Goal: Task Accomplishment & Management: Manage account settings

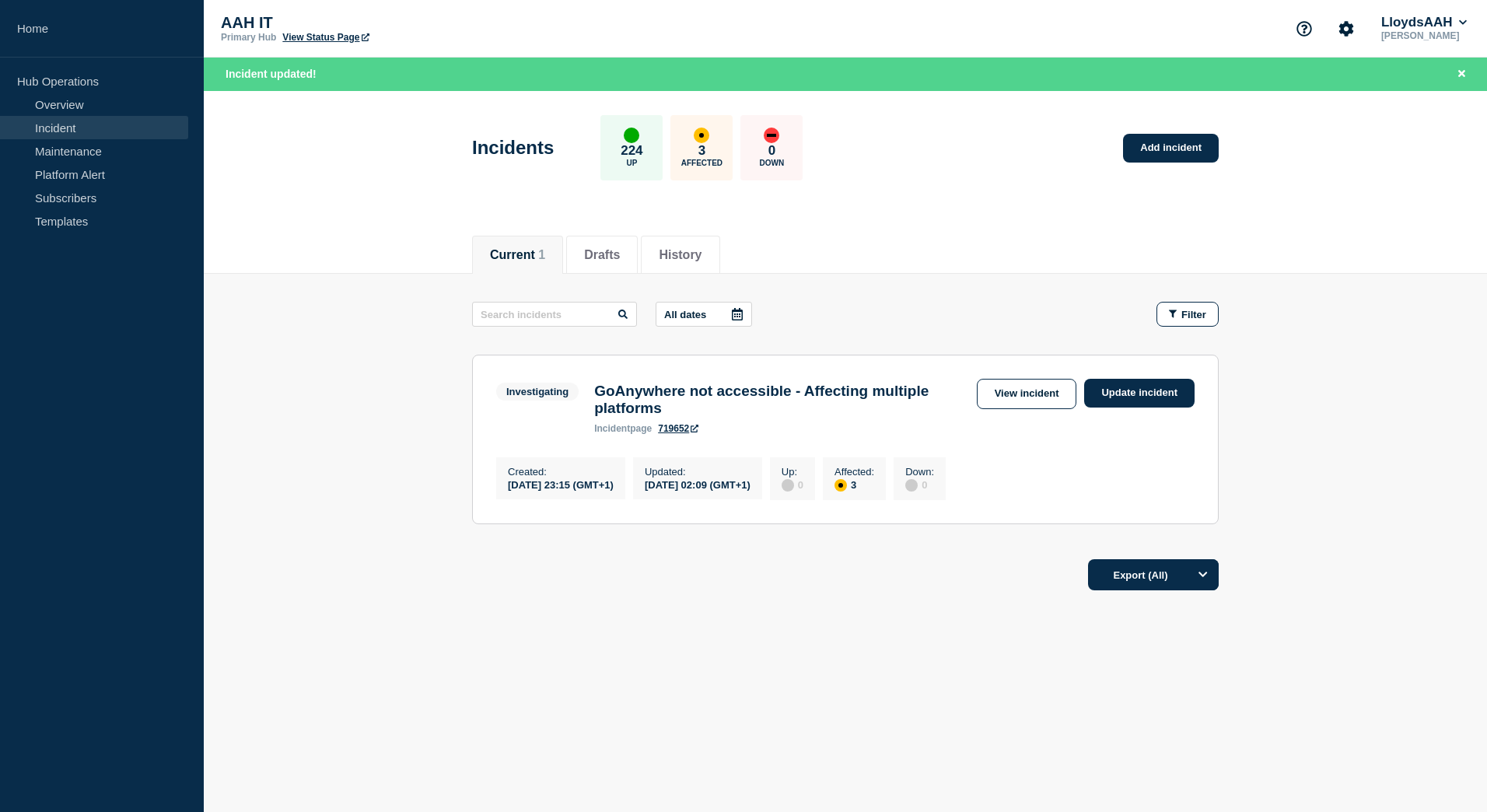
click at [1029, 391] on link "View incident" at bounding box center [1027, 393] width 100 height 30
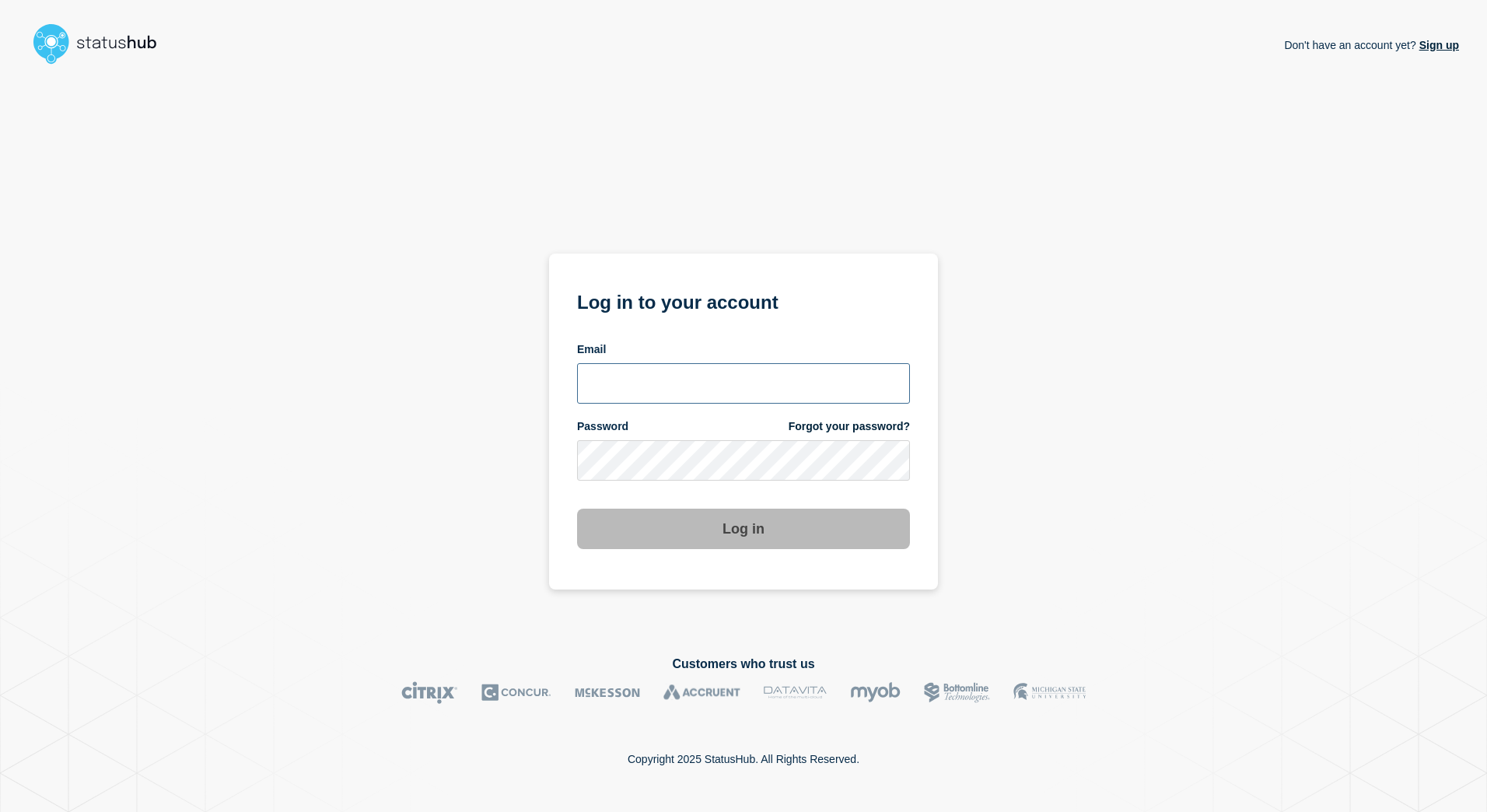
type input "[PERSON_NAME][EMAIL_ADDRESS][PERSON_NAME][DOMAIN_NAME]"
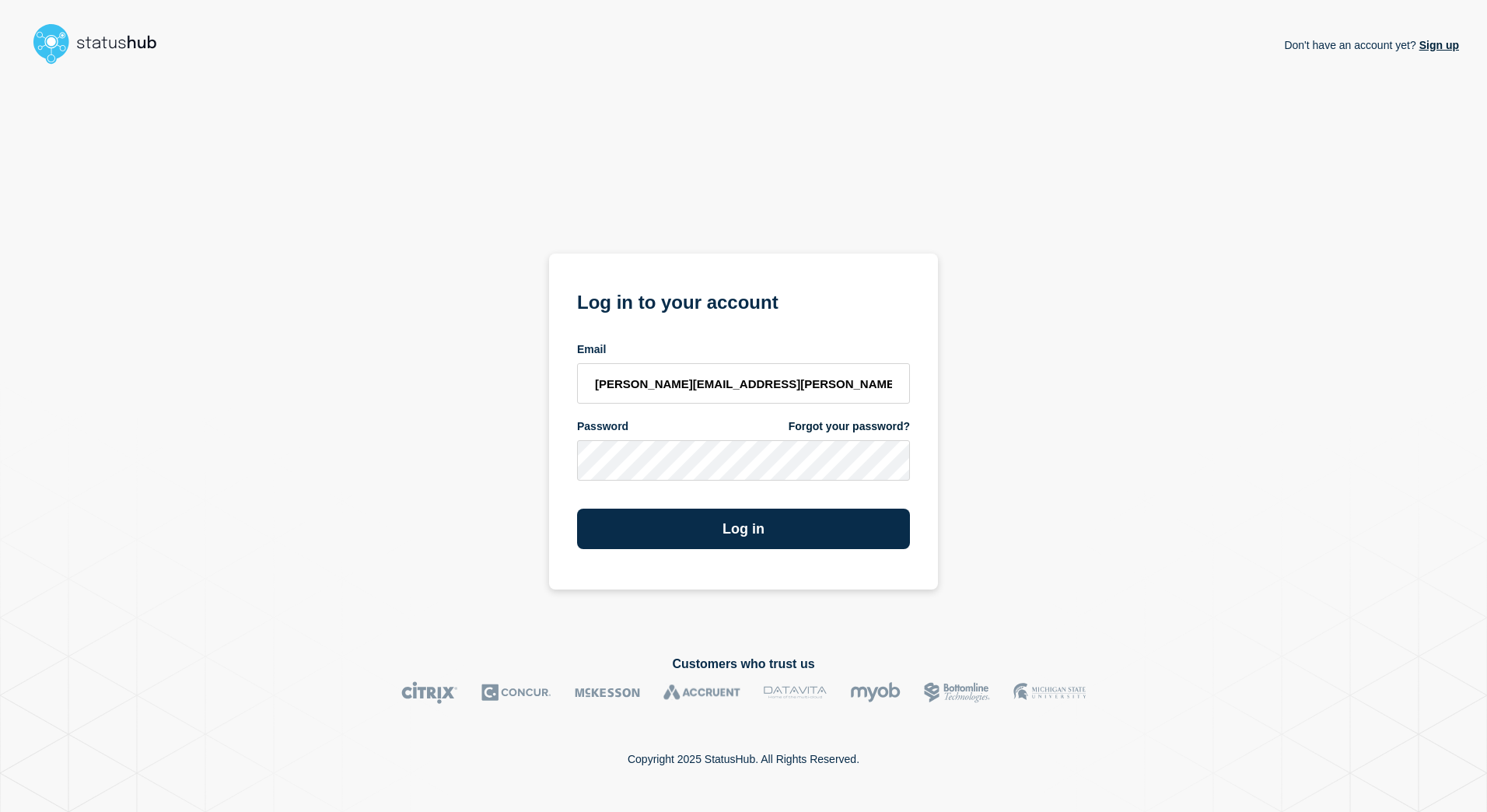
drag, startPoint x: 1053, startPoint y: 454, endPoint x: 940, endPoint y: 534, distance: 138.5
click at [1044, 454] on div "Don't have an account yet? Sign up Log in to your account Email [PERSON_NAME][E…" at bounding box center [744, 350] width 1431 height 560
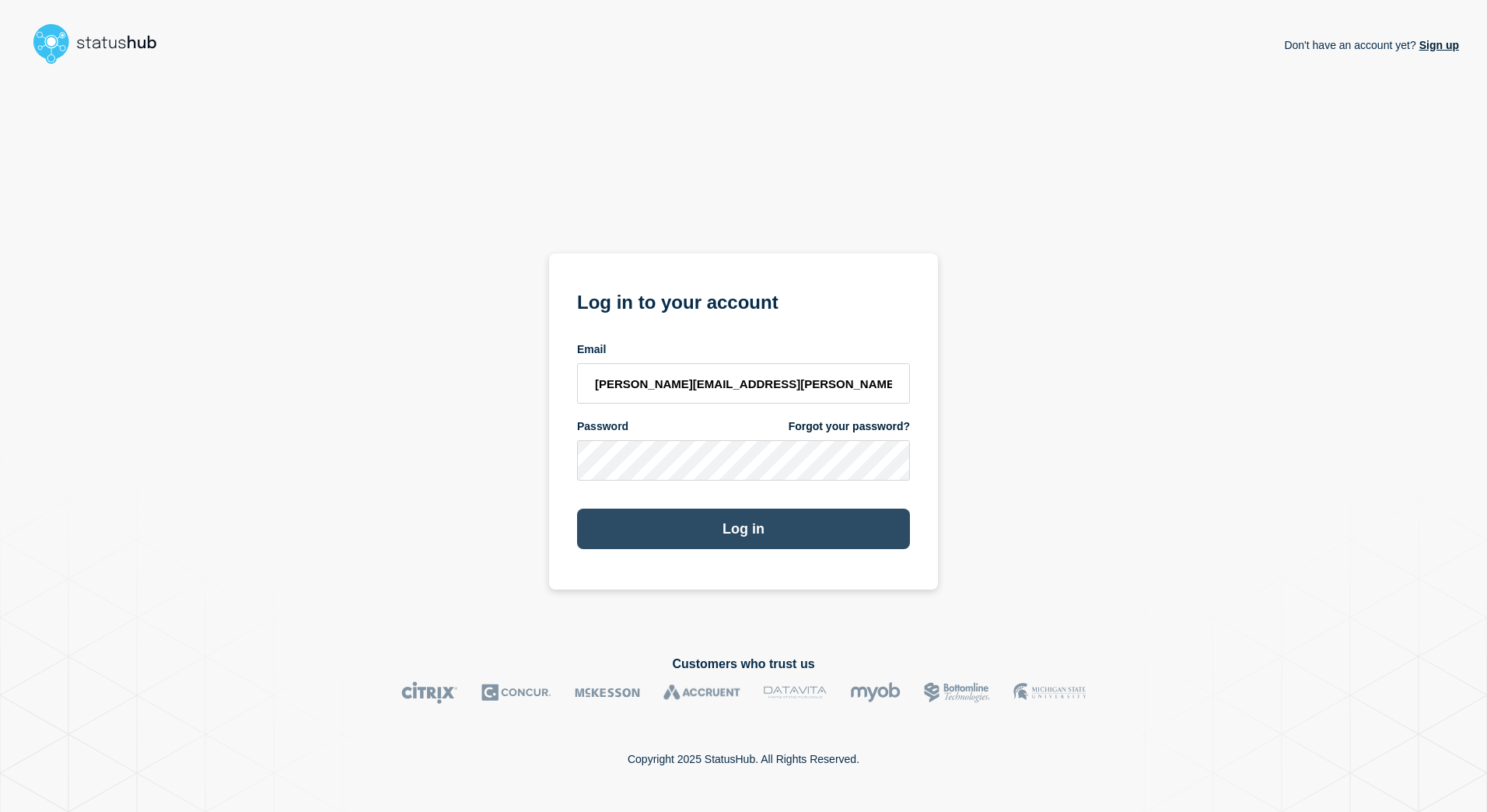
click at [766, 524] on button "Log in" at bounding box center [744, 529] width 333 height 41
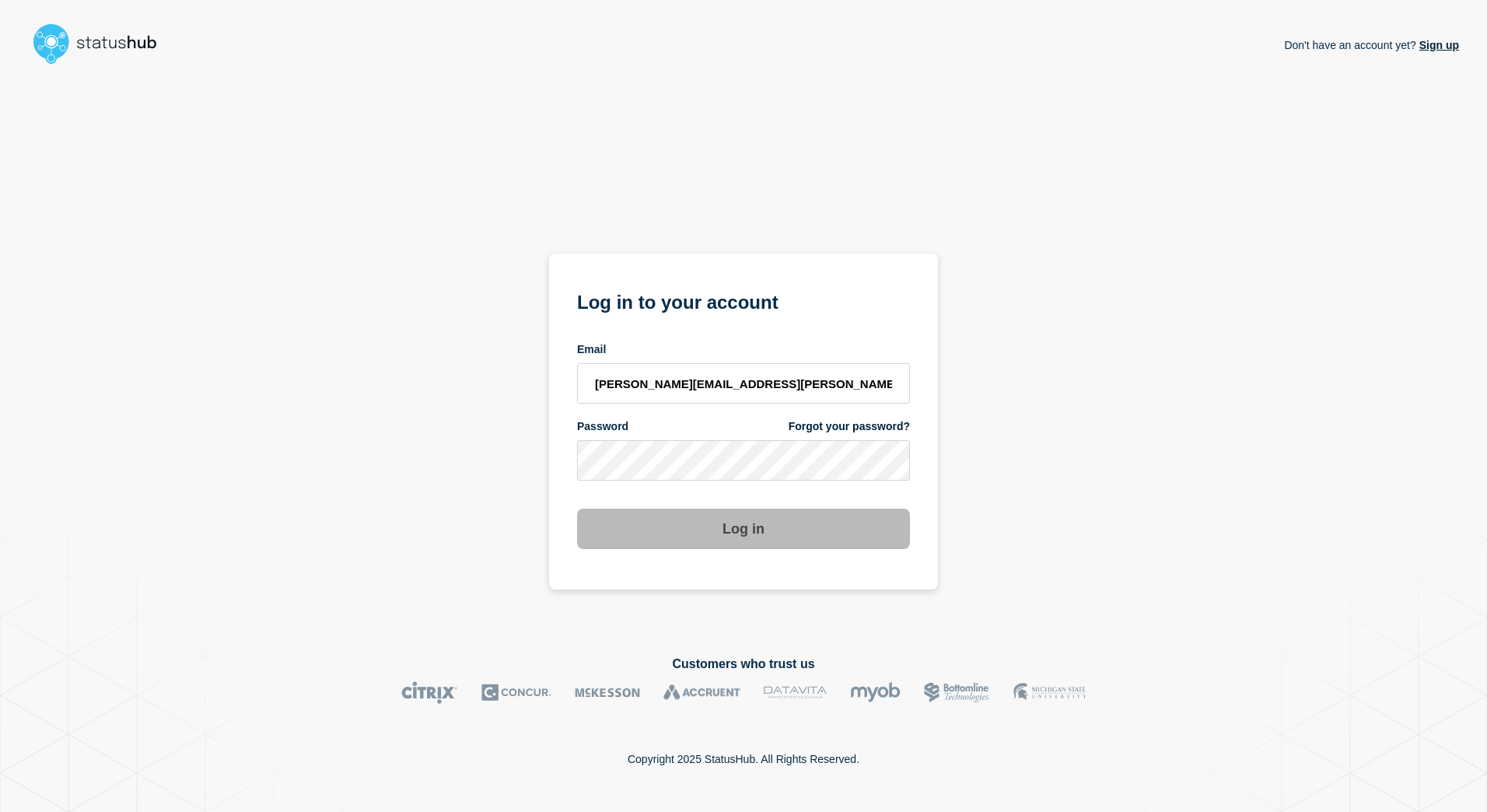
click at [743, 495] on form "Log in to your account Email danielle.smith@kocho.co.uk Password Forgot your pa…" at bounding box center [744, 417] width 333 height 263
type input "[PERSON_NAME][EMAIL_ADDRESS][PERSON_NAME][DOMAIN_NAME]"
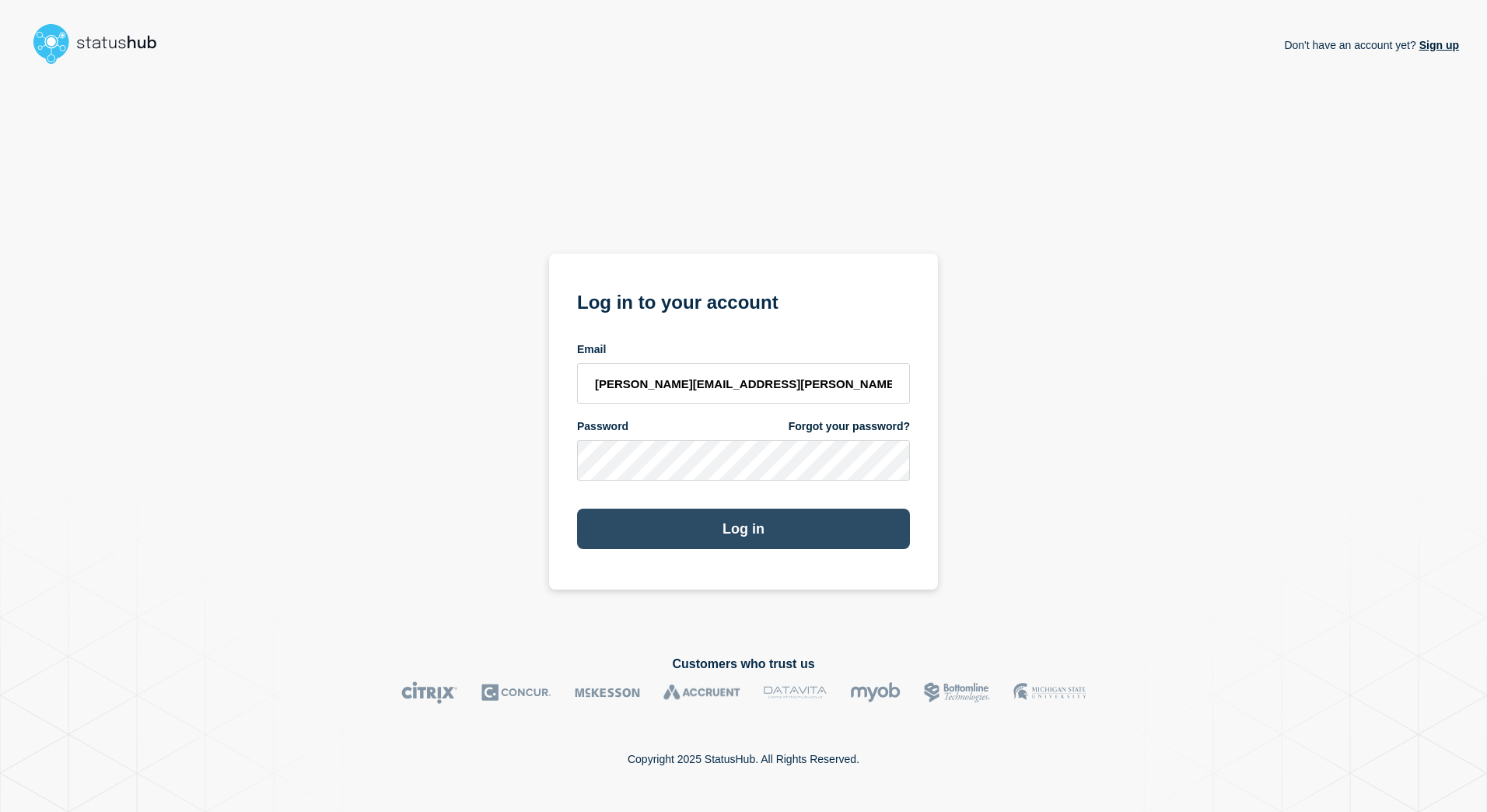
click at [758, 535] on button "Log in" at bounding box center [744, 529] width 333 height 41
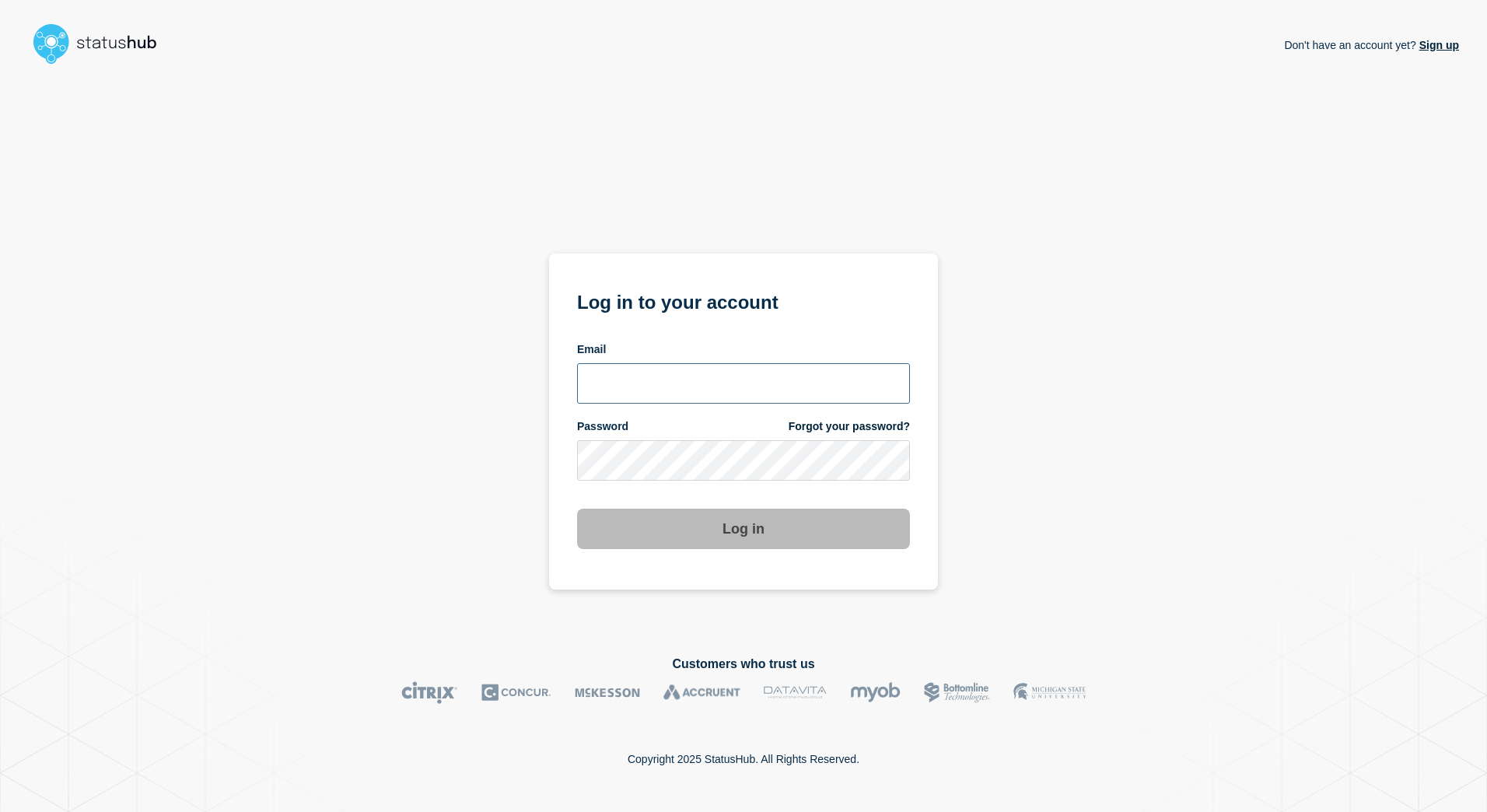
type input "[PERSON_NAME][EMAIL_ADDRESS][PERSON_NAME][DOMAIN_NAME]"
click at [1009, 440] on div "Don't have an account yet? Sign up Log in to your account Email [PERSON_NAME][E…" at bounding box center [744, 350] width 1431 height 560
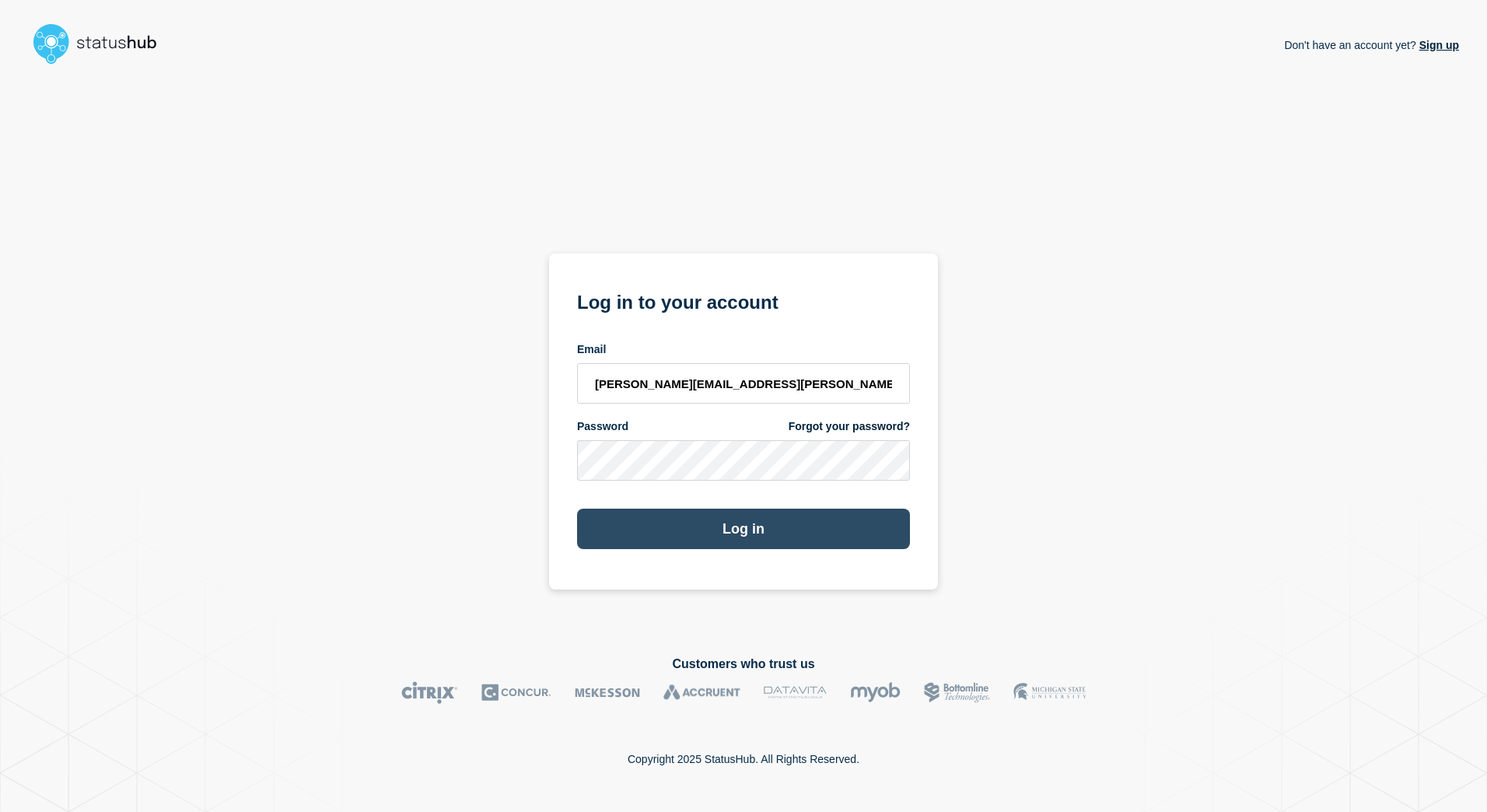
click at [776, 526] on button "Log in" at bounding box center [744, 529] width 333 height 41
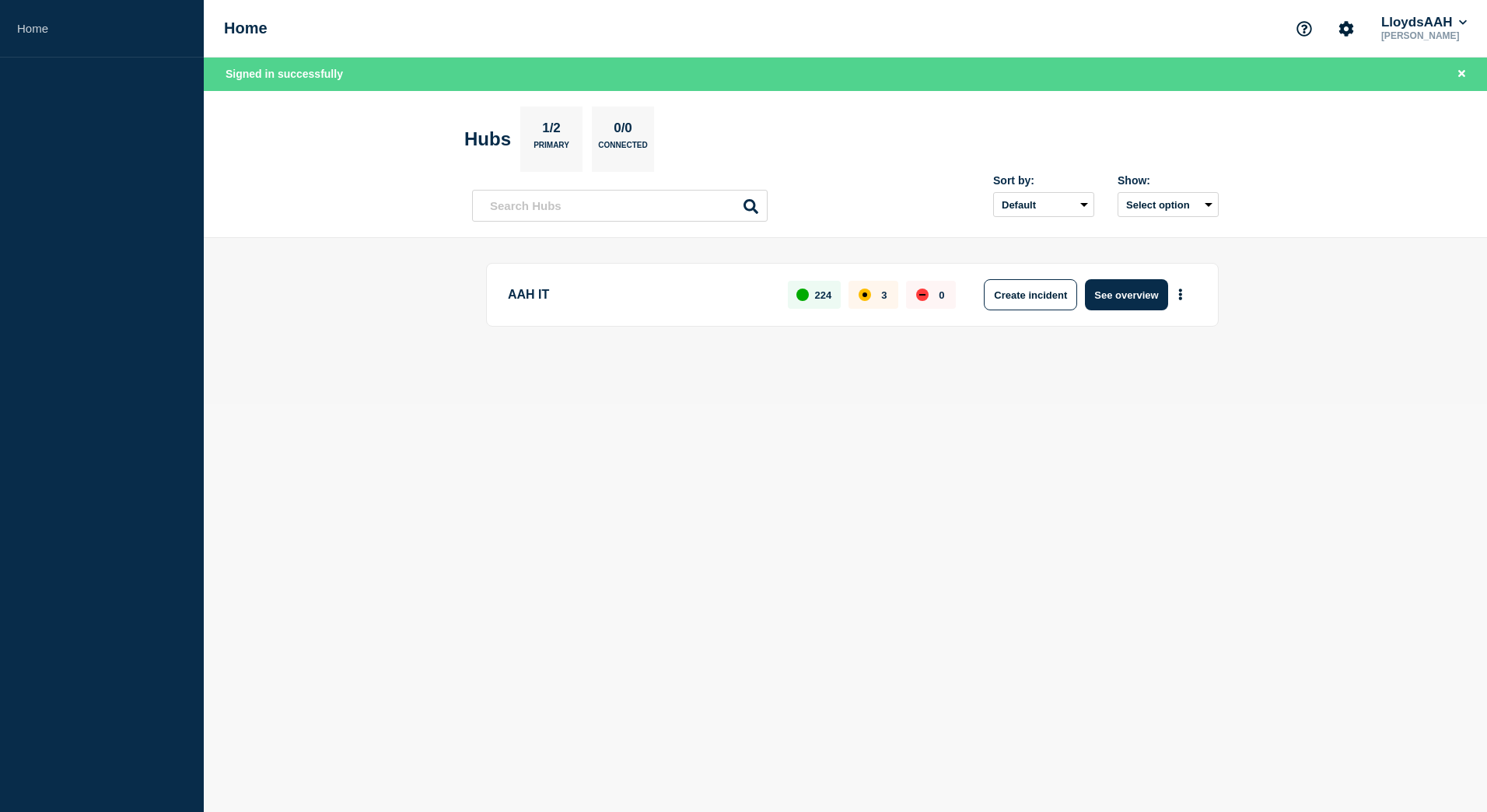
click at [542, 297] on p "AAH IT" at bounding box center [638, 294] width 262 height 31
click at [822, 296] on p "224" at bounding box center [824, 295] width 17 height 12
click at [813, 294] on div "224" at bounding box center [814, 294] width 53 height 28
click at [869, 293] on div "affected" at bounding box center [864, 294] width 13 height 13
click at [1117, 297] on button "See overview" at bounding box center [1126, 294] width 82 height 31
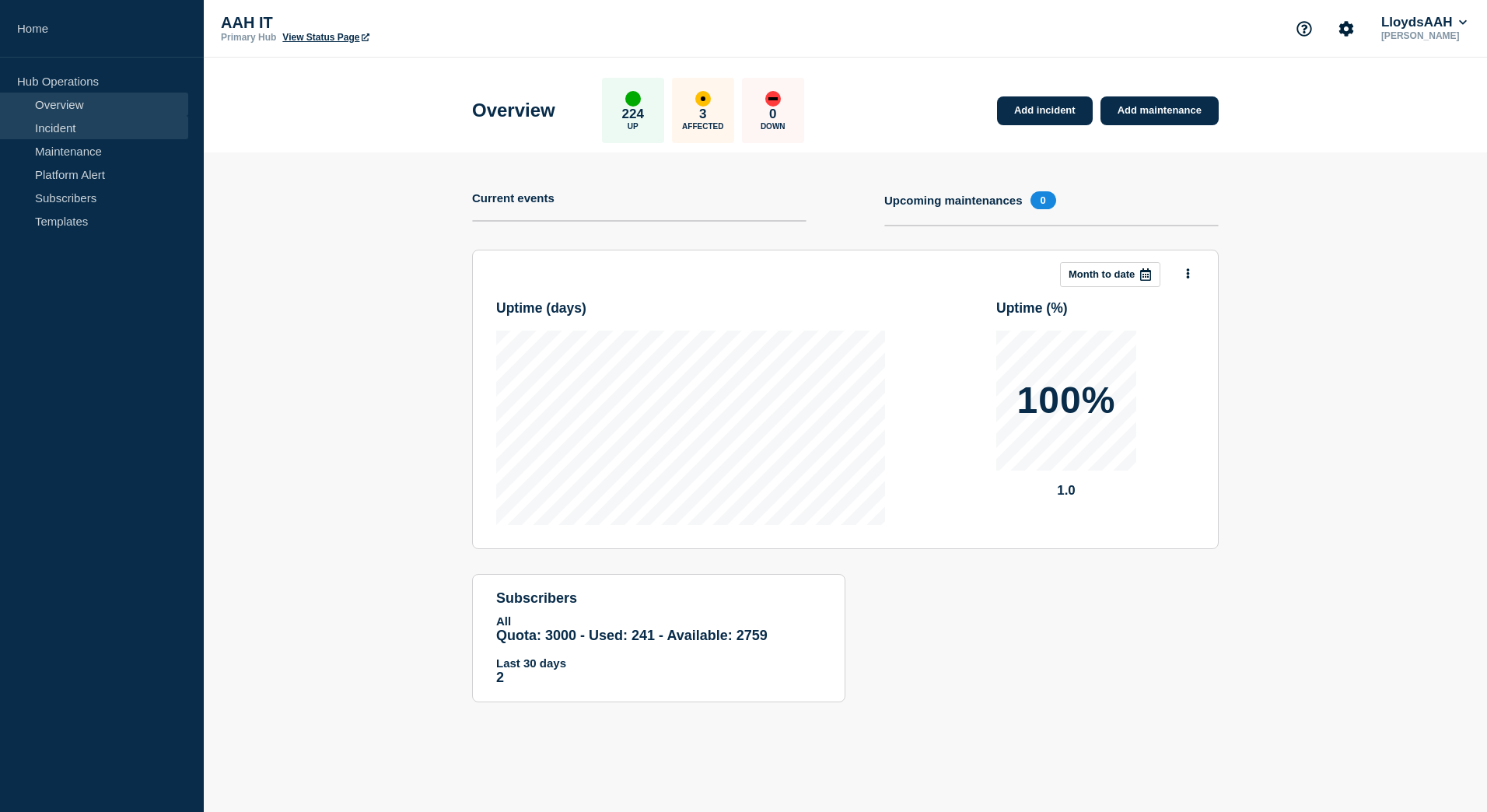
click at [81, 130] on link "Incident" at bounding box center [94, 127] width 188 height 23
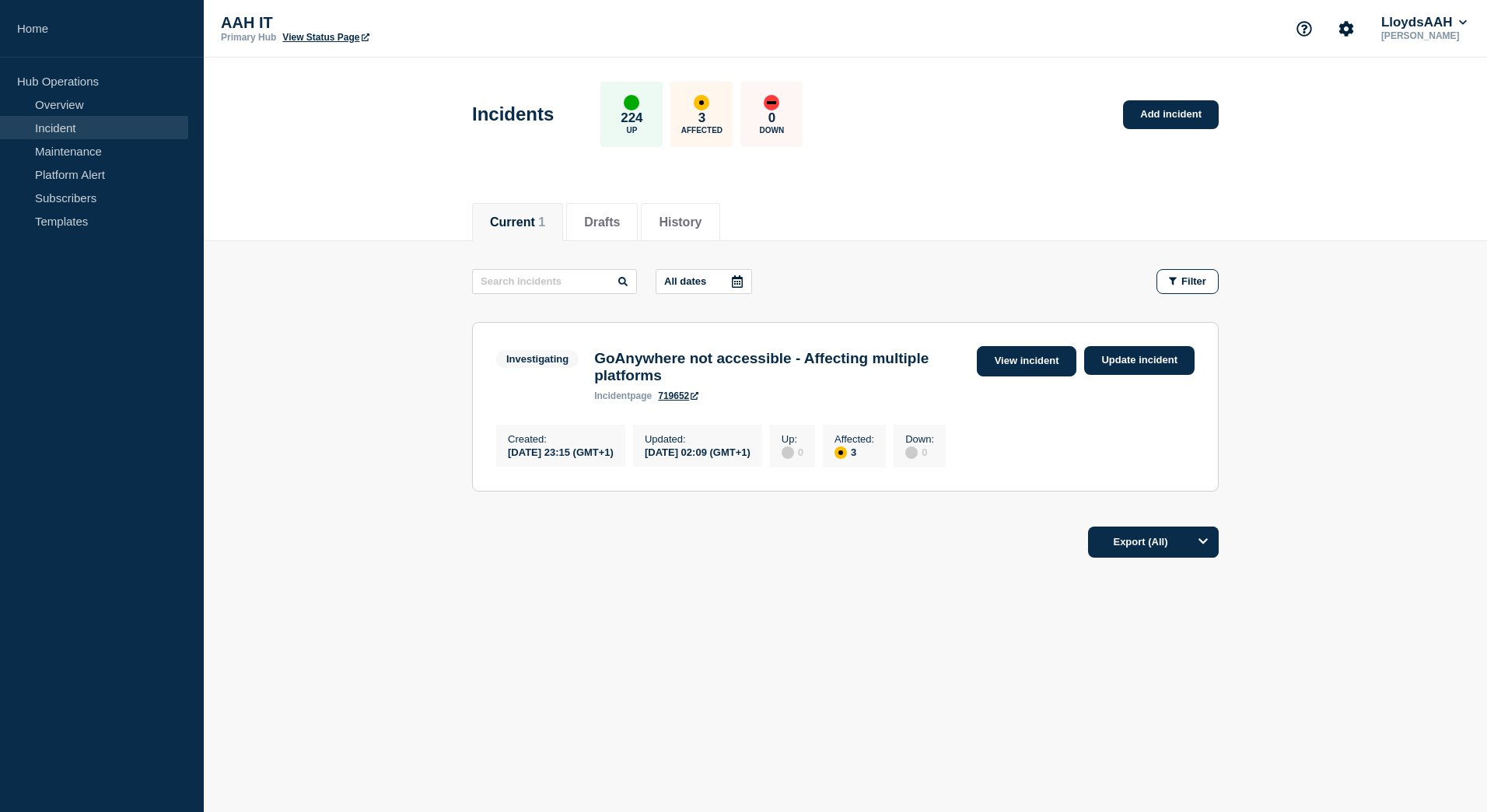
click at [1011, 359] on link "View incident" at bounding box center [1027, 360] width 100 height 30
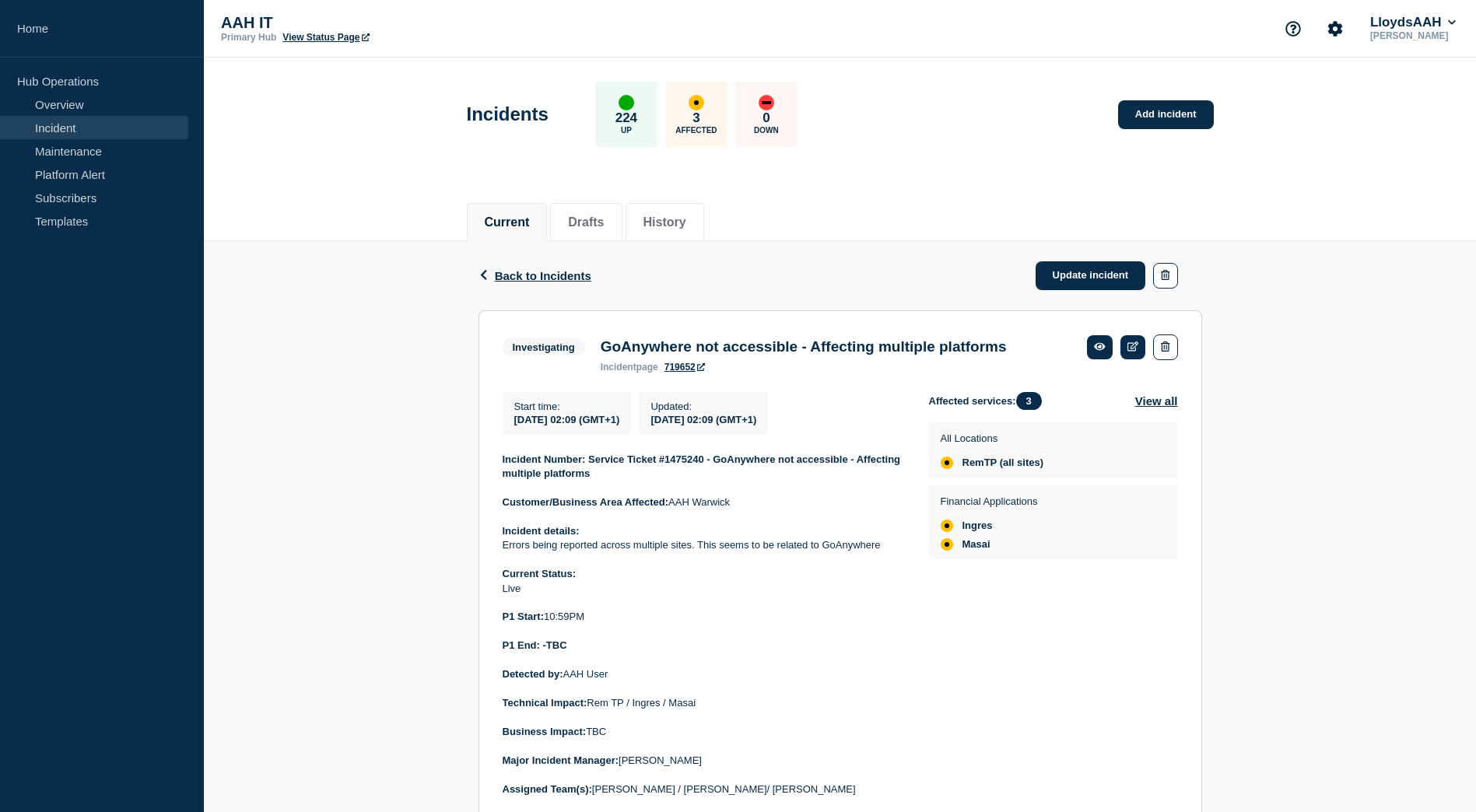
drag, startPoint x: 657, startPoint y: 519, endPoint x: 494, endPoint y: 465, distance: 171.7
click at [494, 465] on section "Investigating GoAnywhere not accessible - Affecting multiple platforms incident…" at bounding box center [839, 816] width 724 height 1013
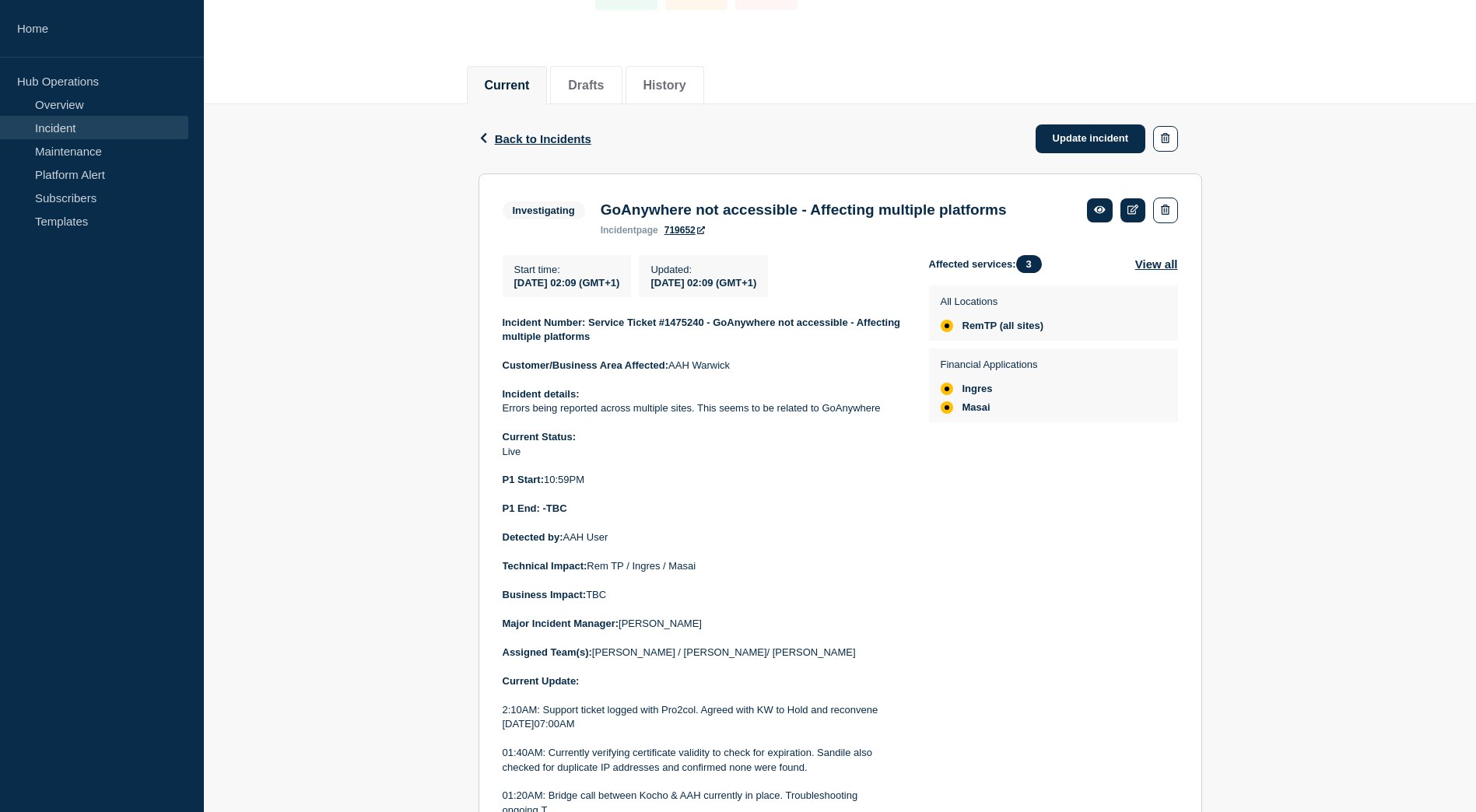
scroll to position [155, 0]
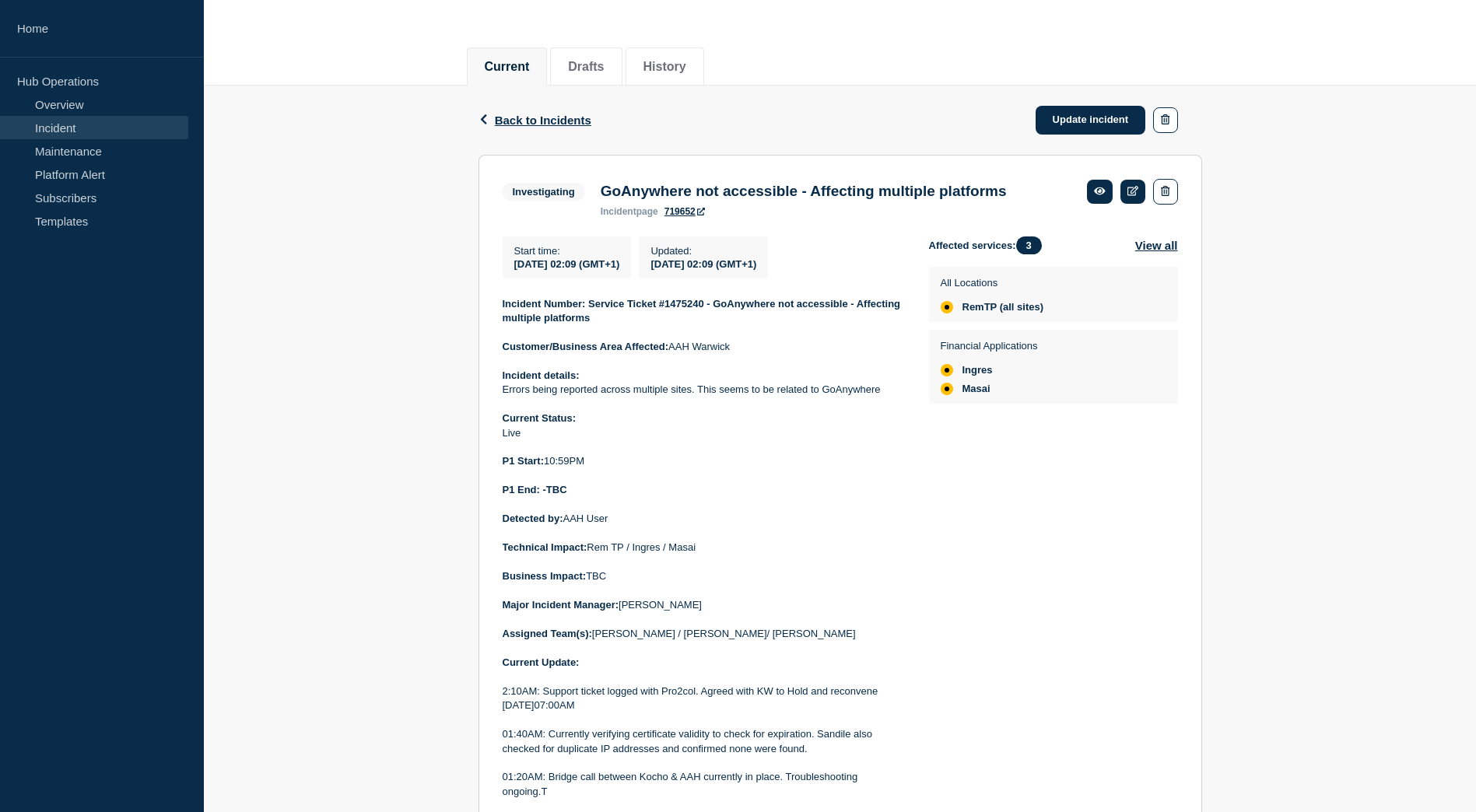
copy div "Incident Number: Service Ticket #1475240 - GoAnywhere not accessible - Affectin…"
click at [831, 440] on p "Live" at bounding box center [703, 433] width 402 height 14
click at [1088, 123] on link "Update incident" at bounding box center [1091, 121] width 110 height 29
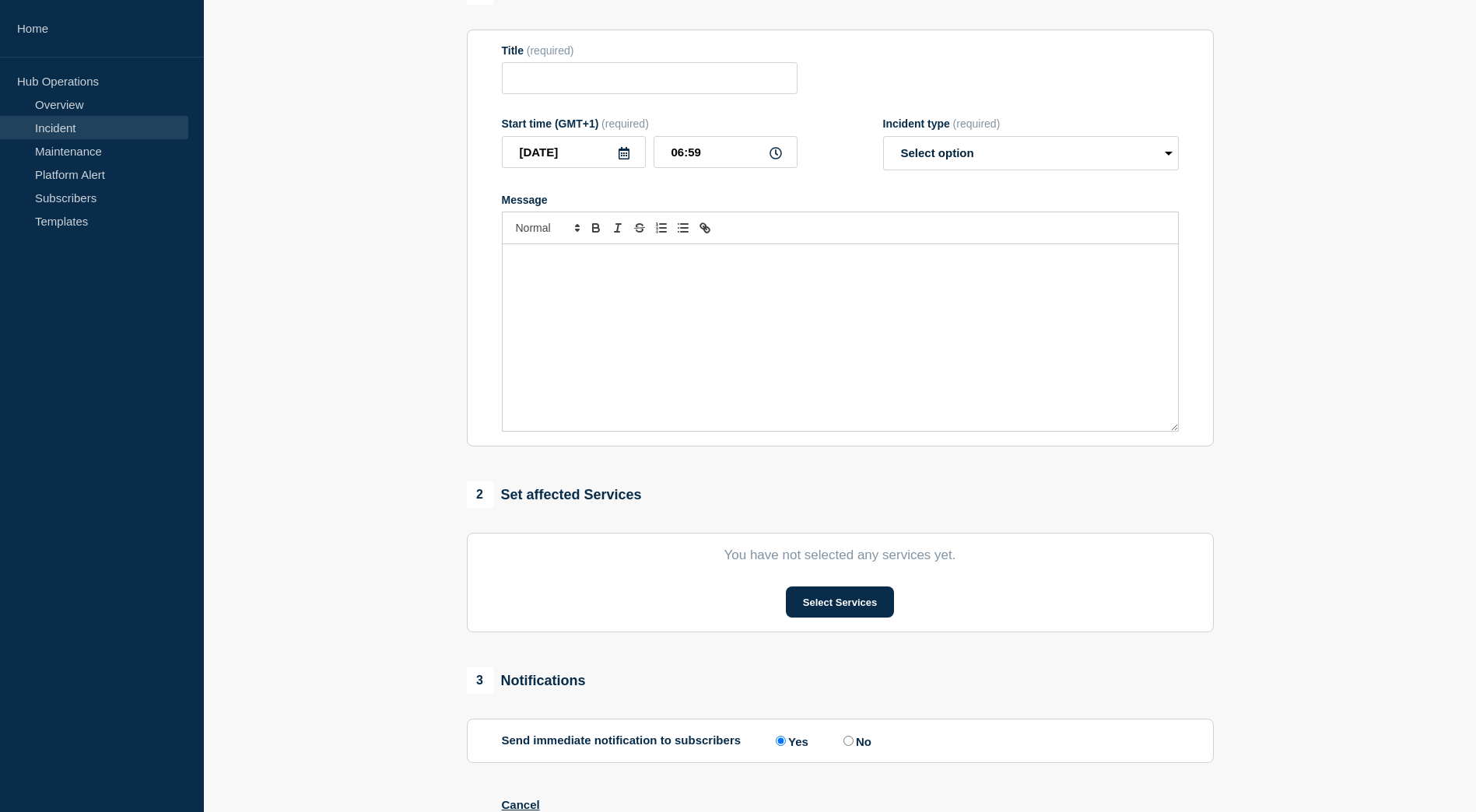
type input "GoAnywhere not accessible - Affecting multiple platforms"
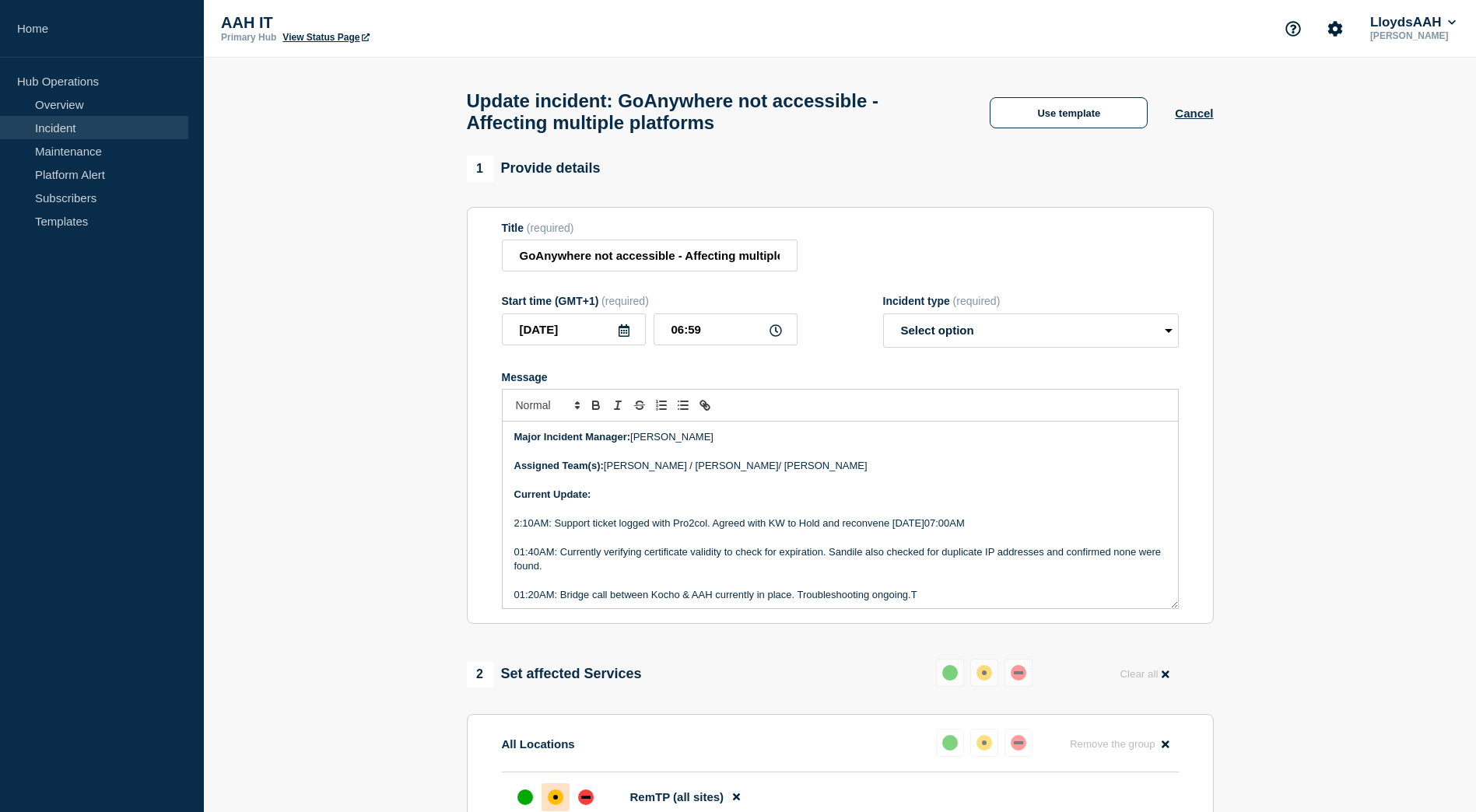
scroll to position [311, 0]
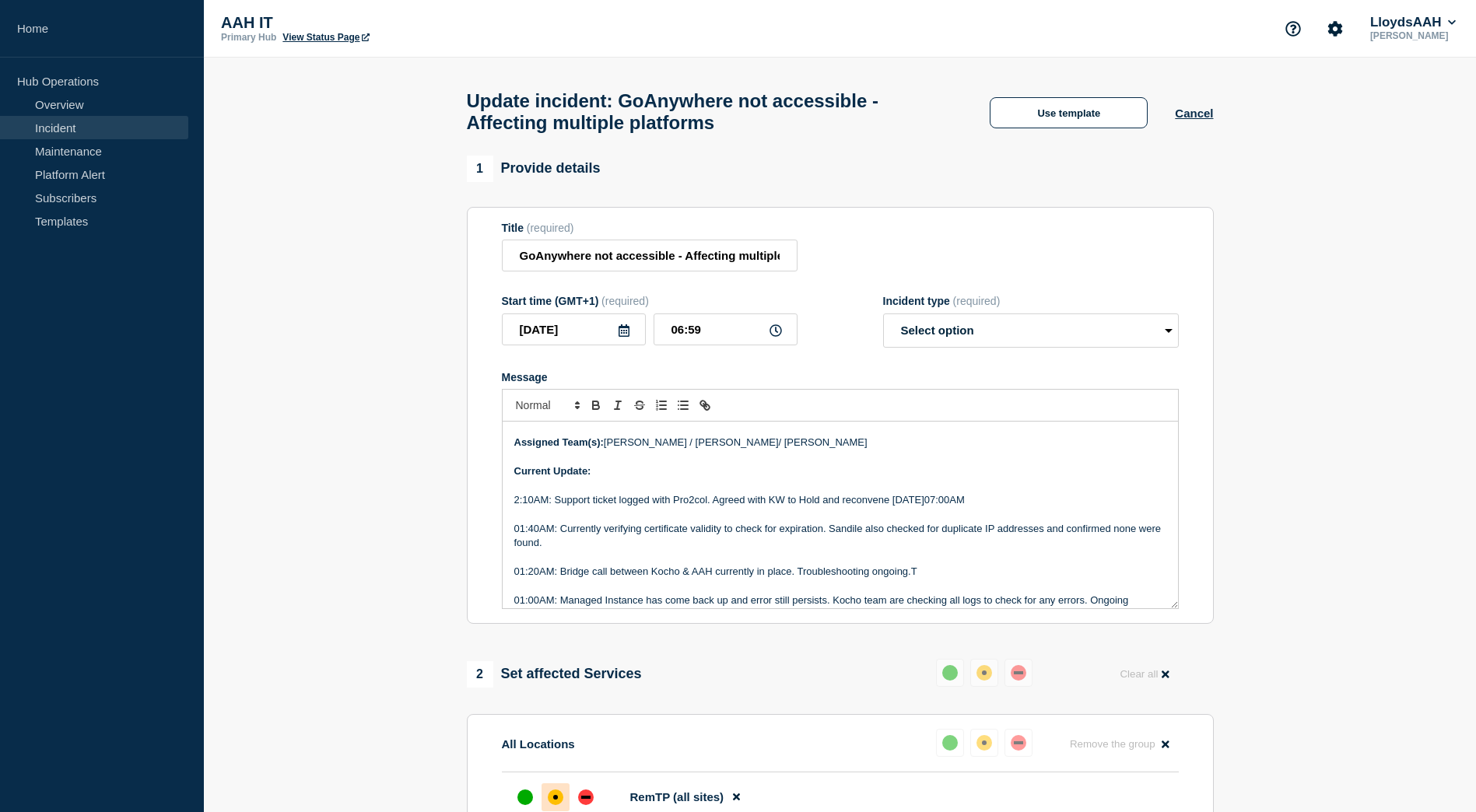
click at [638, 478] on p "Current Update:" at bounding box center [839, 471] width 652 height 14
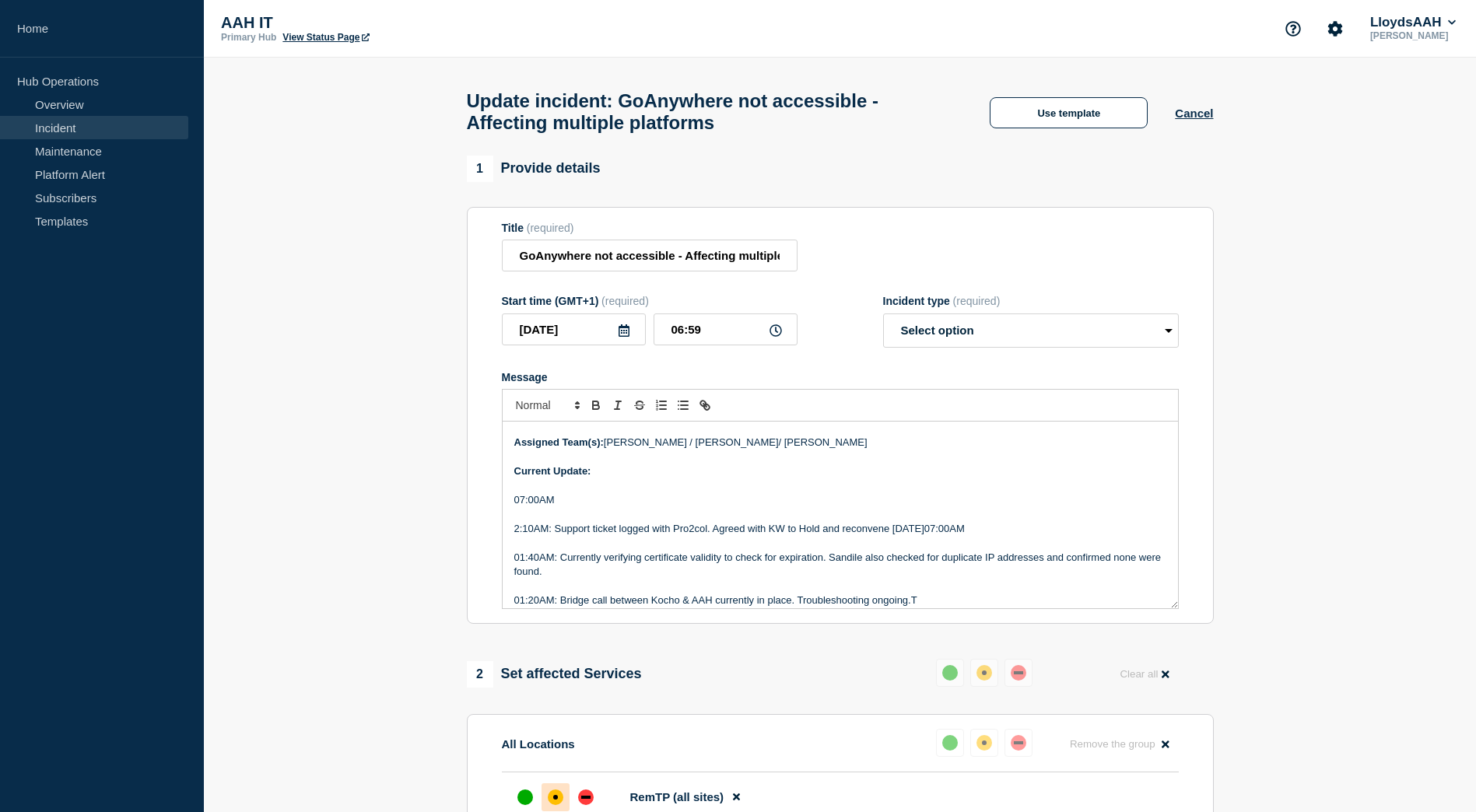
click at [583, 507] on p "07:00AM" at bounding box center [839, 500] width 652 height 14
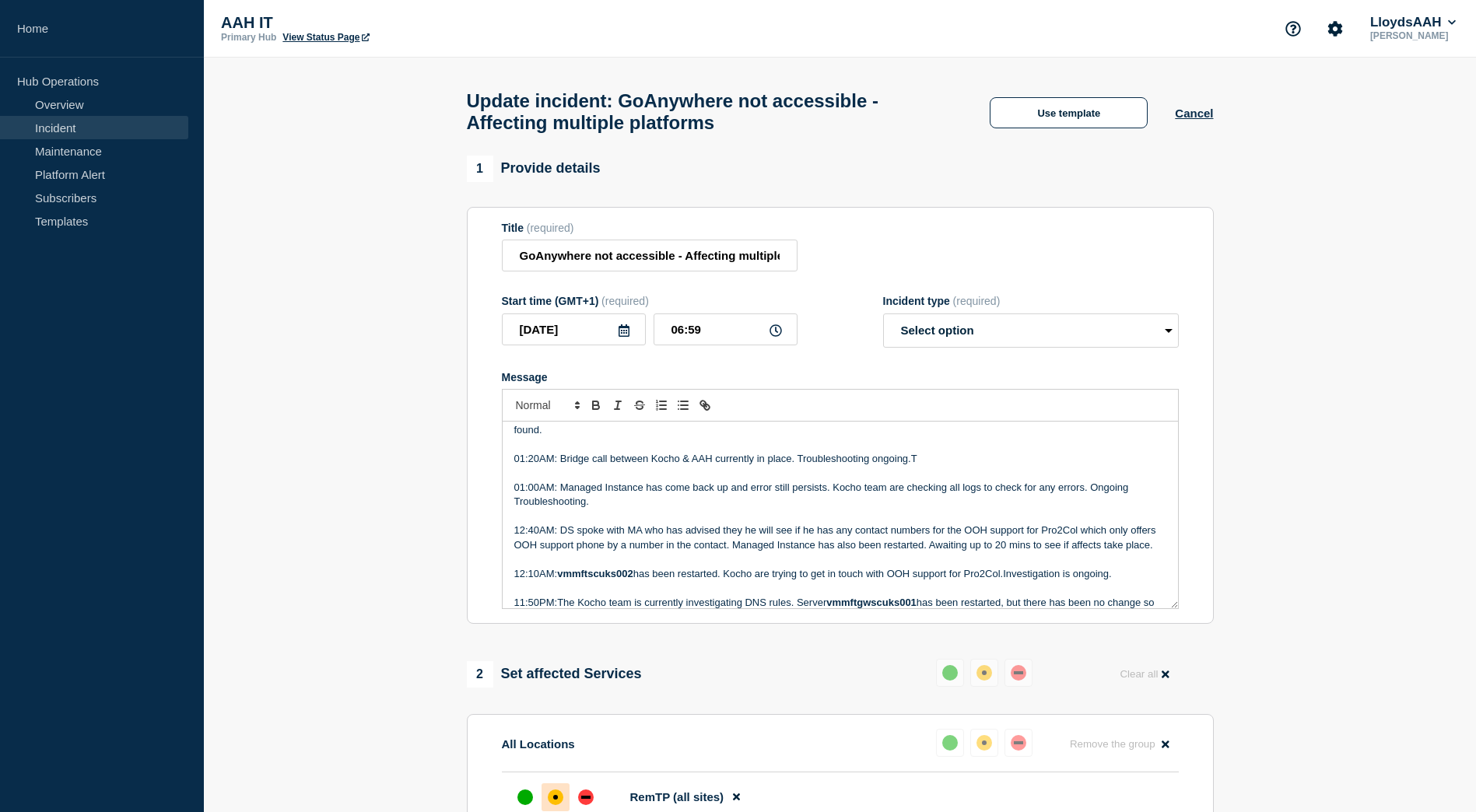
scroll to position [622, 0]
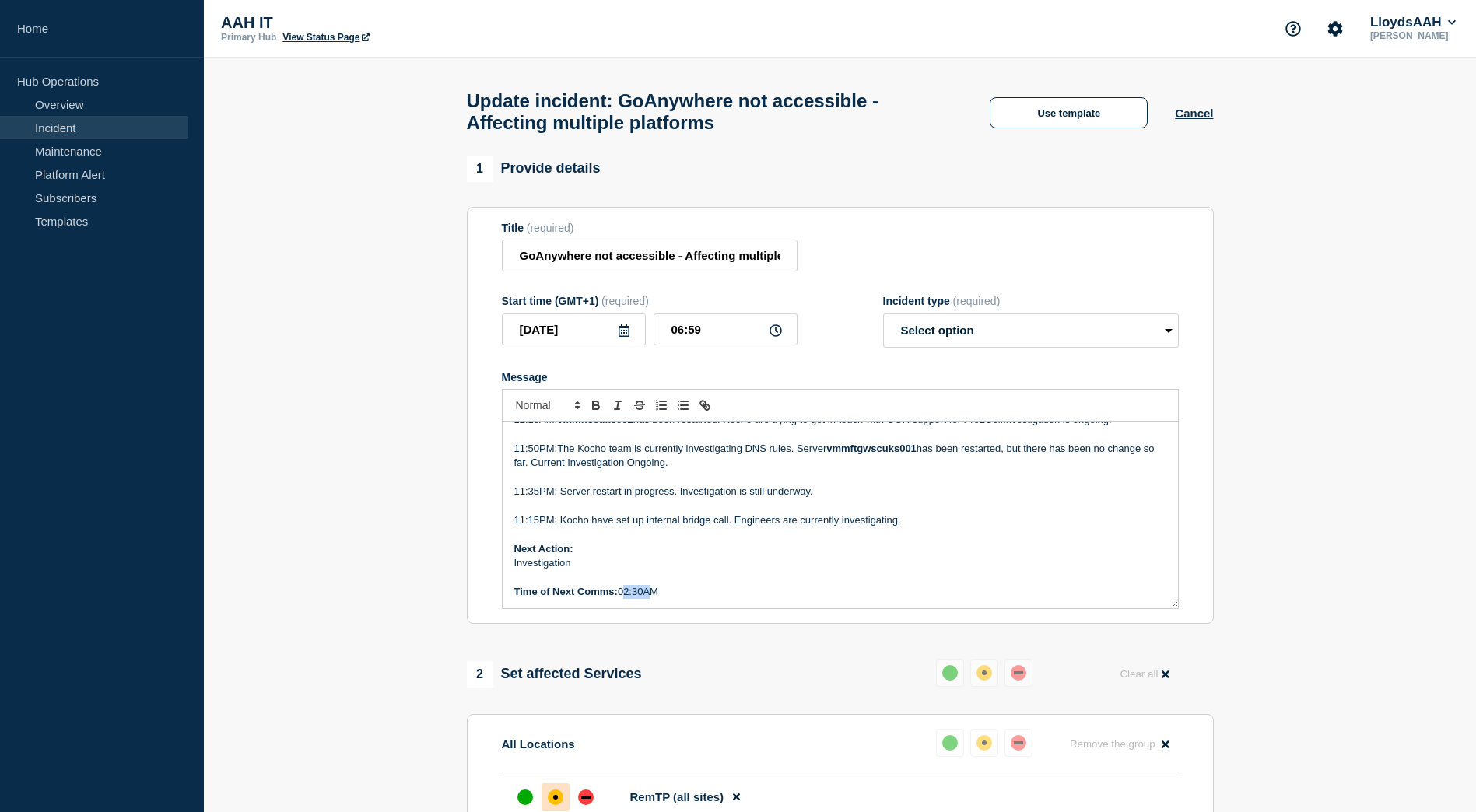
drag, startPoint x: 645, startPoint y: 600, endPoint x: 620, endPoint y: 601, distance: 25.0
click at [620, 599] on p "Time of Next Comms: 02:30AM" at bounding box center [839, 592] width 652 height 14
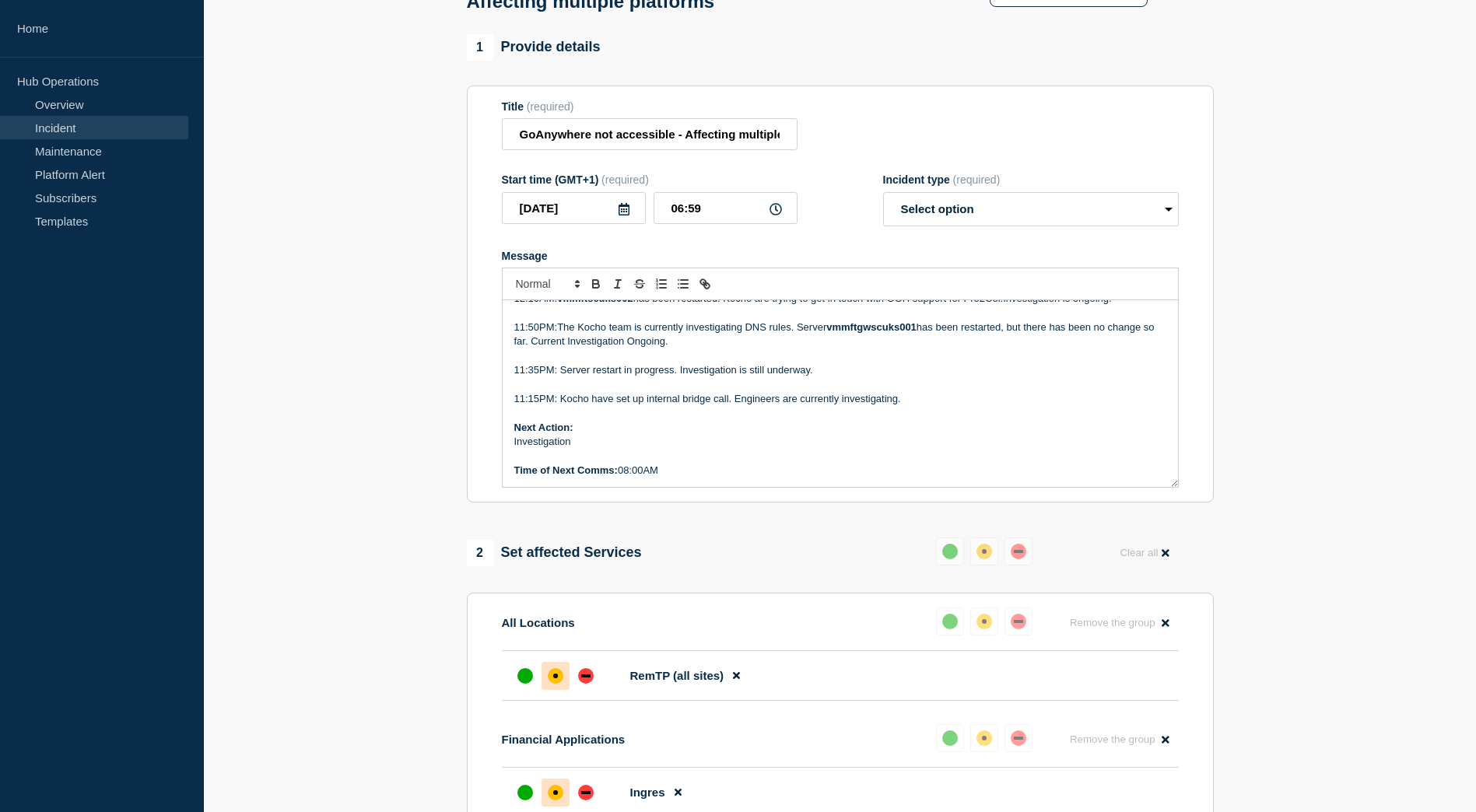
scroll to position [0, 0]
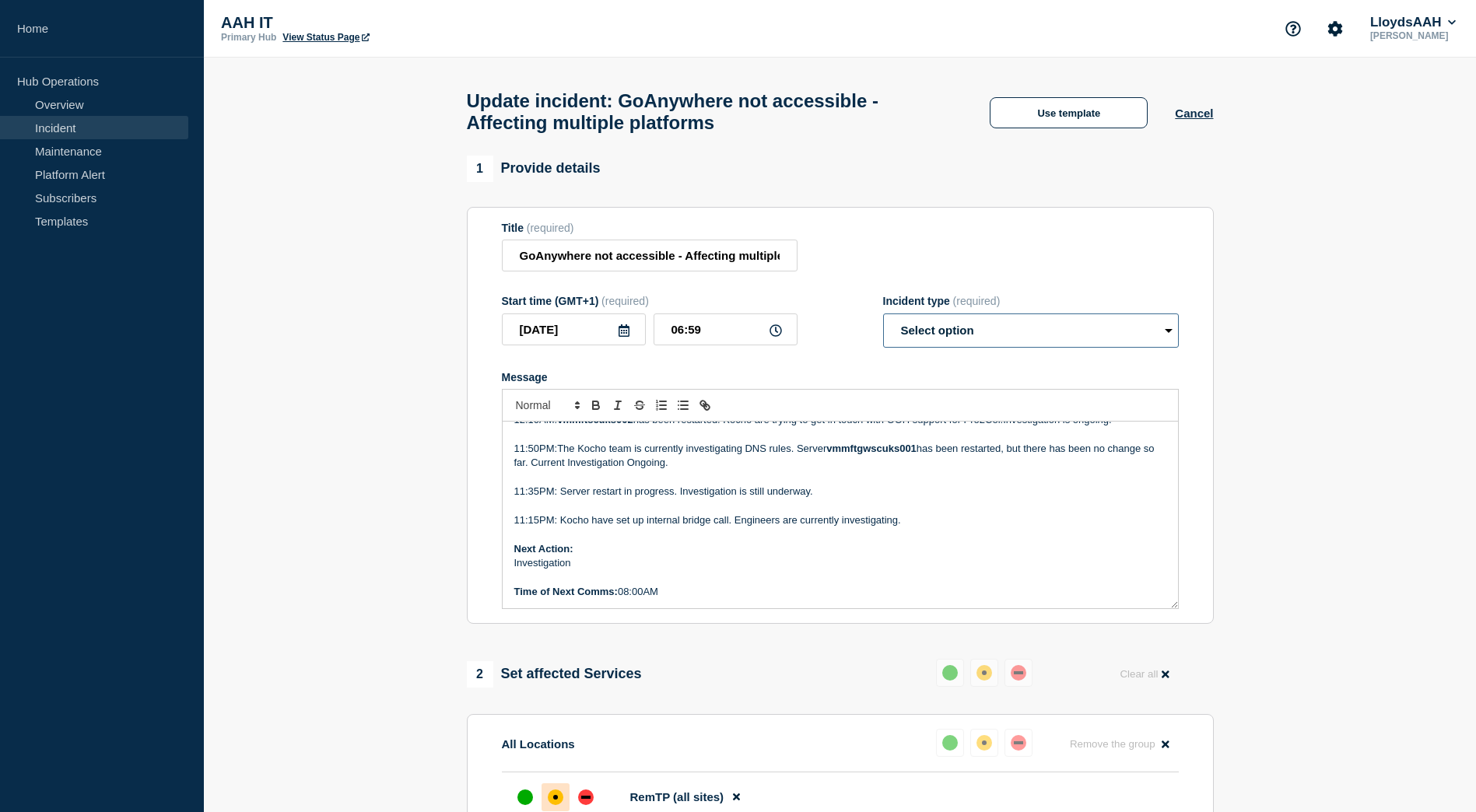
click at [1005, 333] on select "Select option Investigating Identified Monitoring Resolved" at bounding box center [1031, 330] width 296 height 34
select select "investigating"
click at [883, 321] on select "Select option Investigating Identified Monitoring Resolved" at bounding box center [1031, 330] width 296 height 34
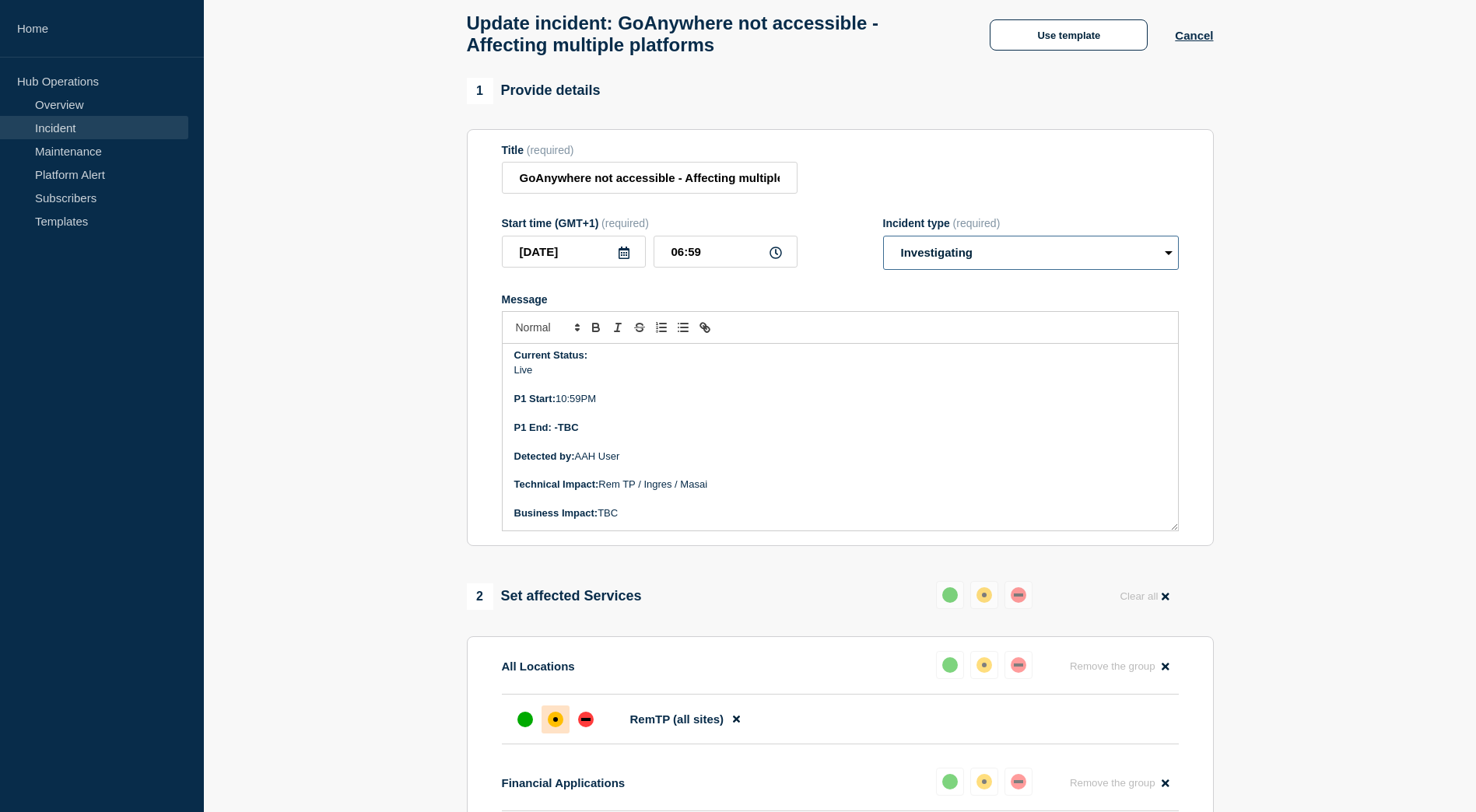
scroll to position [78, 0]
click at [558, 434] on p "P1 Start: 10:59PM" at bounding box center [839, 426] width 652 height 14
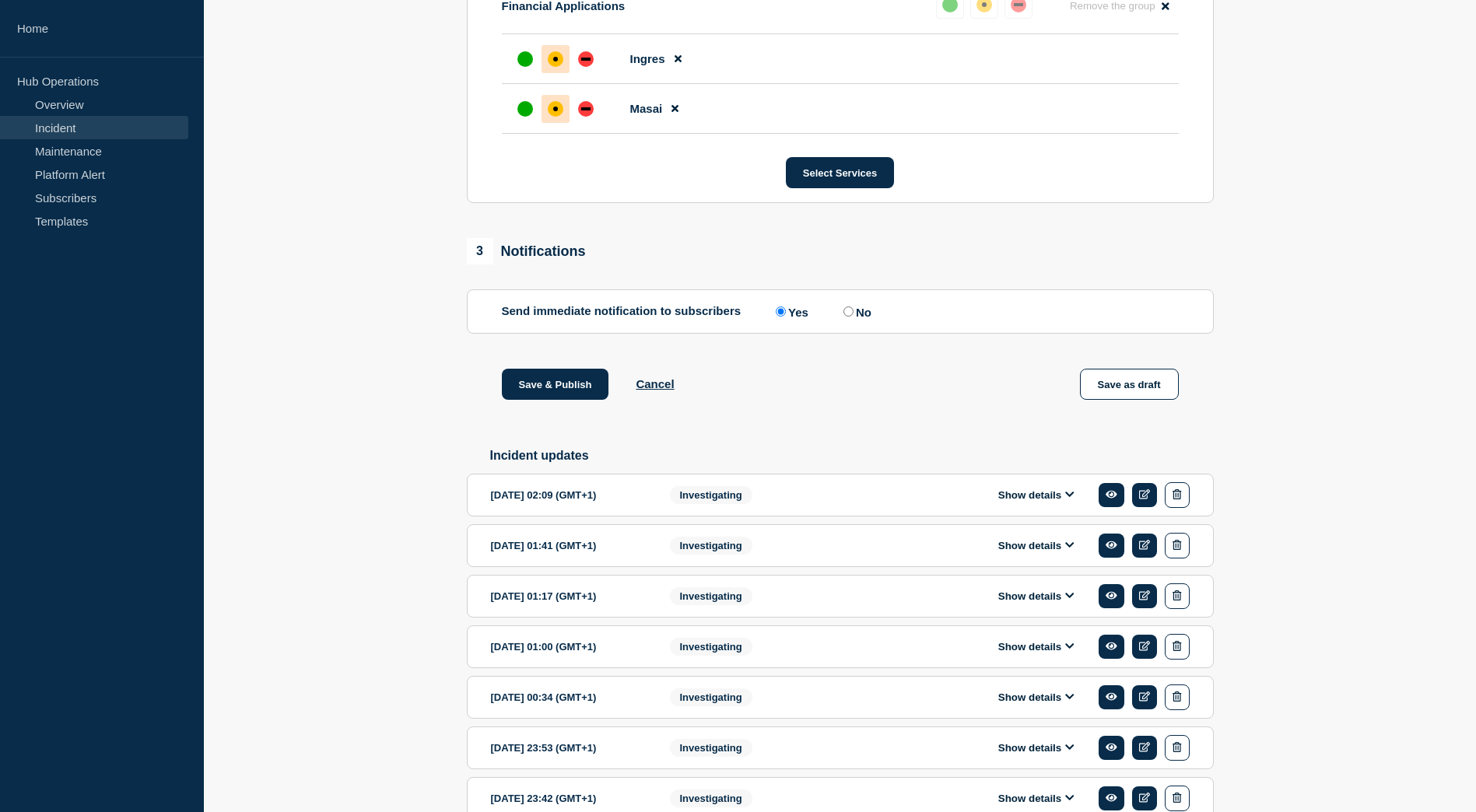
scroll to position [855, 0]
click at [565, 389] on button "Save & Publish" at bounding box center [554, 383] width 107 height 31
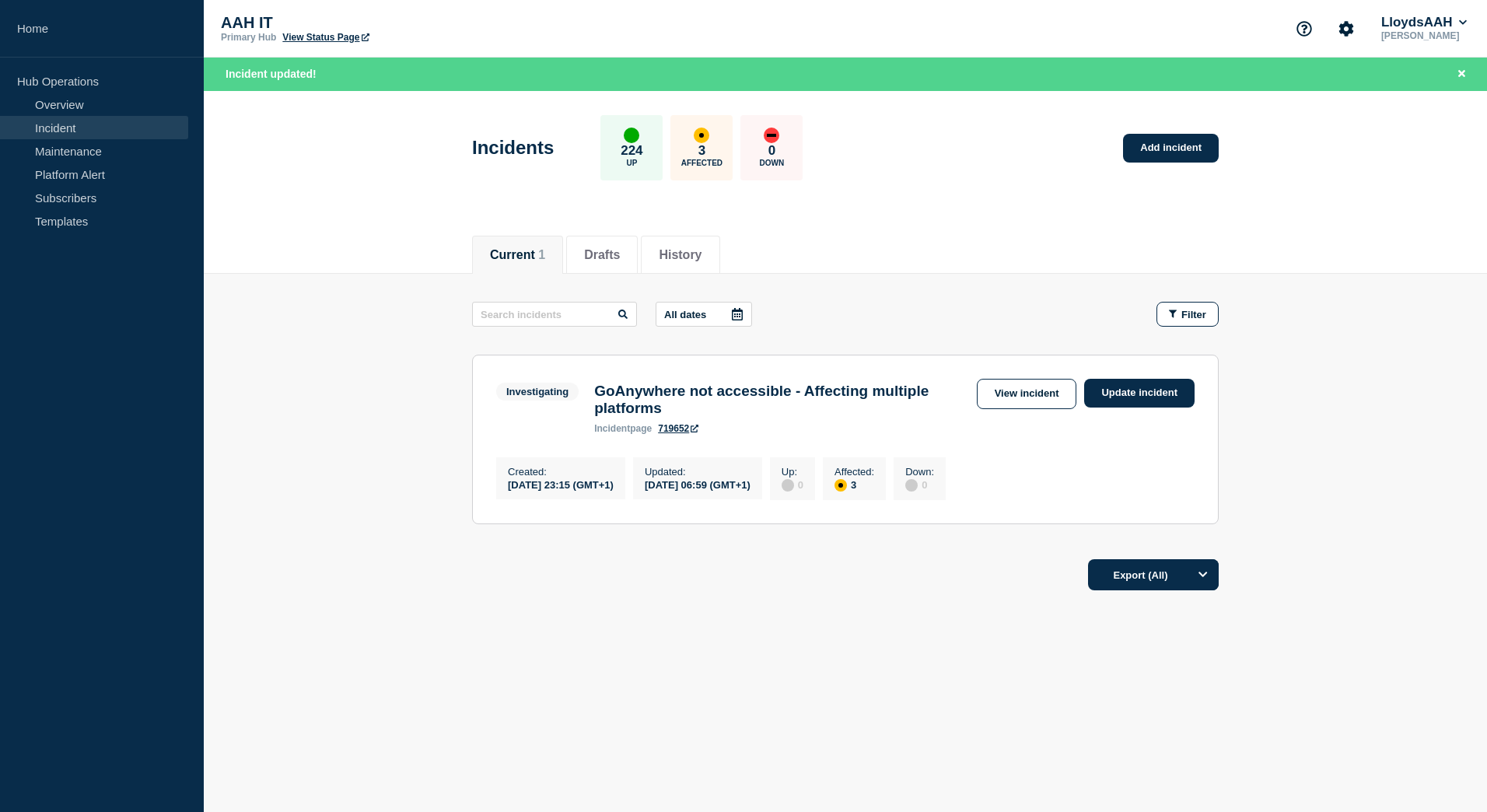
click at [693, 396] on h3 "GoAnywhere not accessible - Affecting multiple platforms" at bounding box center [780, 399] width 374 height 34
click at [987, 369] on section "Investigating GoAnywhere not accessible - Affecting multiple platforms incident…" at bounding box center [845, 439] width 746 height 170
click at [999, 393] on link "View incident" at bounding box center [1027, 393] width 100 height 30
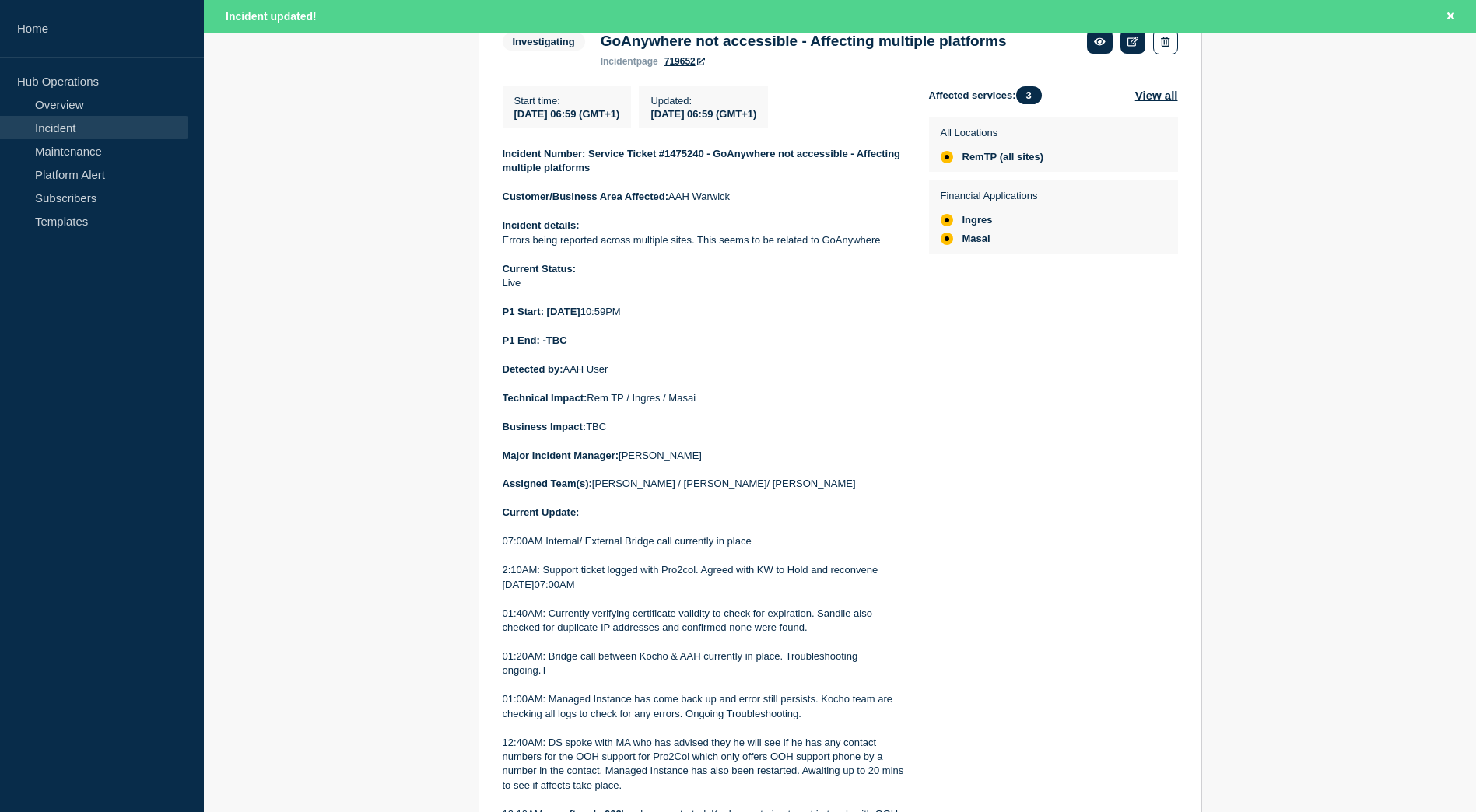
scroll to position [299, 0]
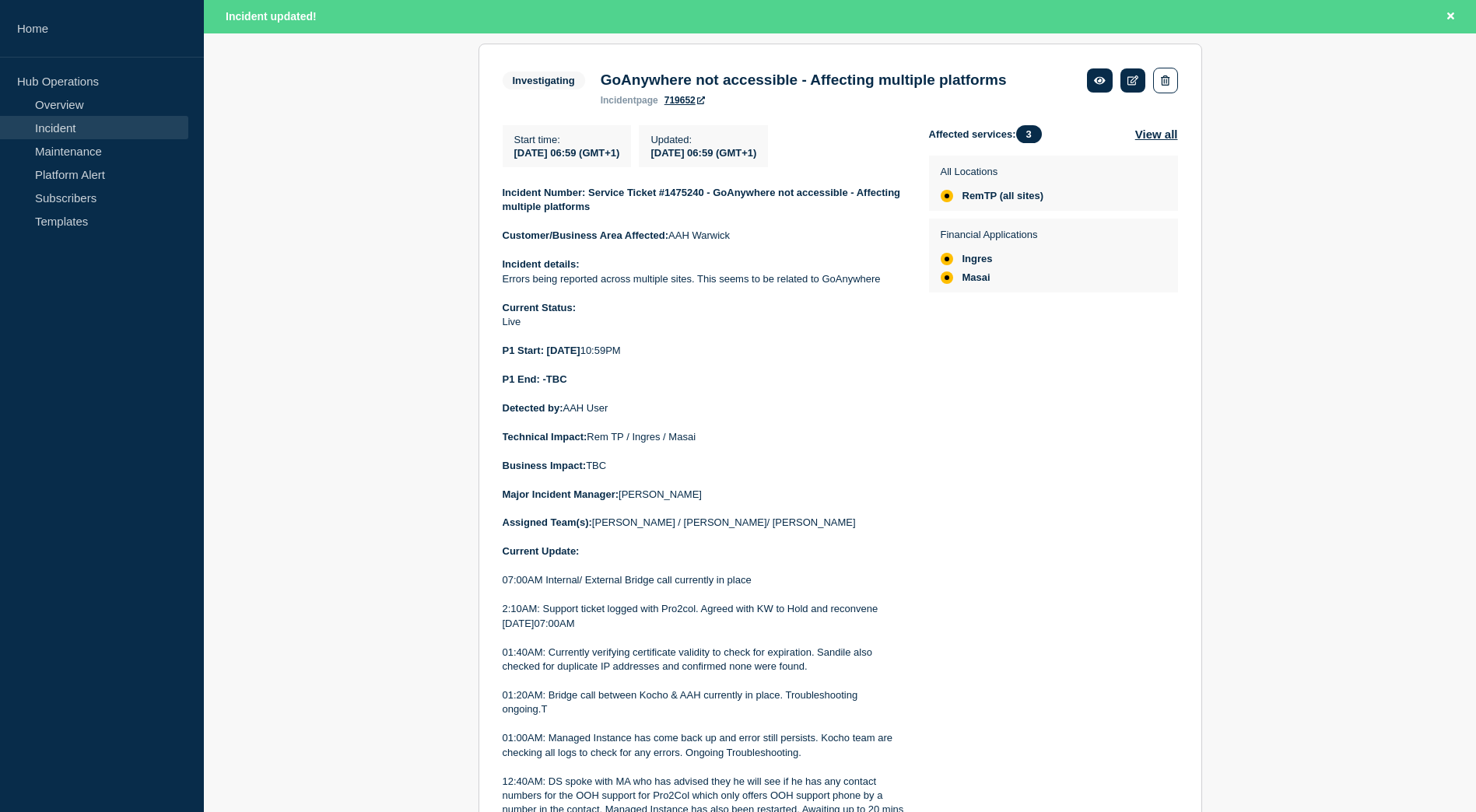
drag, startPoint x: 659, startPoint y: 673, endPoint x: 497, endPoint y: 201, distance: 499.0
click at [497, 201] on section "Investigating GoAnywhere not accessible - Affecting multiple platforms incident…" at bounding box center [839, 564] width 724 height 1042
drag, startPoint x: 497, startPoint y: 201, endPoint x: 530, endPoint y: 198, distance: 33.1
copy div "Incident Number: Service Ticket #1475240 - GoAnywhere not accessible - Affectin…"
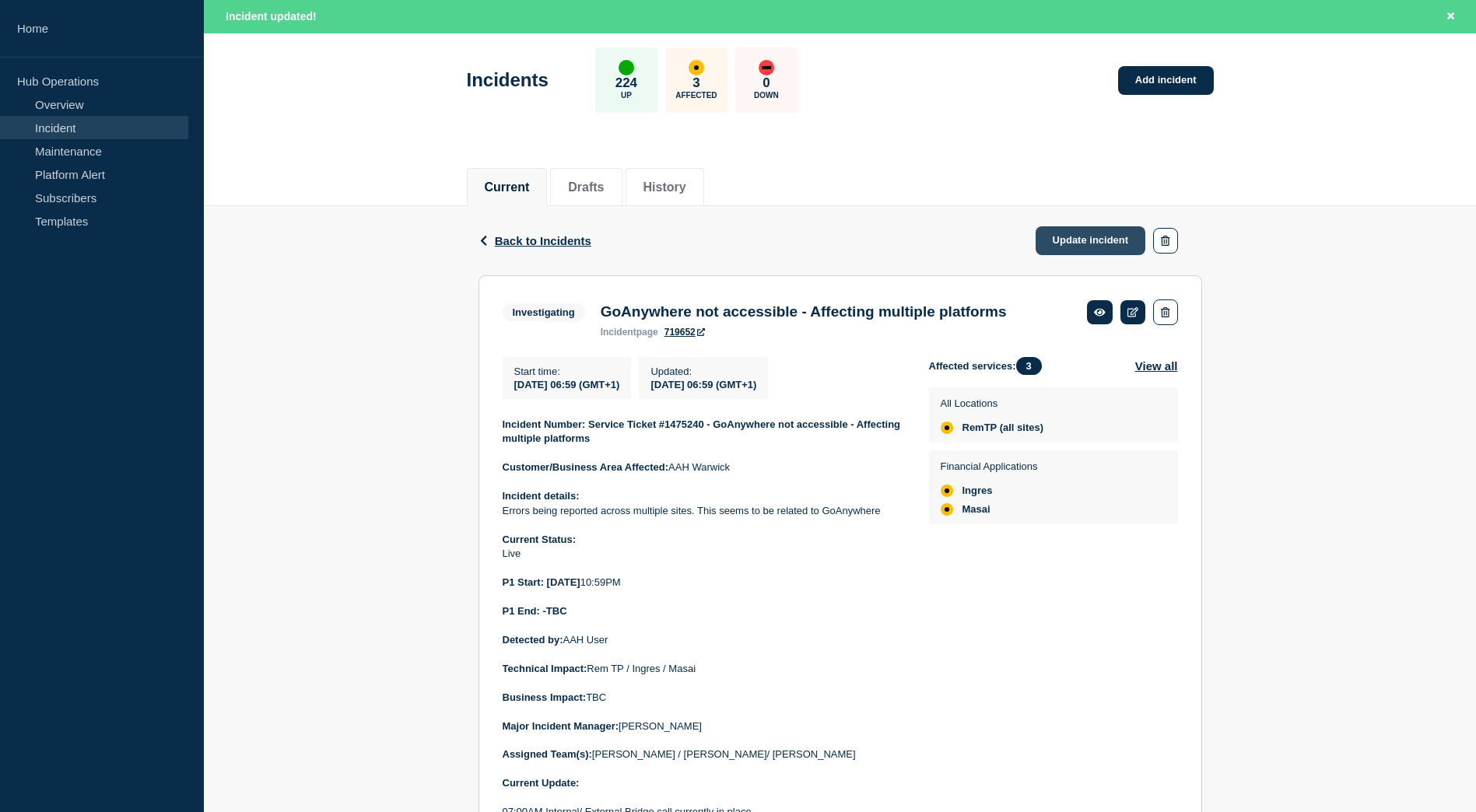
scroll to position [66, 0]
click at [1090, 238] on link "Update incident" at bounding box center [1091, 242] width 110 height 29
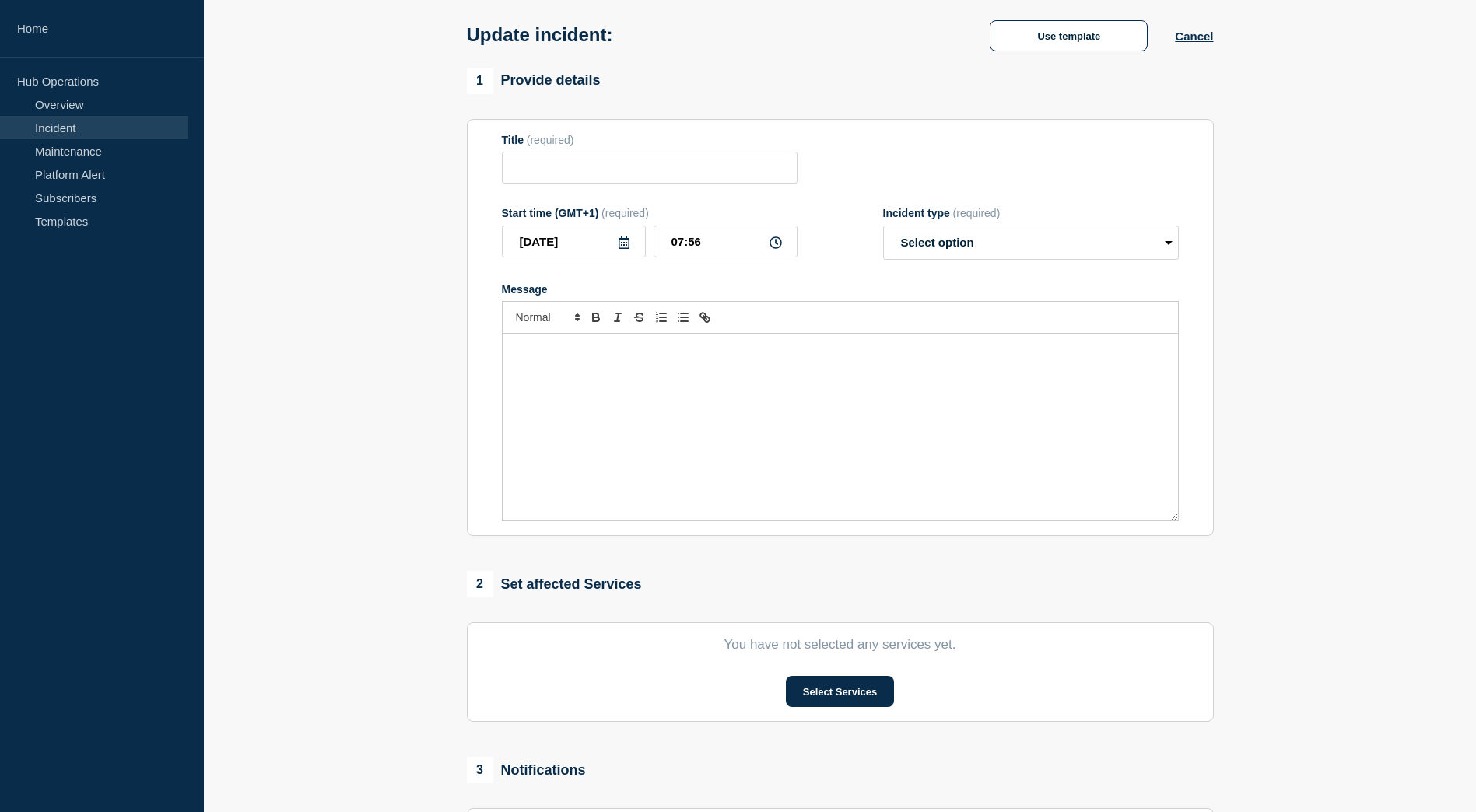
type input "GoAnywhere not accessible - Affecting multiple platforms"
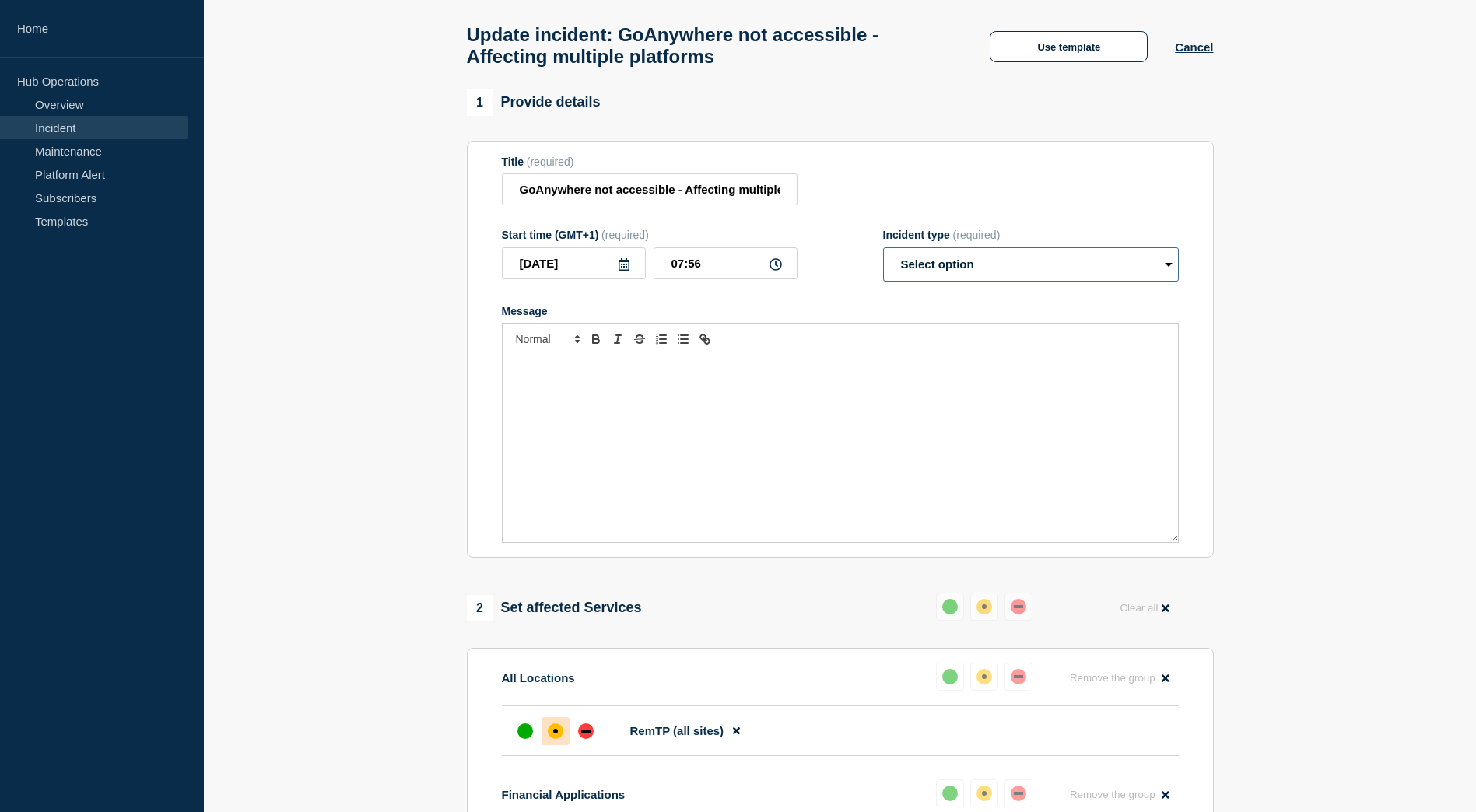
click at [1061, 273] on select "Select option Investigating Identified Monitoring Resolved" at bounding box center [1031, 264] width 296 height 34
select select "investigating"
click at [883, 254] on select "Select option Investigating Identified Monitoring Resolved" at bounding box center [1031, 264] width 296 height 34
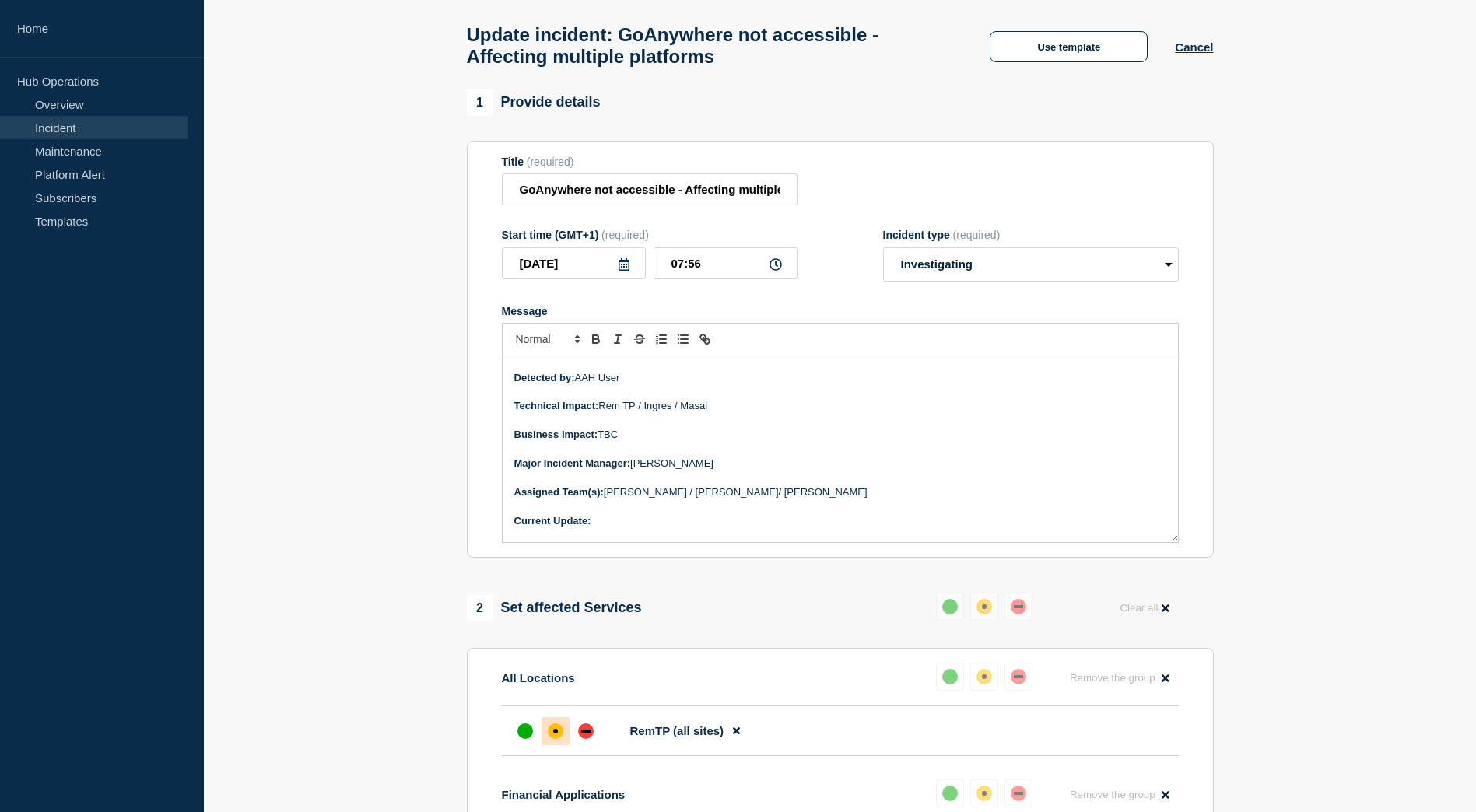
scroll to position [234, 0]
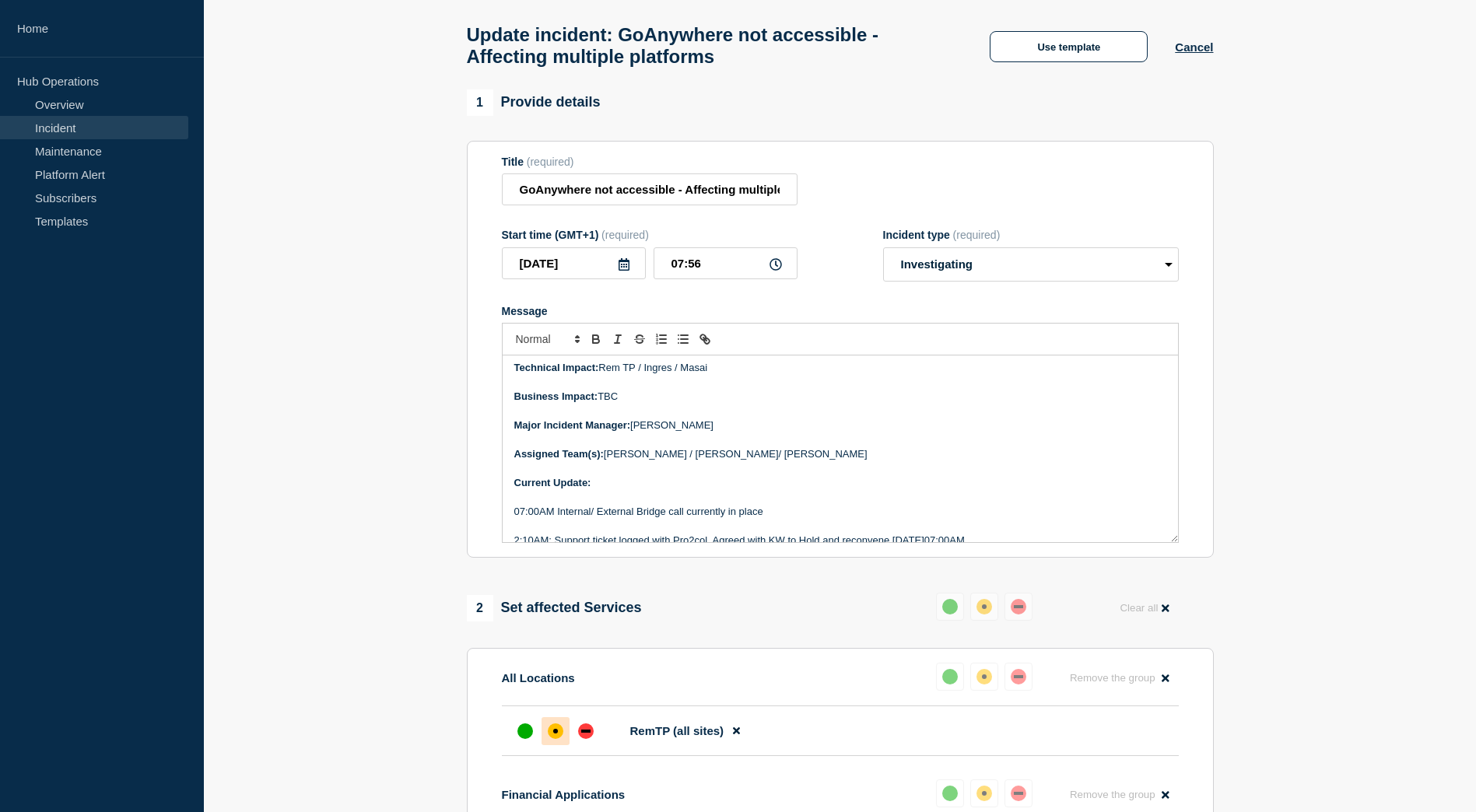
click at [710, 485] on p "Current Update:" at bounding box center [839, 483] width 652 height 14
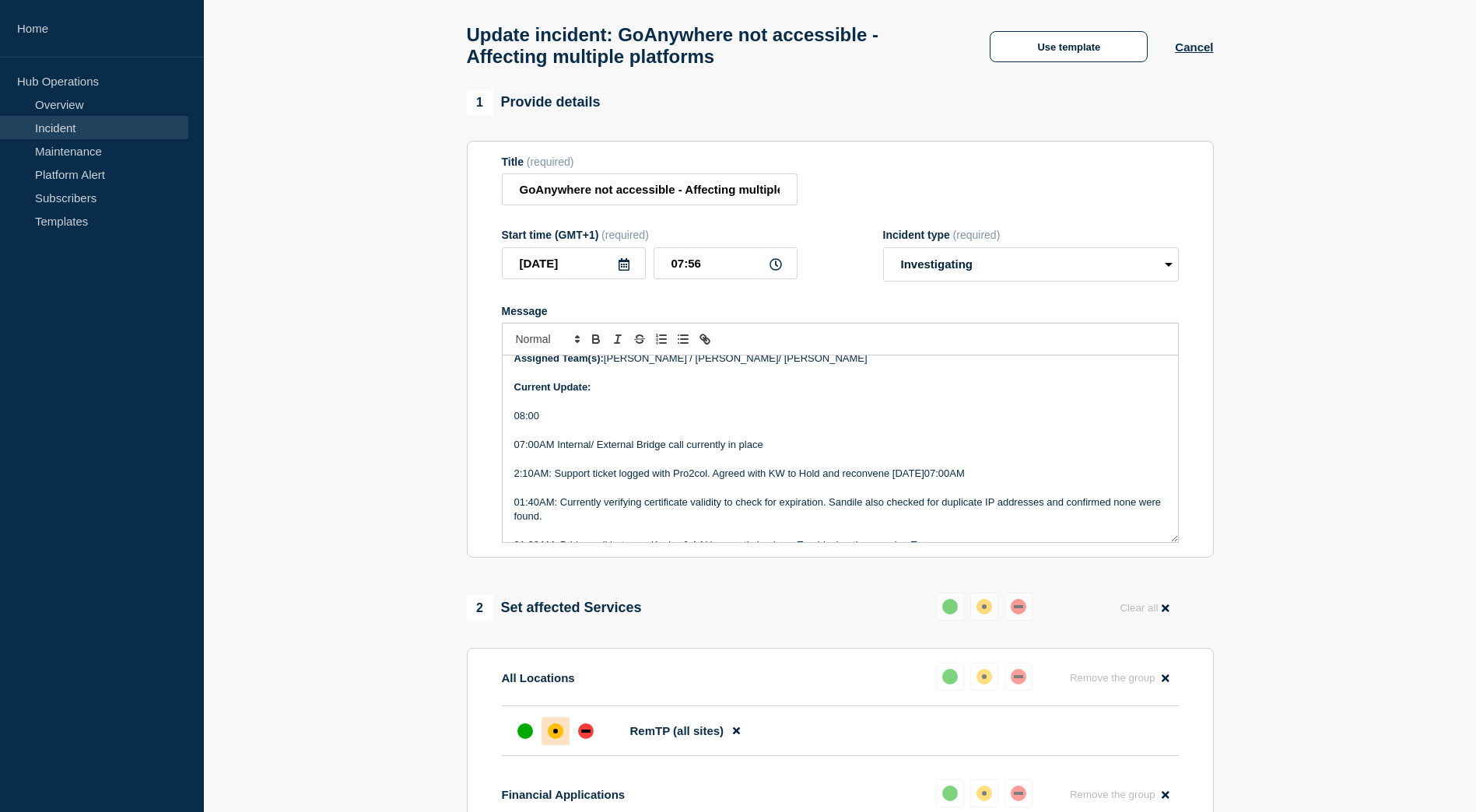
scroll to position [311, 0]
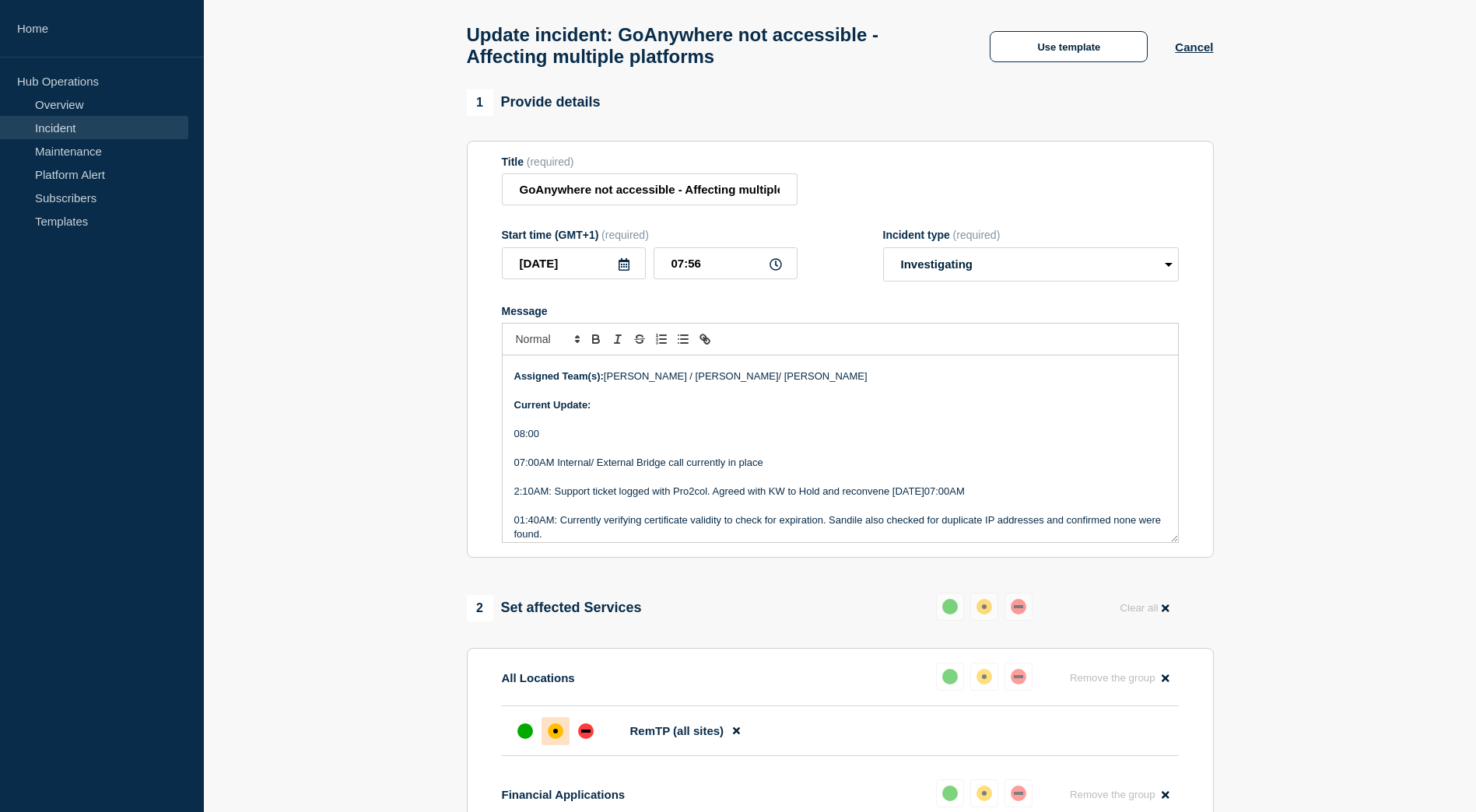
click at [654, 435] on p "08:00" at bounding box center [839, 434] width 652 height 14
click at [922, 441] on p "08:00: Issue is with the gateway server. Internal team is focusing on this." at bounding box center [839, 434] width 652 height 14
click at [874, 439] on p "08:00: Issue is with the gateway server. Internal team is focusing on this." at bounding box center [839, 434] width 652 height 14
drag, startPoint x: 1050, startPoint y: 449, endPoint x: 543, endPoint y: 442, distance: 507.0
click at [543, 442] on div "Incident Number: Service Ticket #1475240 - GoAnywhere not accessible - Affectin…" at bounding box center [839, 448] width 675 height 186
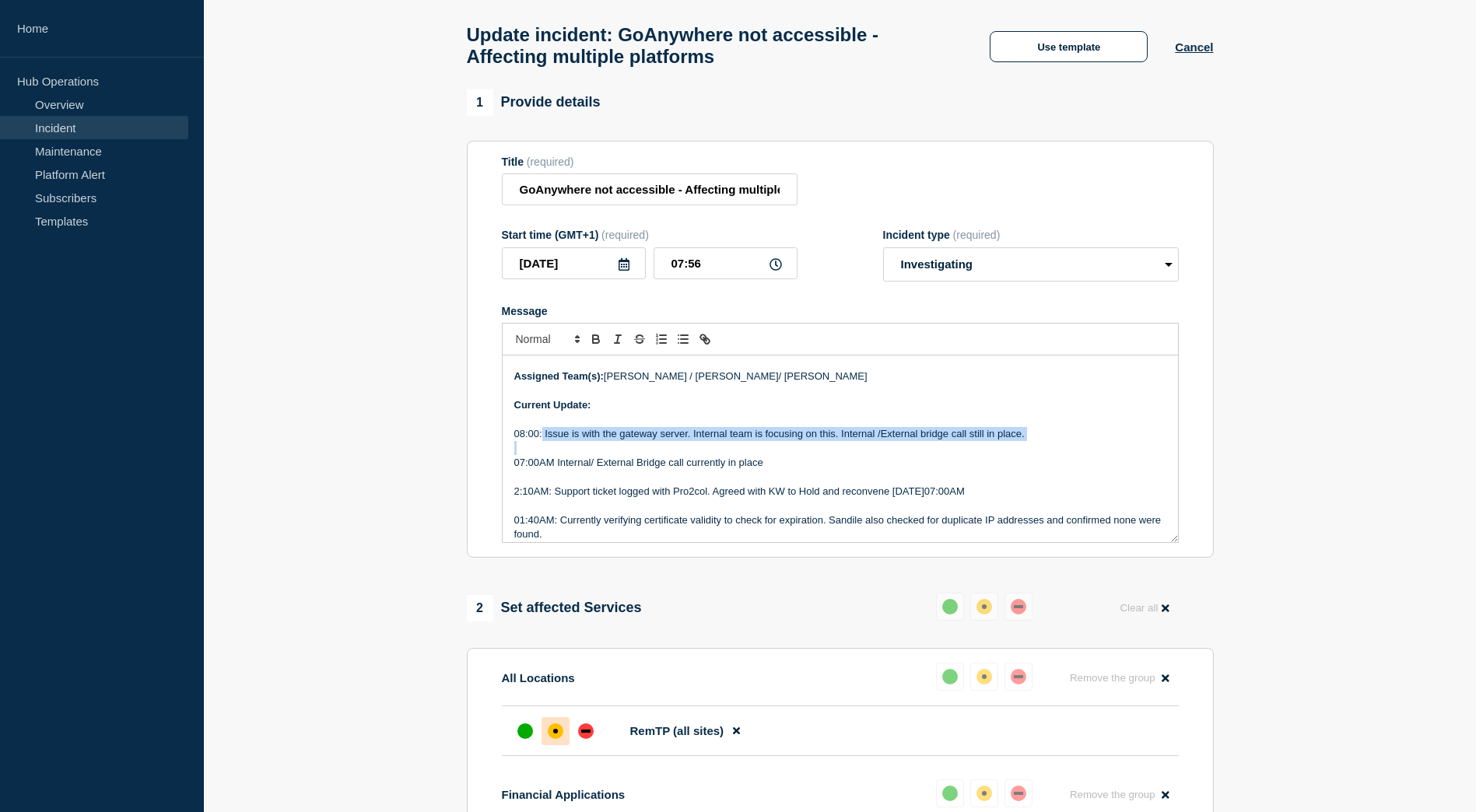
copy p "Issue is with the gateway server. Internal team is focusing on this. Internal /…"
click at [999, 450] on p "Message" at bounding box center [839, 448] width 652 height 14
drag, startPoint x: 1052, startPoint y: 441, endPoint x: 546, endPoint y: 442, distance: 506.0
click at [546, 441] on p "08:00: Issue is with the gateway server. Internal team is focusing on this. Int…" at bounding box center [839, 434] width 652 height 14
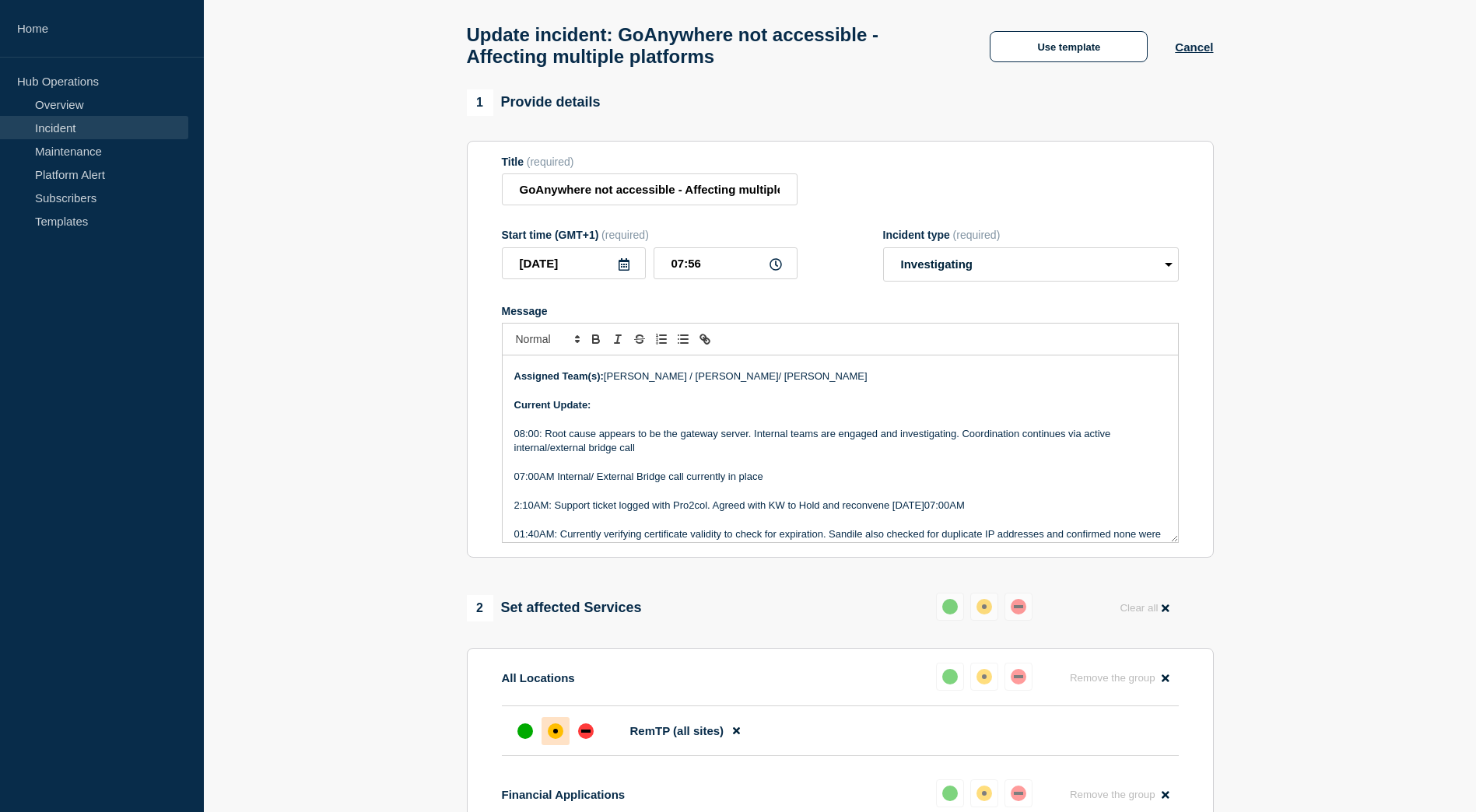
scroll to position [664, 0]
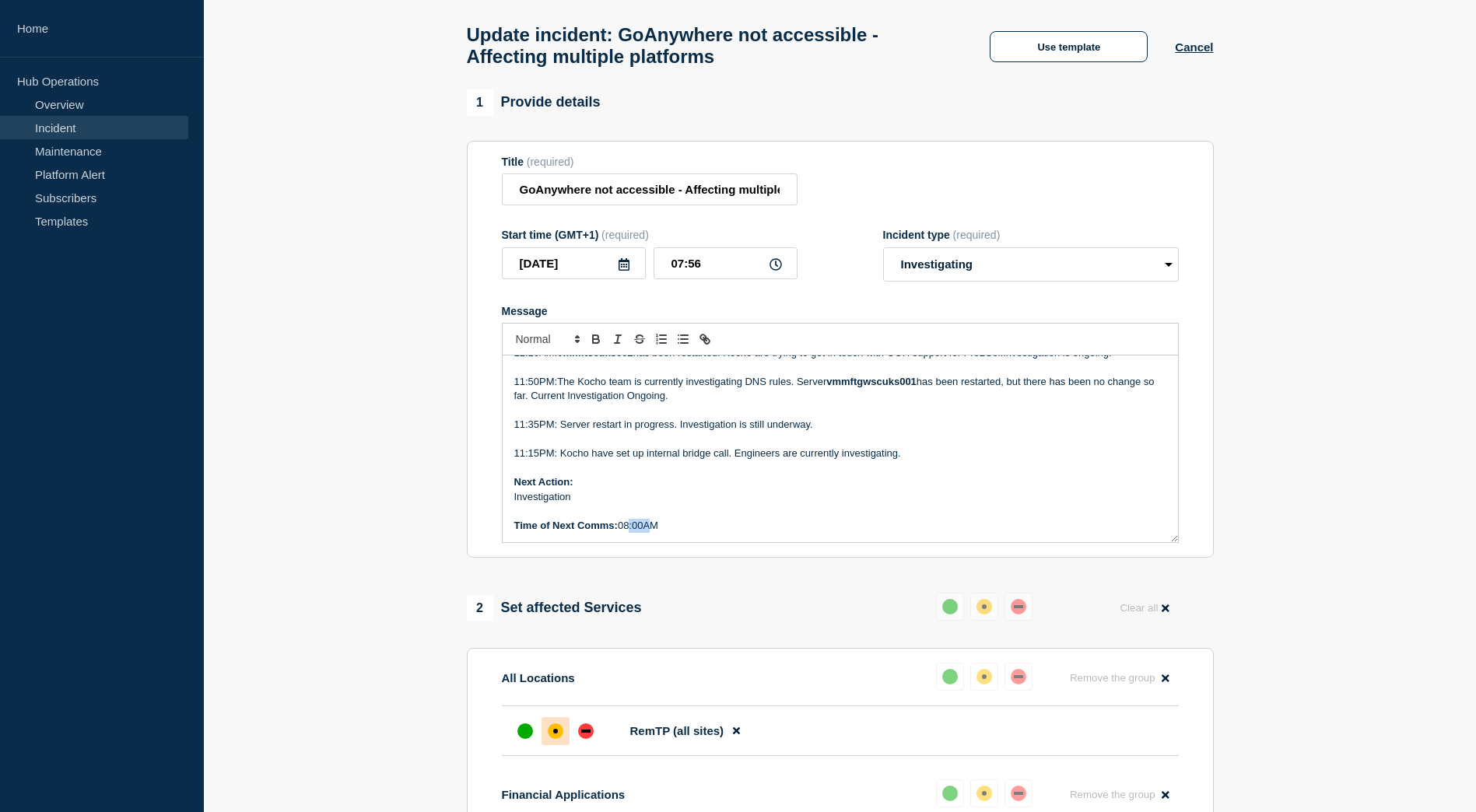
drag, startPoint x: 645, startPoint y: 532, endPoint x: 626, endPoint y: 532, distance: 19.0
click at [626, 532] on p "Time of Next Comms: 08:00AM" at bounding box center [839, 525] width 652 height 14
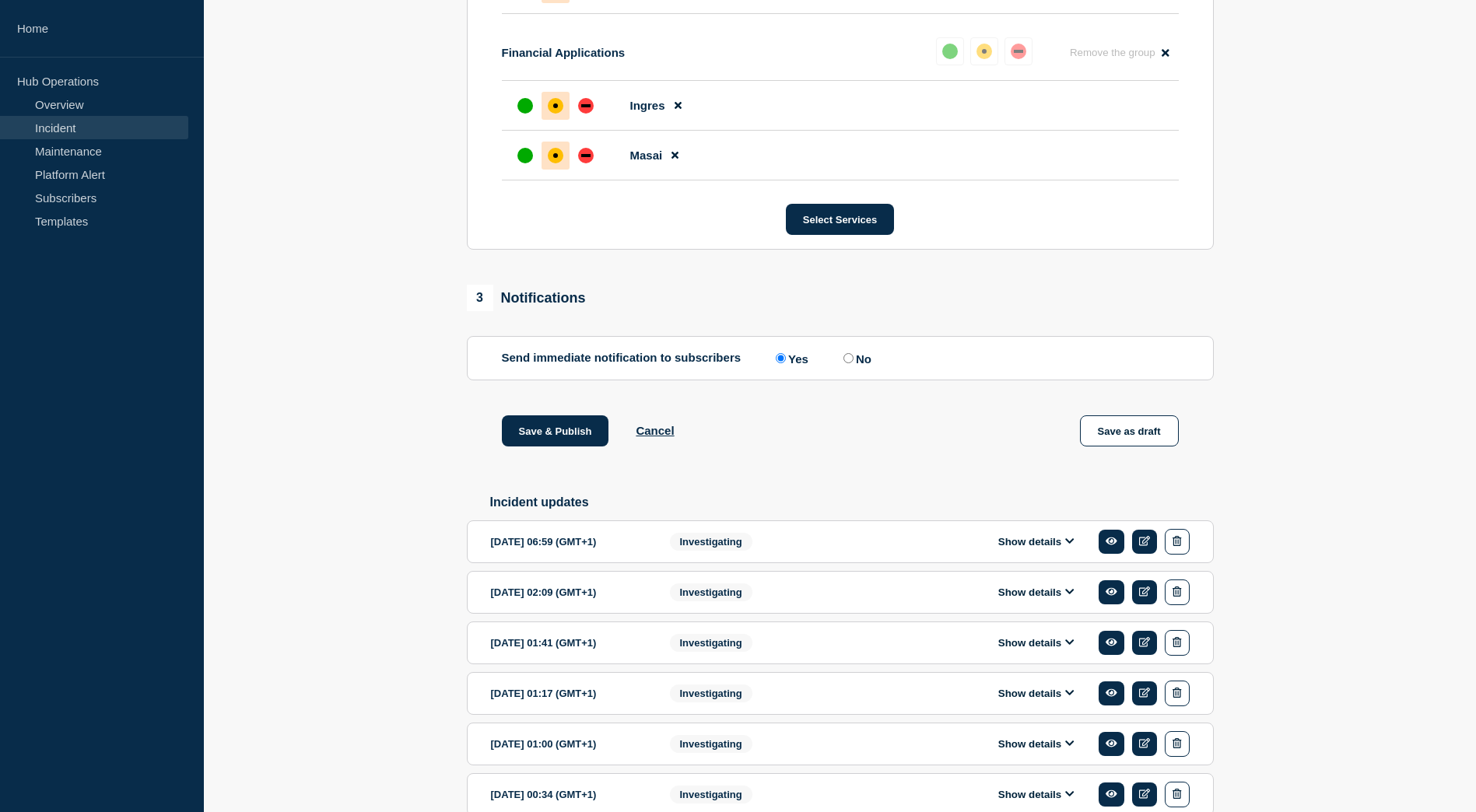
scroll to position [844, 0]
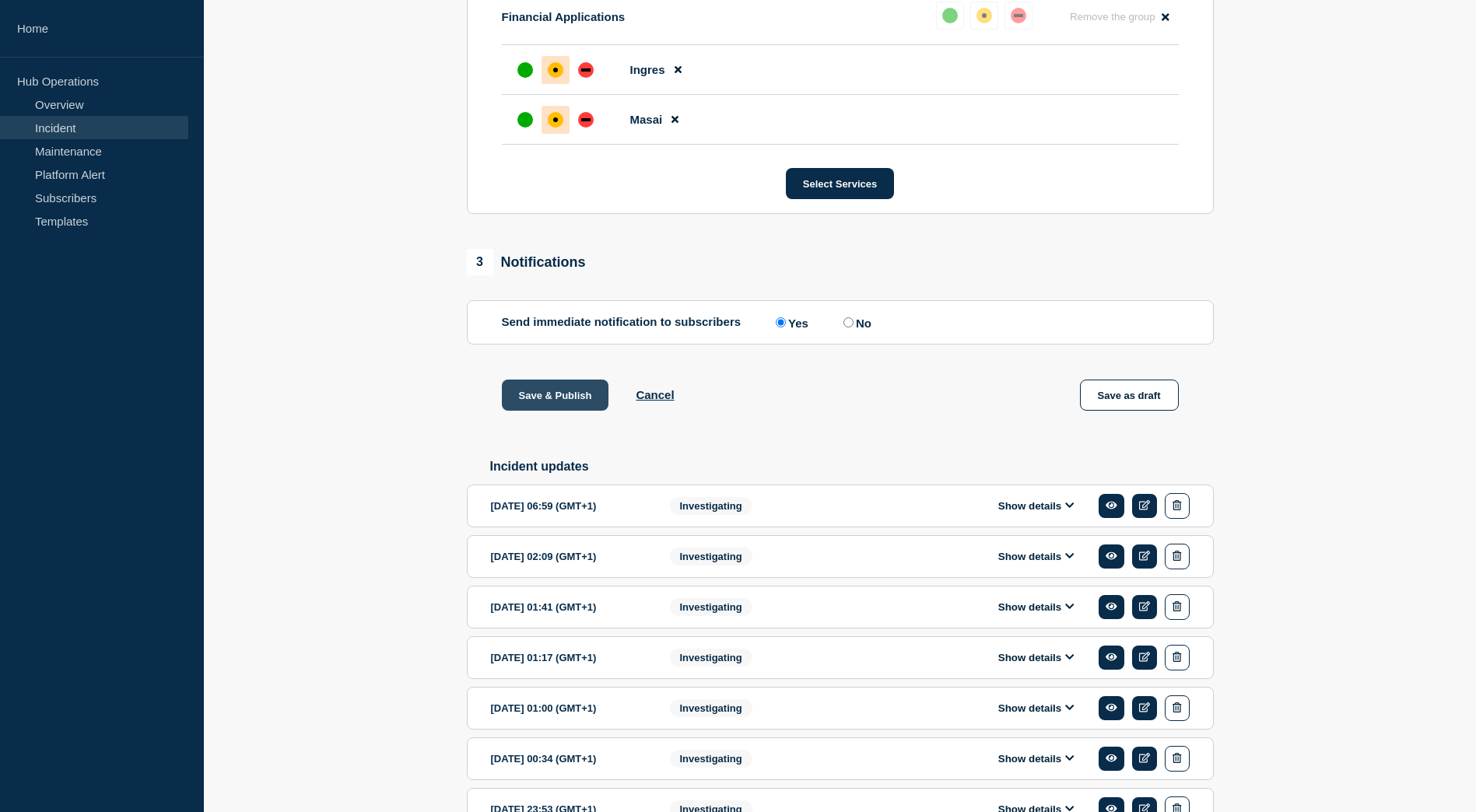
click at [552, 402] on button "Save & Publish" at bounding box center [554, 395] width 107 height 31
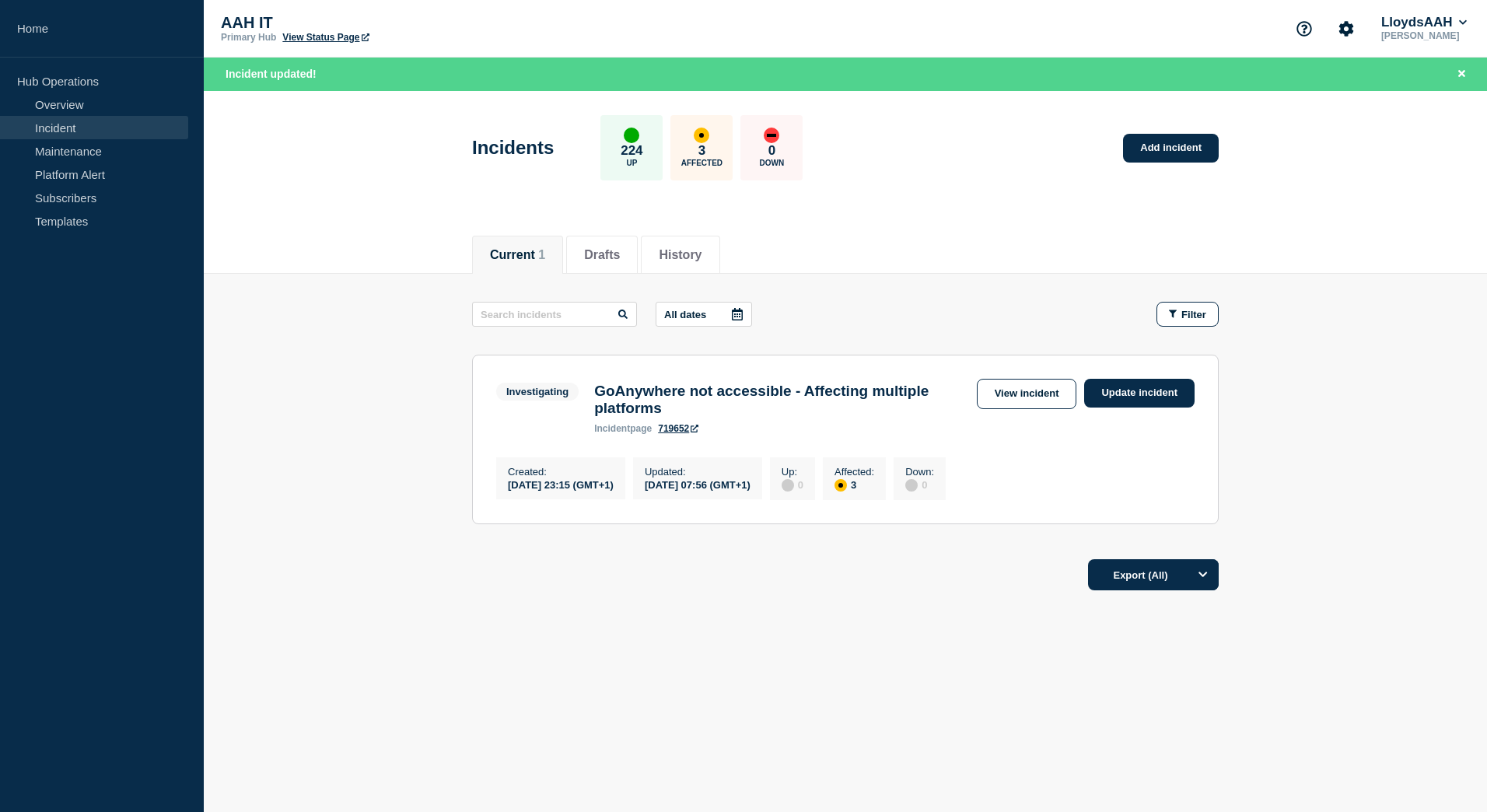
drag, startPoint x: 577, startPoint y: 646, endPoint x: 558, endPoint y: 631, distance: 24.2
click at [577, 646] on div "Current Drafts History Current 1 Drafts History All dates Filter Investigating …" at bounding box center [845, 464] width 1283 height 489
click at [1022, 178] on div "Incidents 224 Up 3 Affected 0 Down Add incident" at bounding box center [845, 142] width 781 height 95
click at [665, 678] on div "Current Drafts History Current 1 Drafts History All dates Filter Investigating …" at bounding box center [845, 464] width 1283 height 489
click at [729, 397] on h3 "GoAnywhere not accessible - Affecting multiple platforms" at bounding box center [780, 399] width 374 height 34
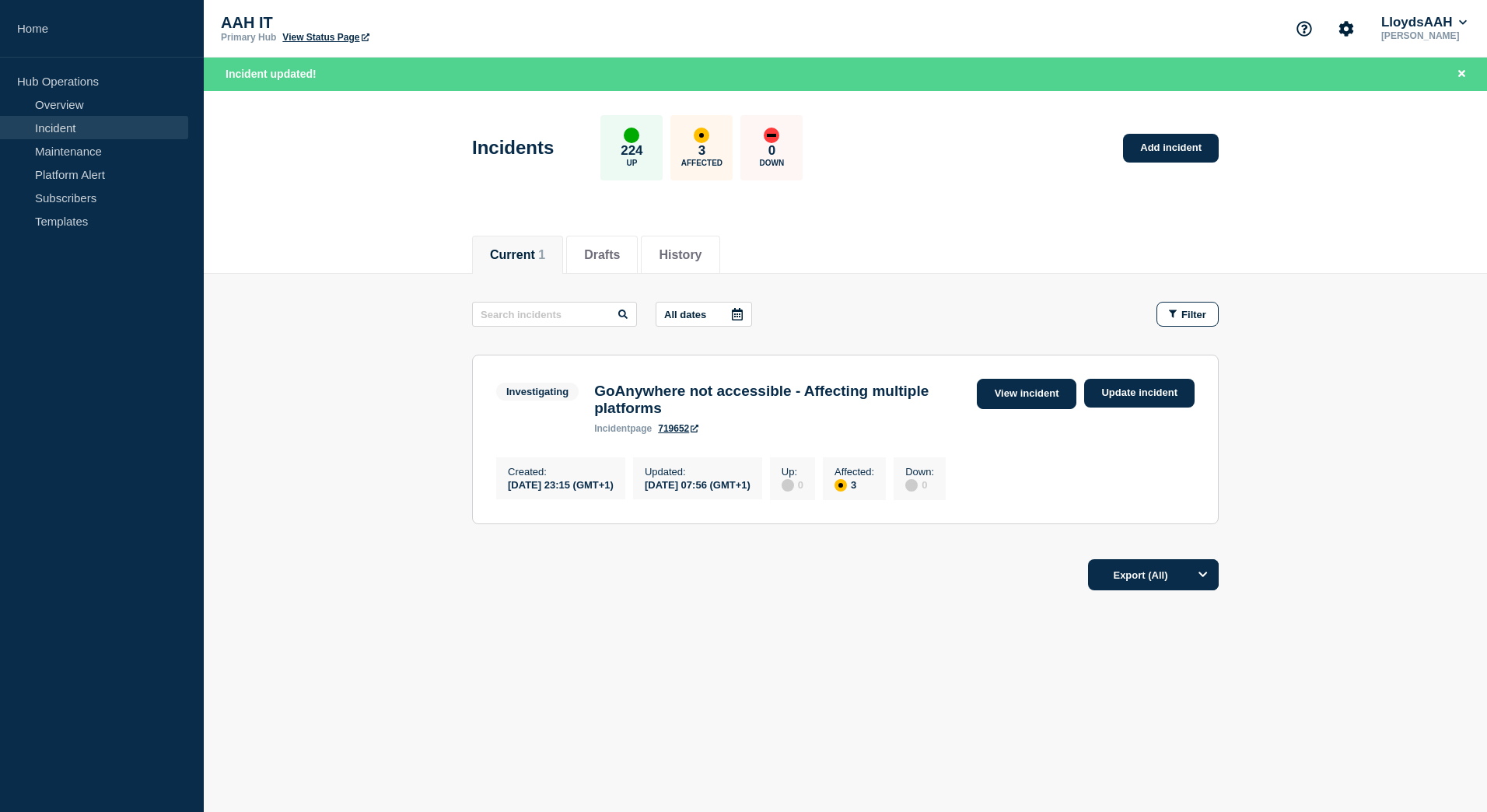
click at [1009, 394] on link "View incident" at bounding box center [1027, 393] width 100 height 30
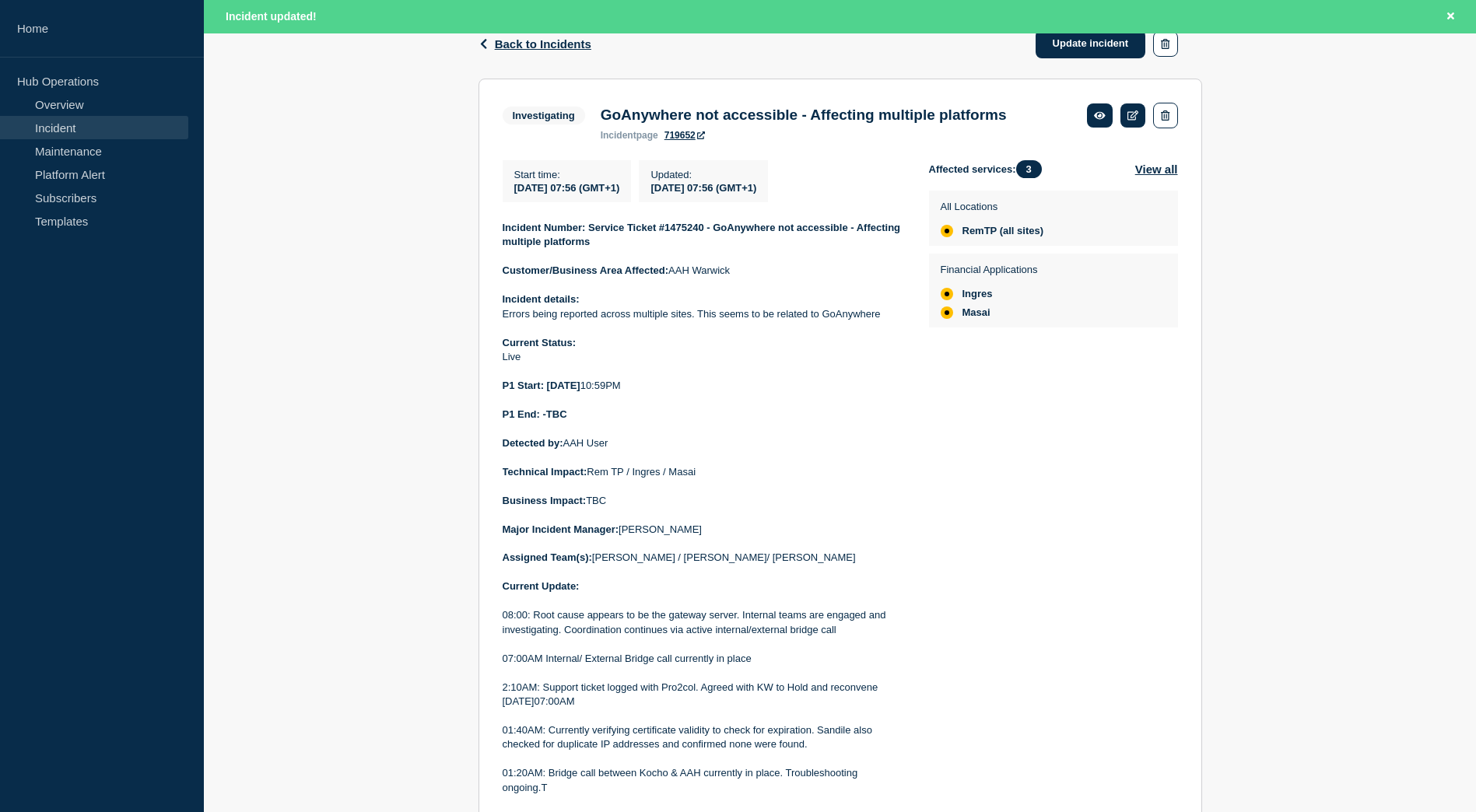
scroll to position [218, 0]
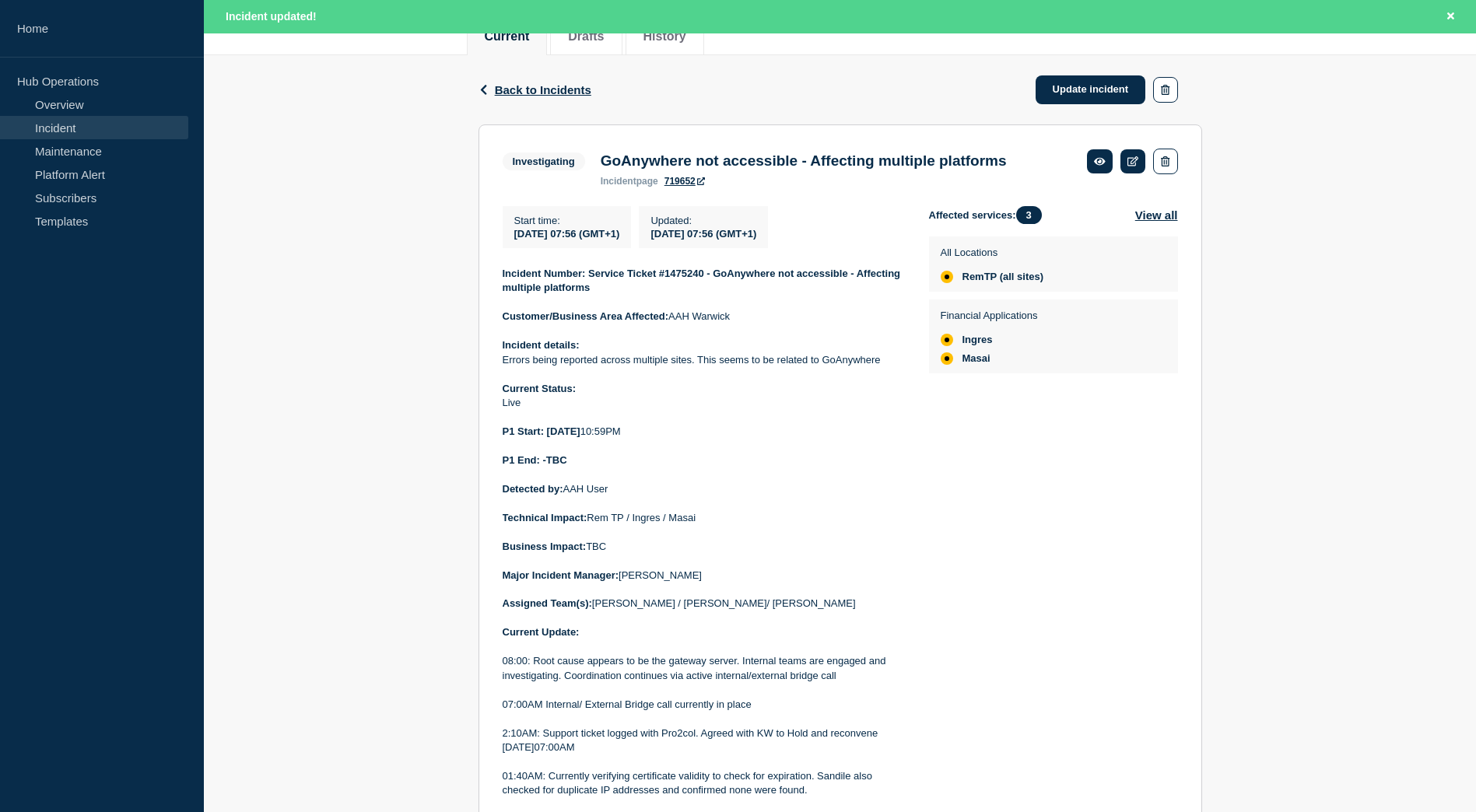
drag, startPoint x: 657, startPoint y: 472, endPoint x: 502, endPoint y: 275, distance: 250.7
click at [502, 275] on div "Incident Number: Service Ticket #1475240 - GoAnywhere not accessible - Affectin…" at bounding box center [703, 725] width 402 height 918
drag, startPoint x: 502, startPoint y: 275, endPoint x: 537, endPoint y: 290, distance: 38.1
copy div "Incident Number: Service Ticket #1475240 - GoAnywhere not accessible - Affectin…"
click at [1076, 92] on link "Update incident" at bounding box center [1091, 90] width 110 height 29
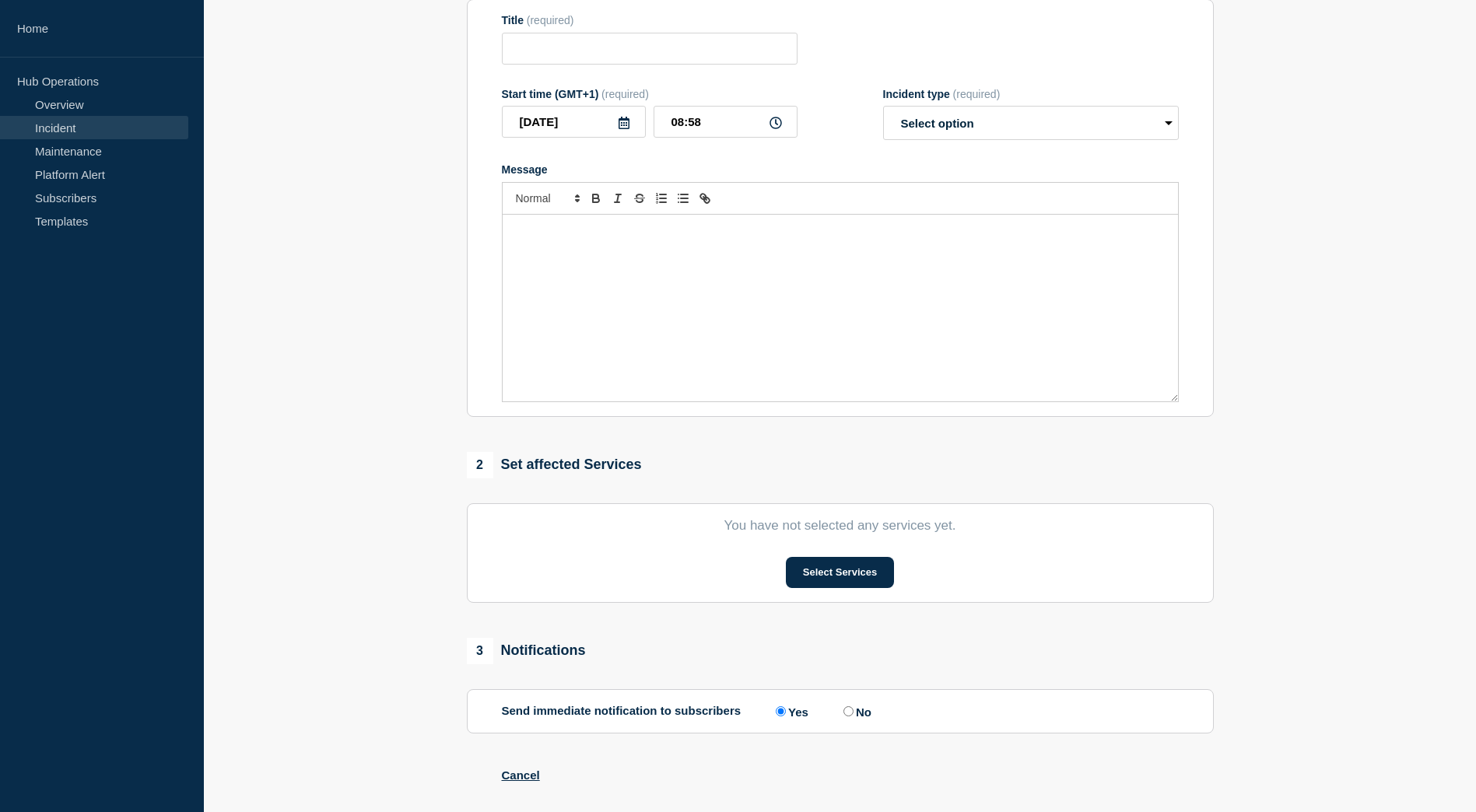
type input "GoAnywhere not accessible - Affecting multiple platforms"
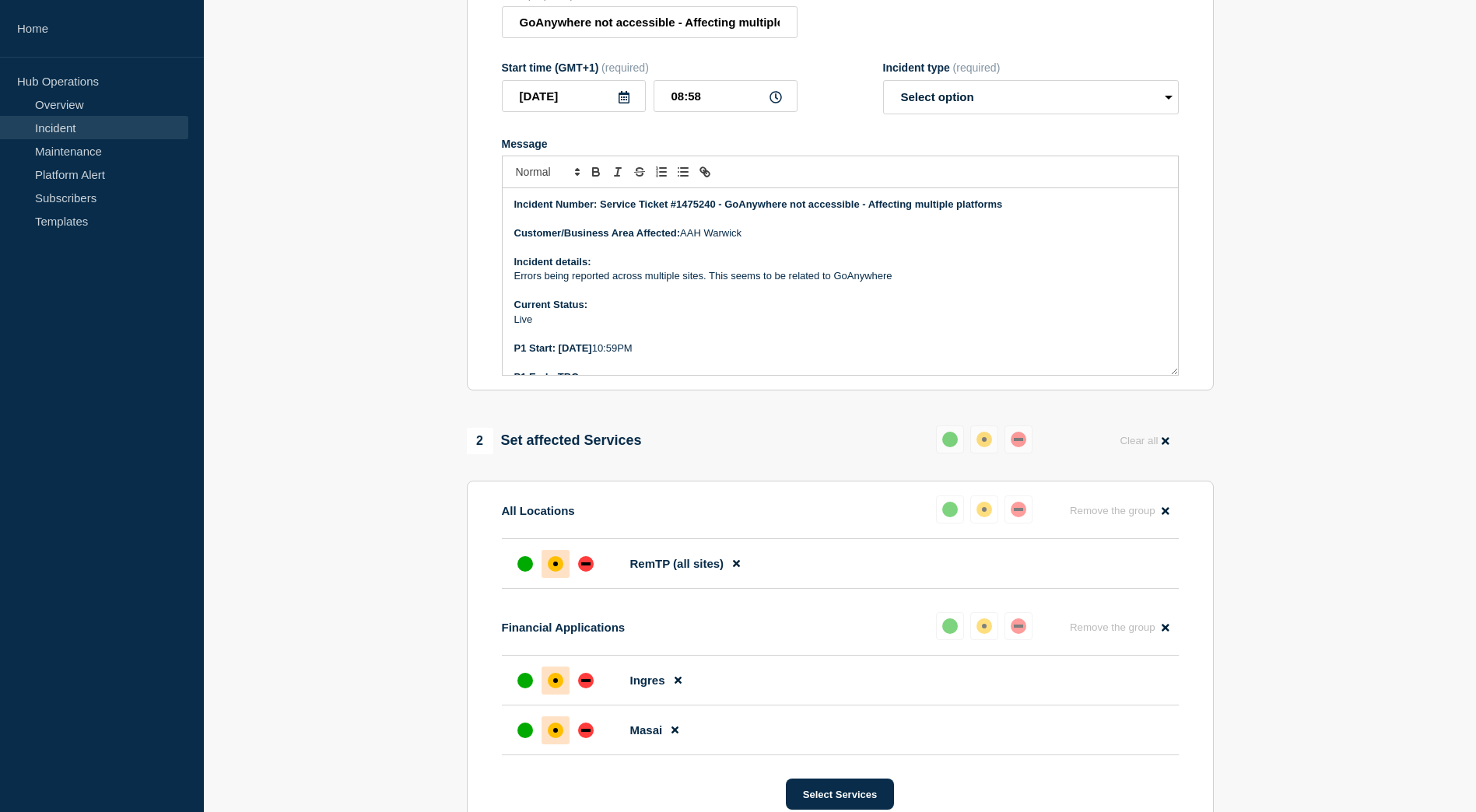
scroll to position [234, 0]
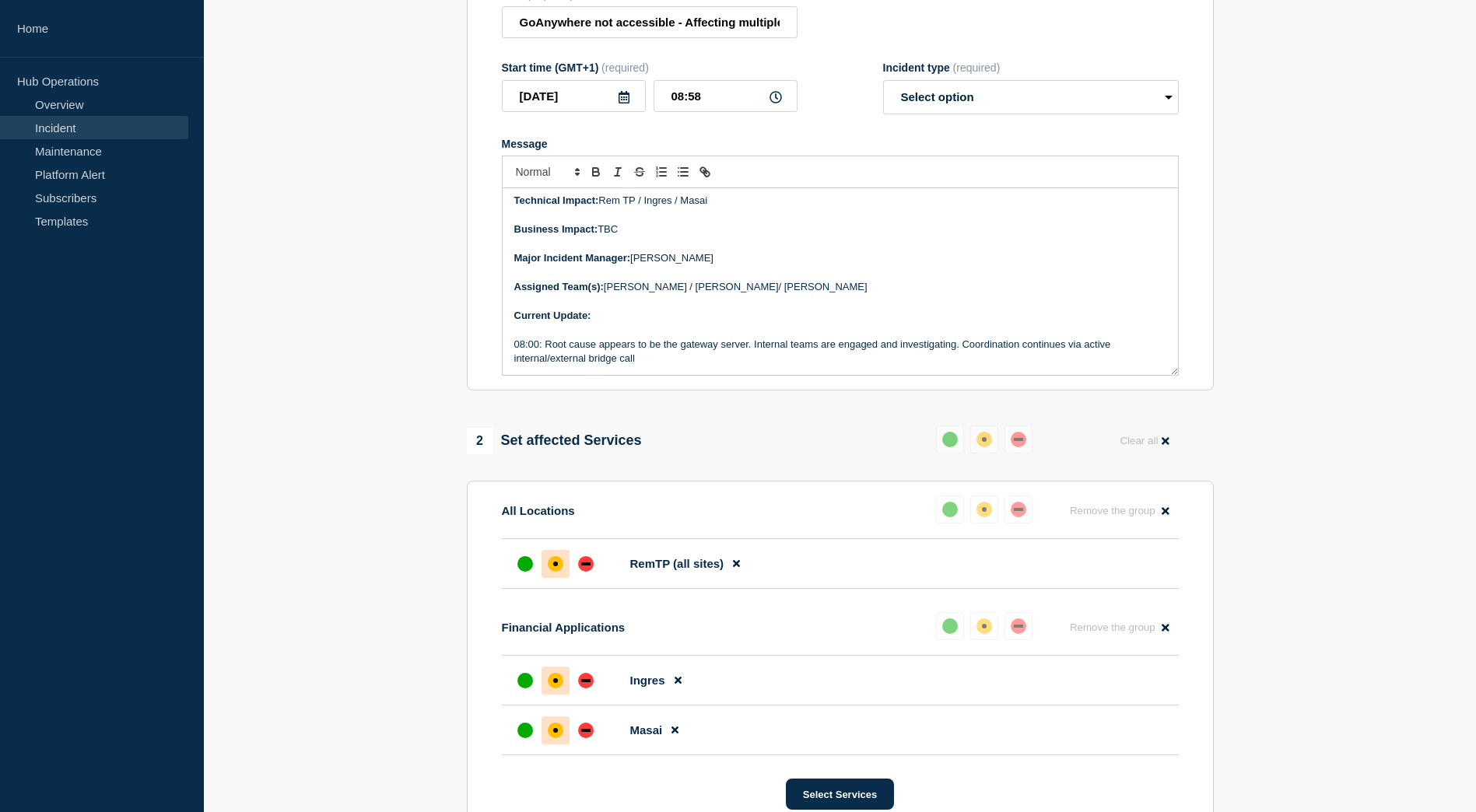
click at [611, 330] on p "Message" at bounding box center [839, 329] width 652 height 14
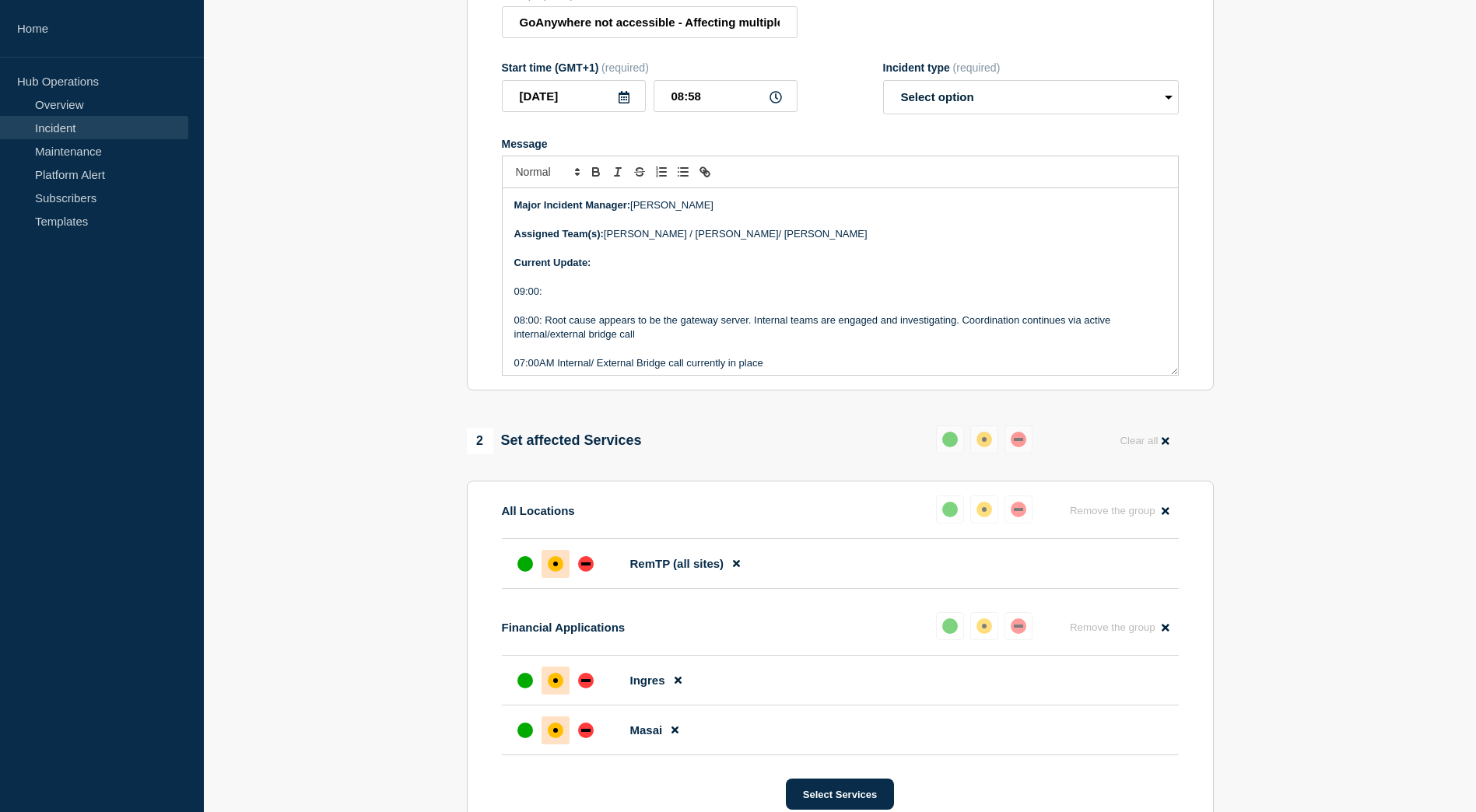
scroll to position [311, 0]
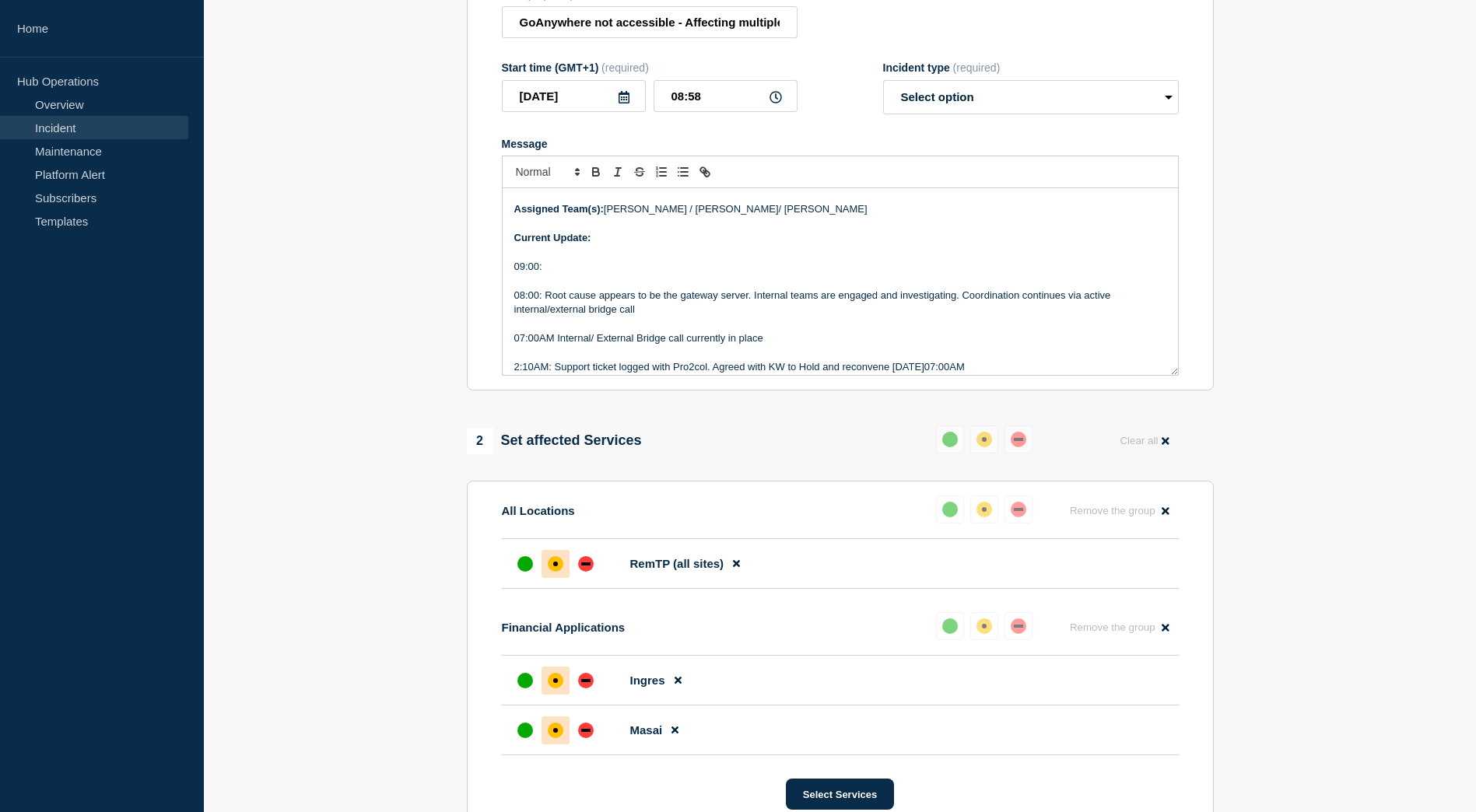
click at [717, 259] on p "Message" at bounding box center [839, 252] width 652 height 14
click at [752, 270] on p "09:00:" at bounding box center [839, 266] width 652 height 14
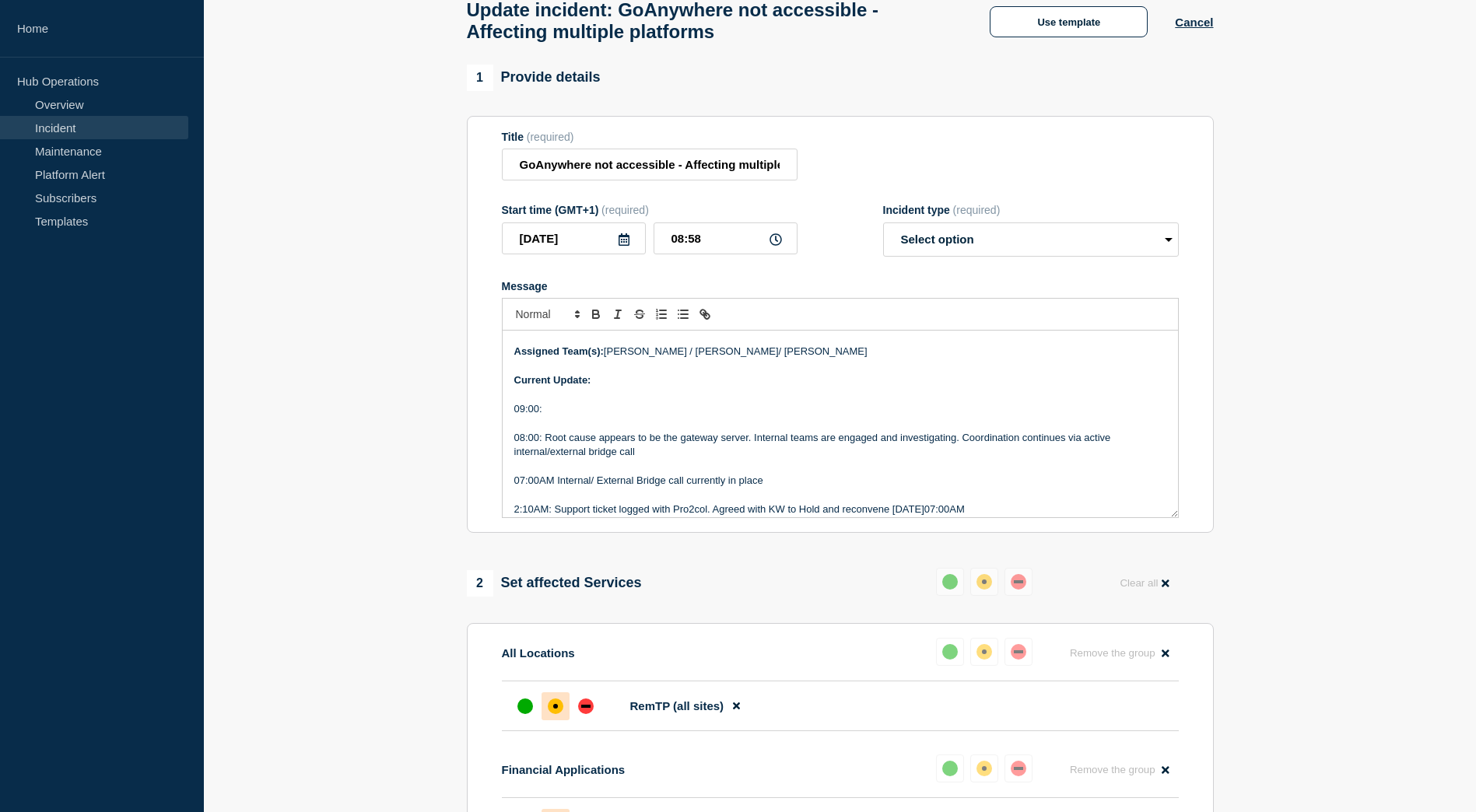
scroll to position [78, 0]
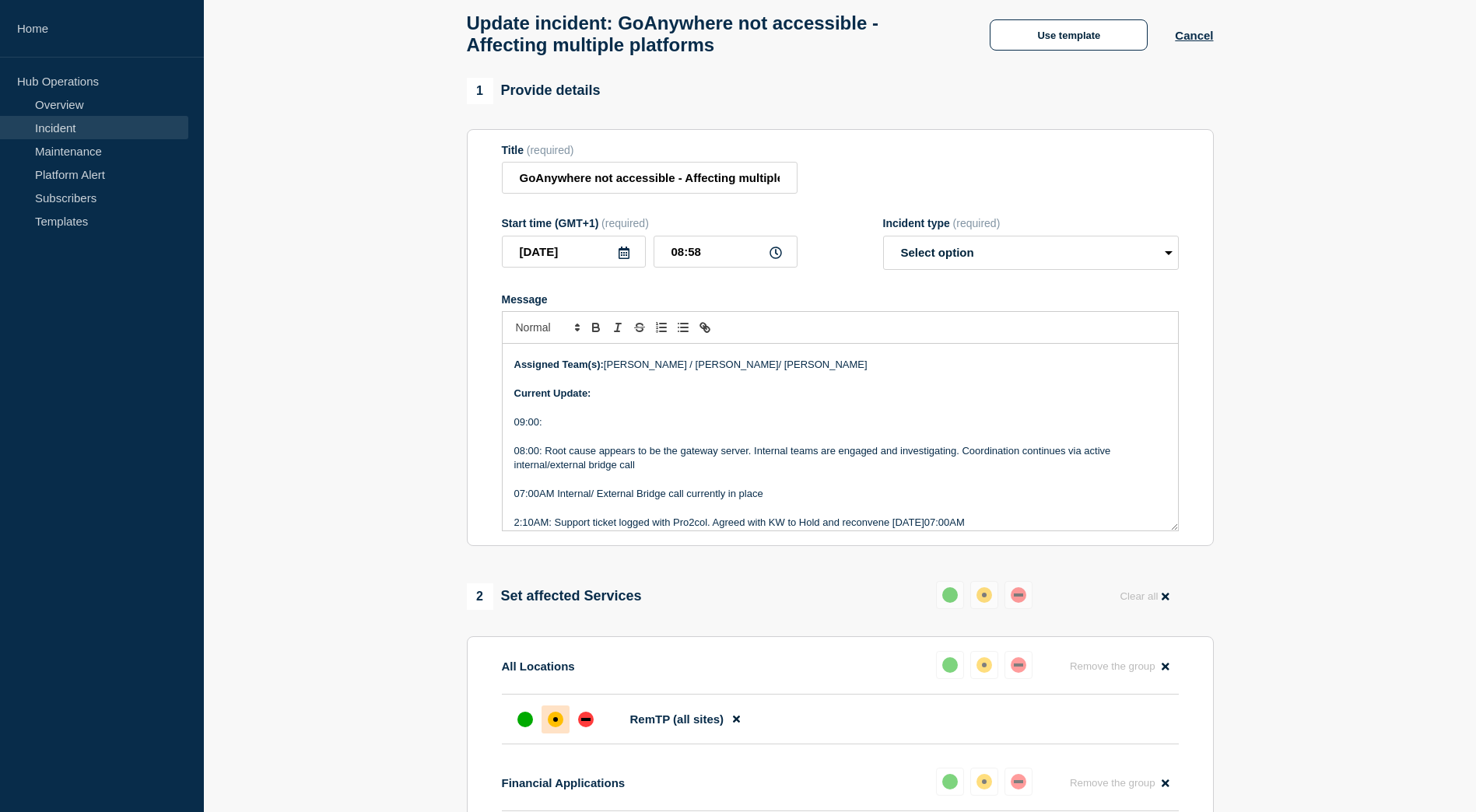
click at [668, 414] on p "Message" at bounding box center [839, 407] width 652 height 14
drag, startPoint x: 668, startPoint y: 422, endPoint x: 614, endPoint y: 426, distance: 54.1
click at [614, 426] on p "09:00:" at bounding box center [839, 422] width 652 height 14
click at [1048, 427] on p "09:00:Engineers are assessing the gateway server and have begun ruling out pote…" at bounding box center [839, 422] width 652 height 14
drag, startPoint x: 634, startPoint y: 473, endPoint x: 516, endPoint y: 469, distance: 118.1
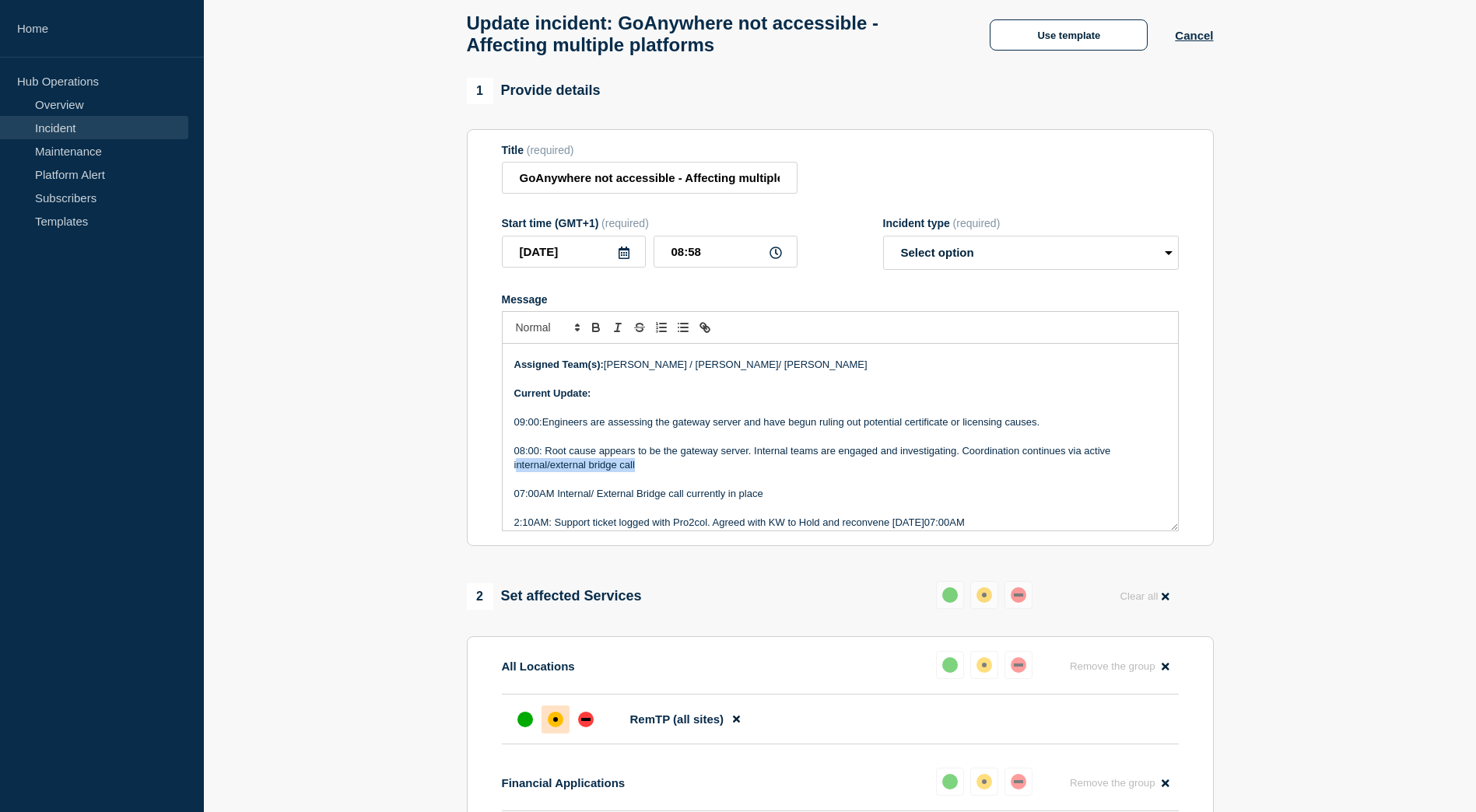
click at [516, 469] on p "08:00: Root cause appears to be the gateway server. Internal teams are engaged …" at bounding box center [839, 459] width 652 height 29
drag, startPoint x: 513, startPoint y: 471, endPoint x: 645, endPoint y: 476, distance: 132.1
click at [645, 476] on div "Incident Number: Service Ticket #1475240 - GoAnywhere not accessible - Affectin…" at bounding box center [839, 436] width 675 height 186
copy p "internal/external bridge call"
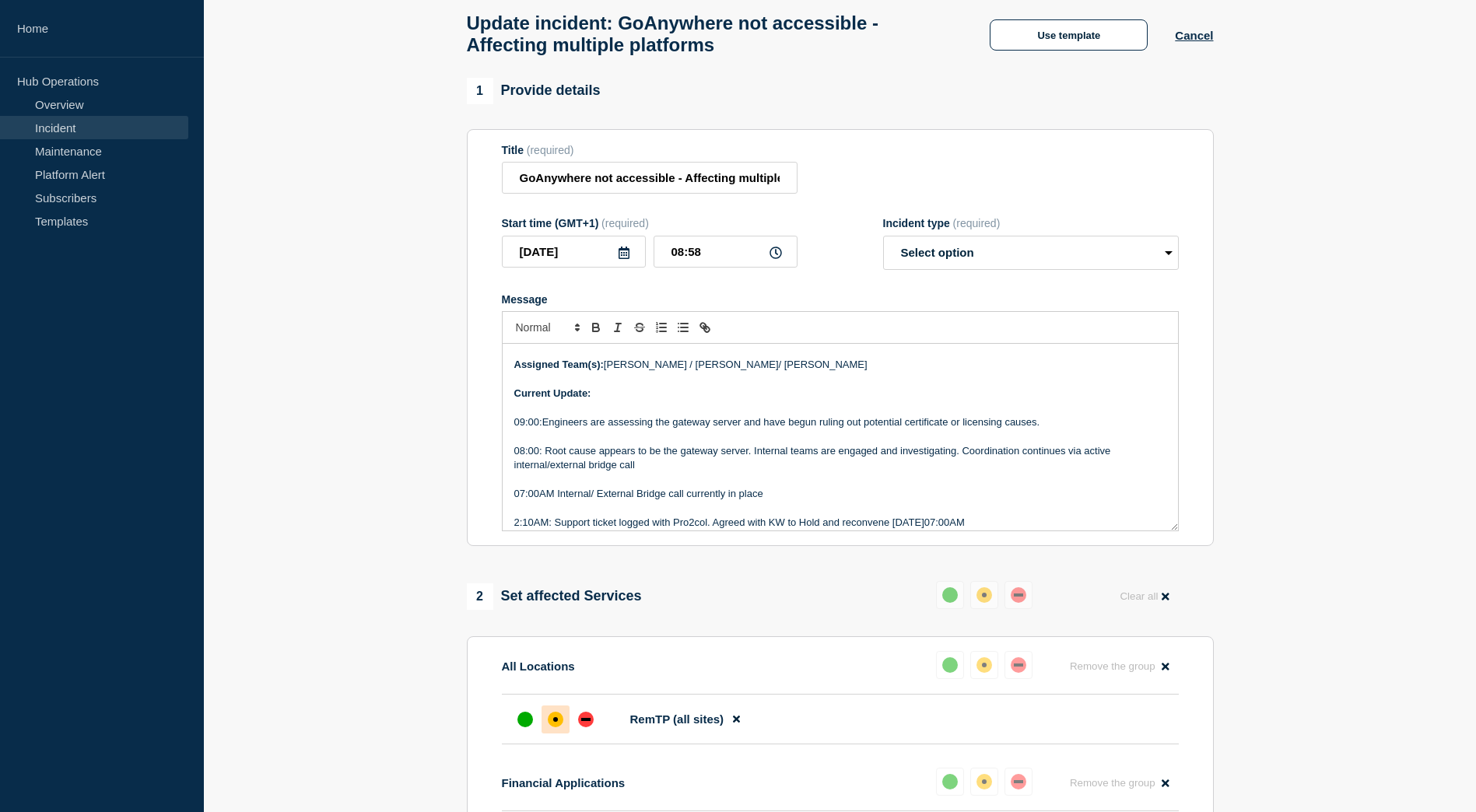
click at [1051, 430] on p "09:00:Engineers are assessing the gateway server and have begun ruling out pote…" at bounding box center [839, 422] width 652 height 14
click at [1041, 429] on p "09:00:Engineers are assessing the gateway server and have begun ruling out pote…" at bounding box center [839, 422] width 652 height 14
click at [751, 430] on p "09:00:Engineers are assessing the gateway server and have begun ruling out pote…" at bounding box center [839, 422] width 652 height 14
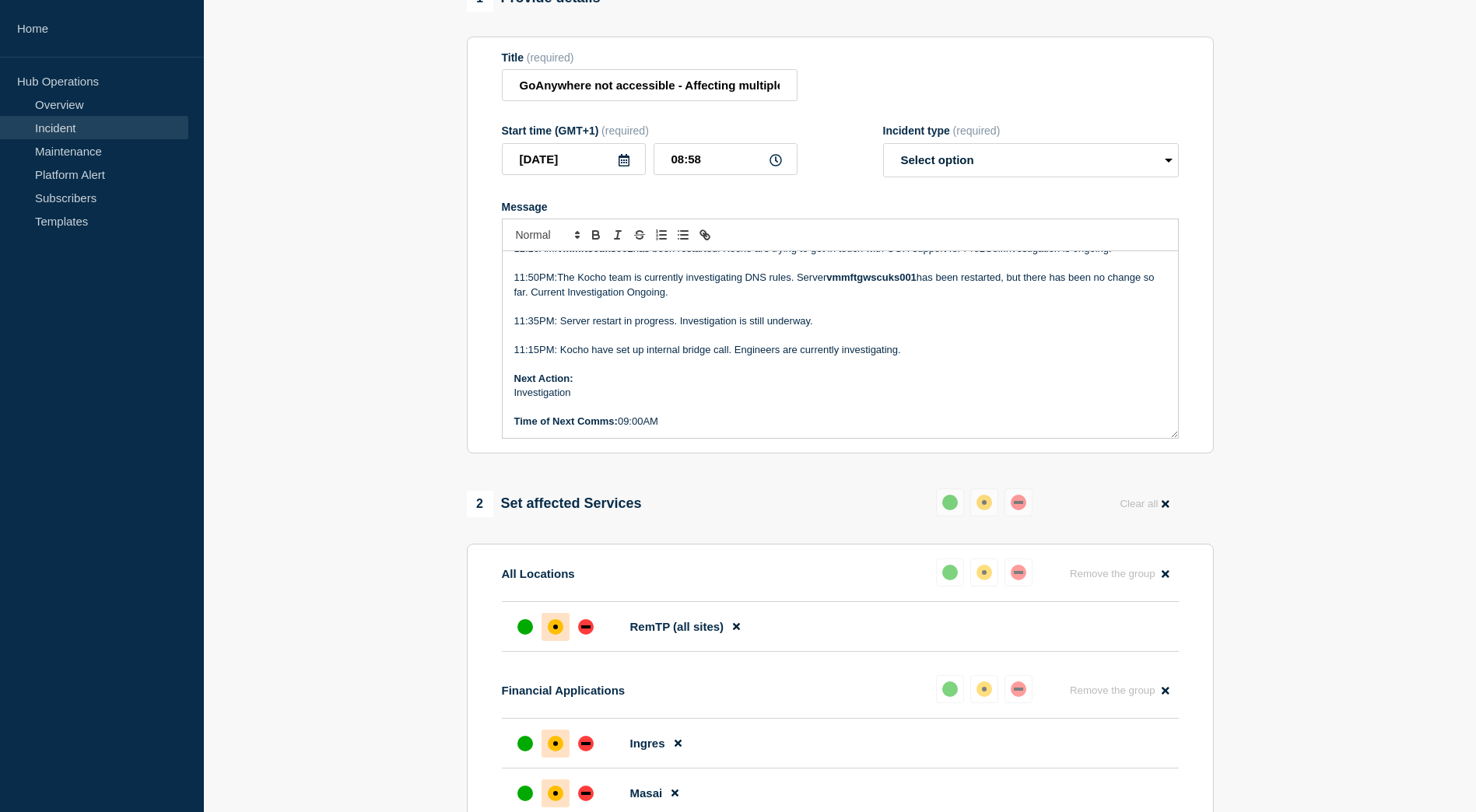
scroll to position [155, 0]
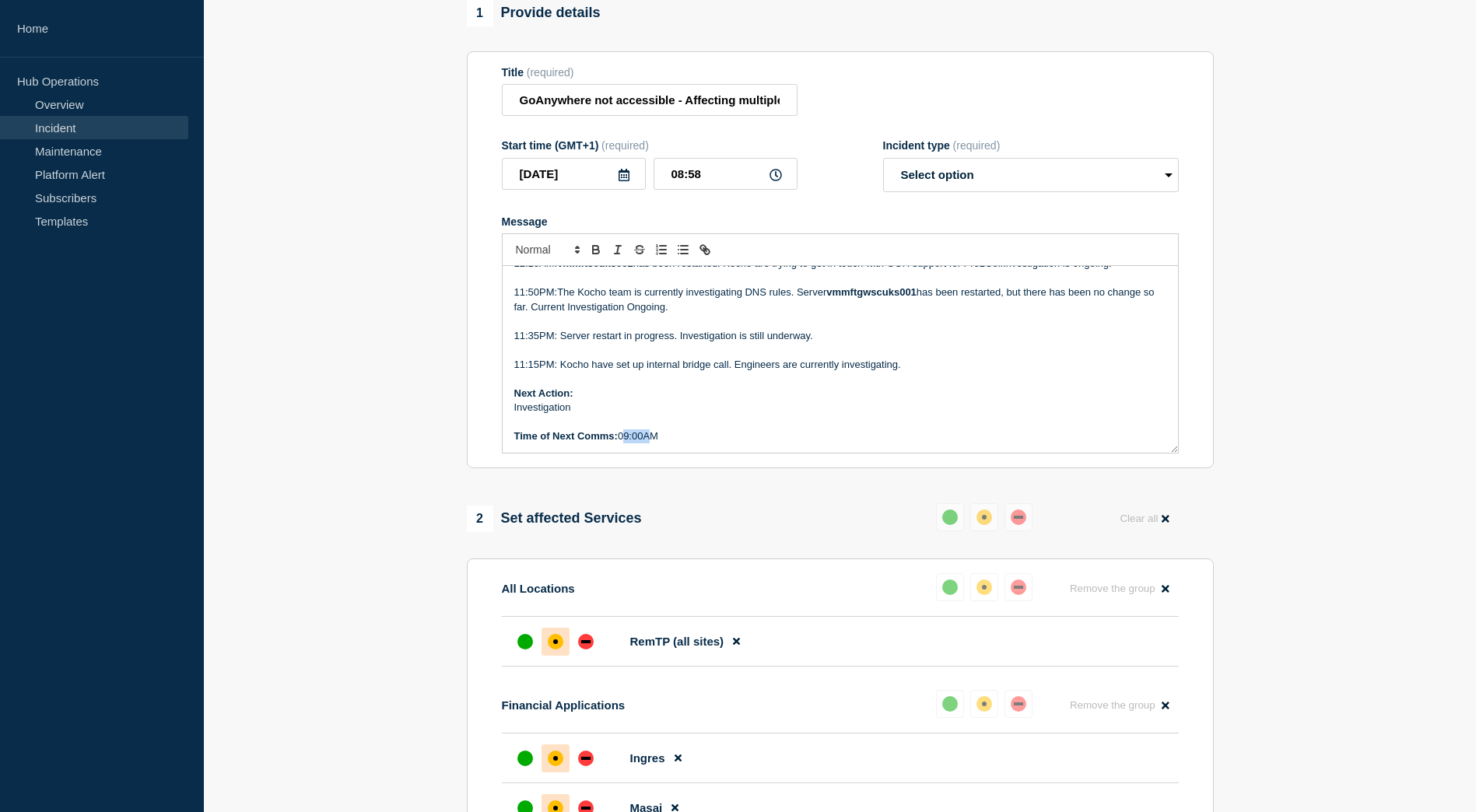
drag, startPoint x: 643, startPoint y: 443, endPoint x: 621, endPoint y: 442, distance: 22.0
click at [621, 442] on p "Time of Next Comms: 09:00AM" at bounding box center [839, 436] width 652 height 14
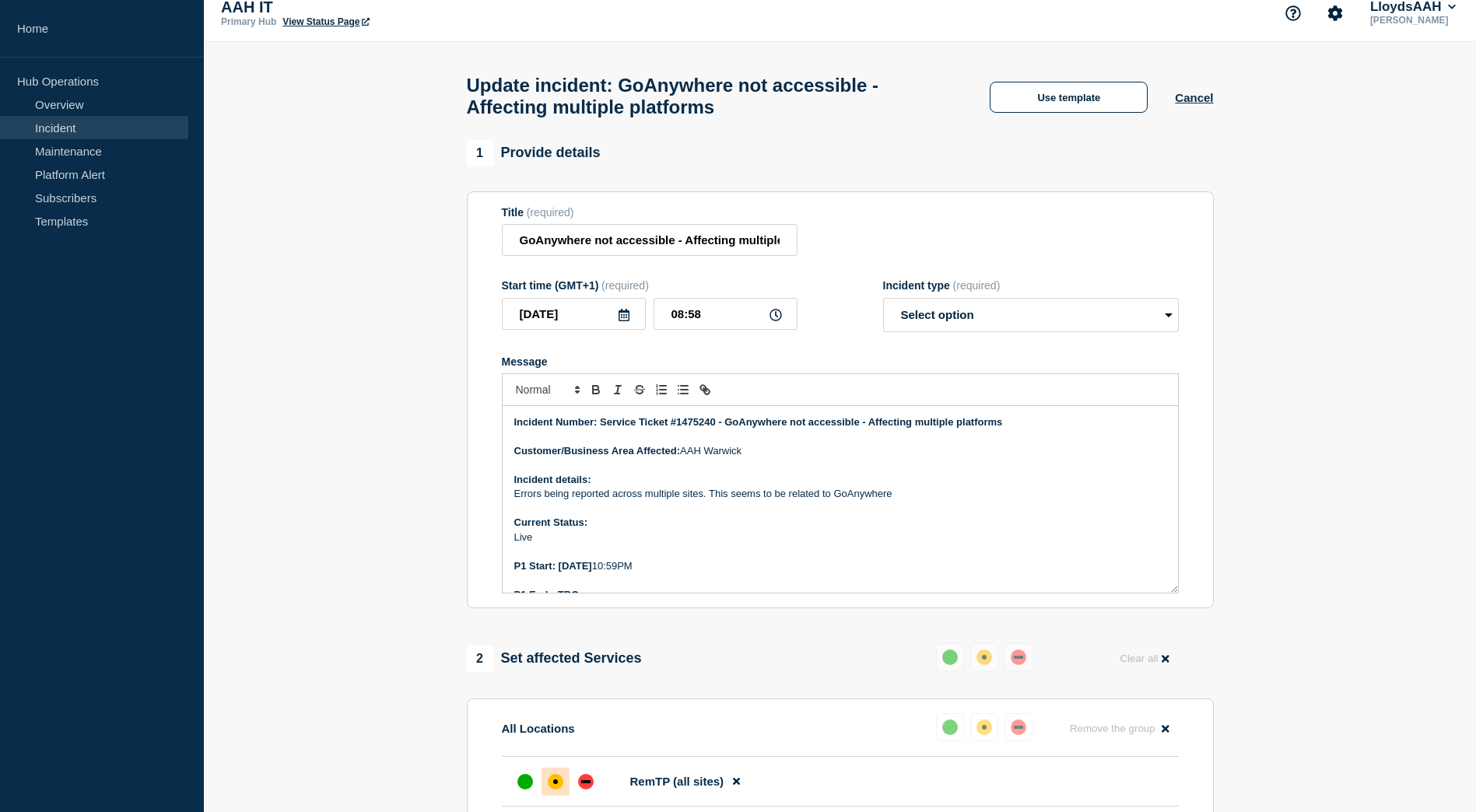
scroll to position [0, 0]
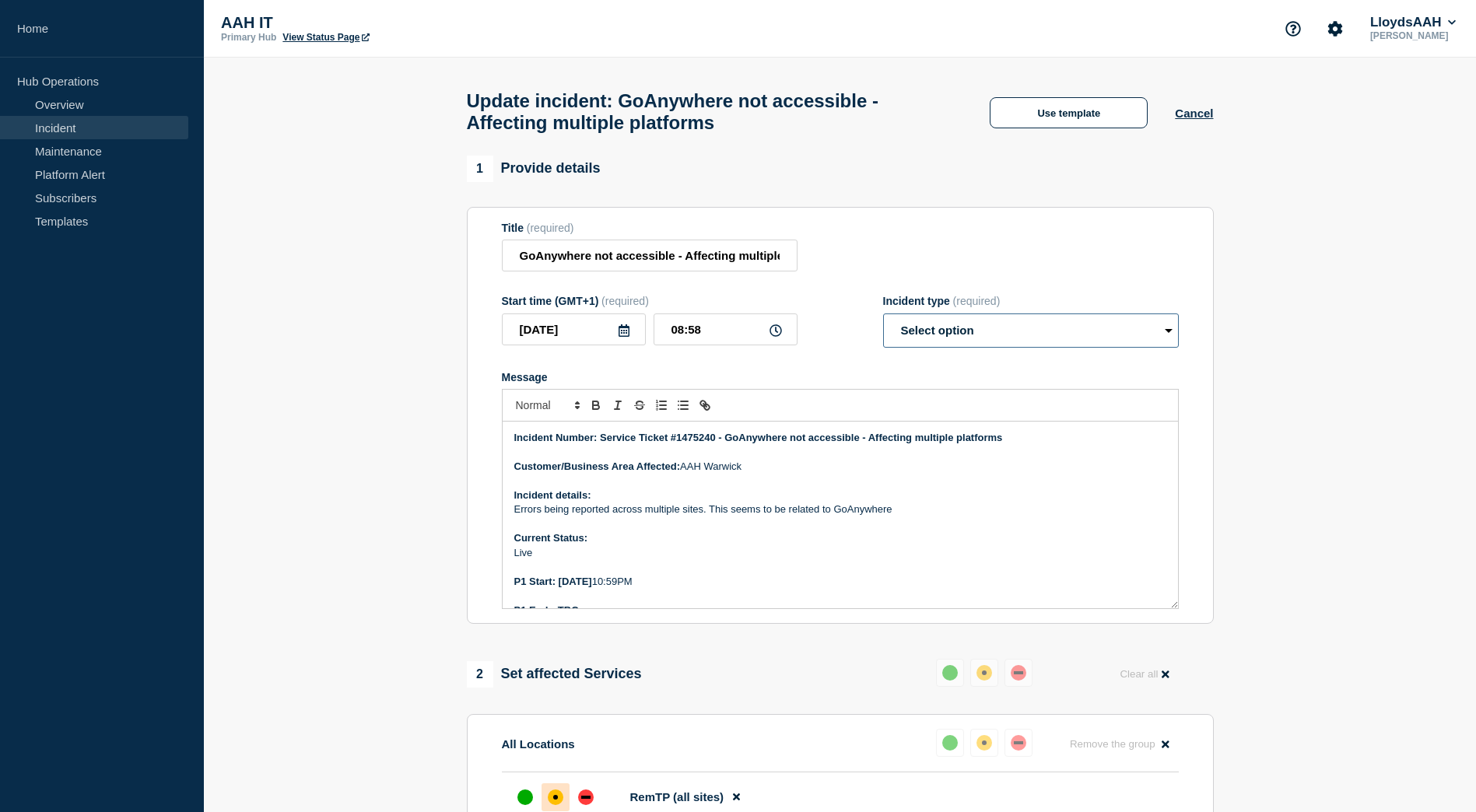
drag, startPoint x: 983, startPoint y: 340, endPoint x: 960, endPoint y: 349, distance: 24.7
click at [983, 340] on select "Select option Investigating Identified Monitoring Resolved" at bounding box center [1031, 330] width 296 height 34
select select "investigating"
click at [883, 321] on select "Select option Investigating Identified Monitoring Resolved" at bounding box center [1031, 330] width 296 height 34
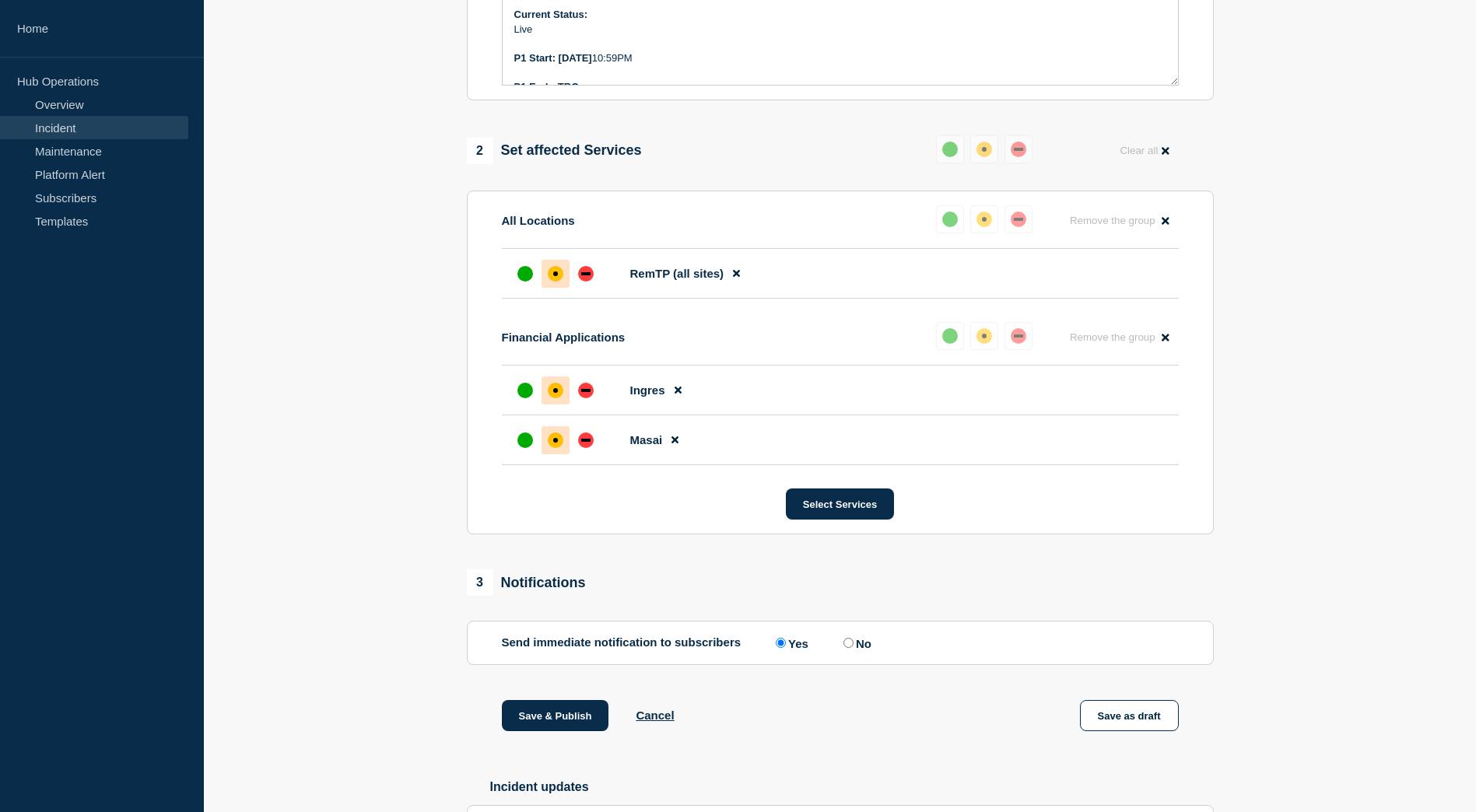
scroll to position [545, 0]
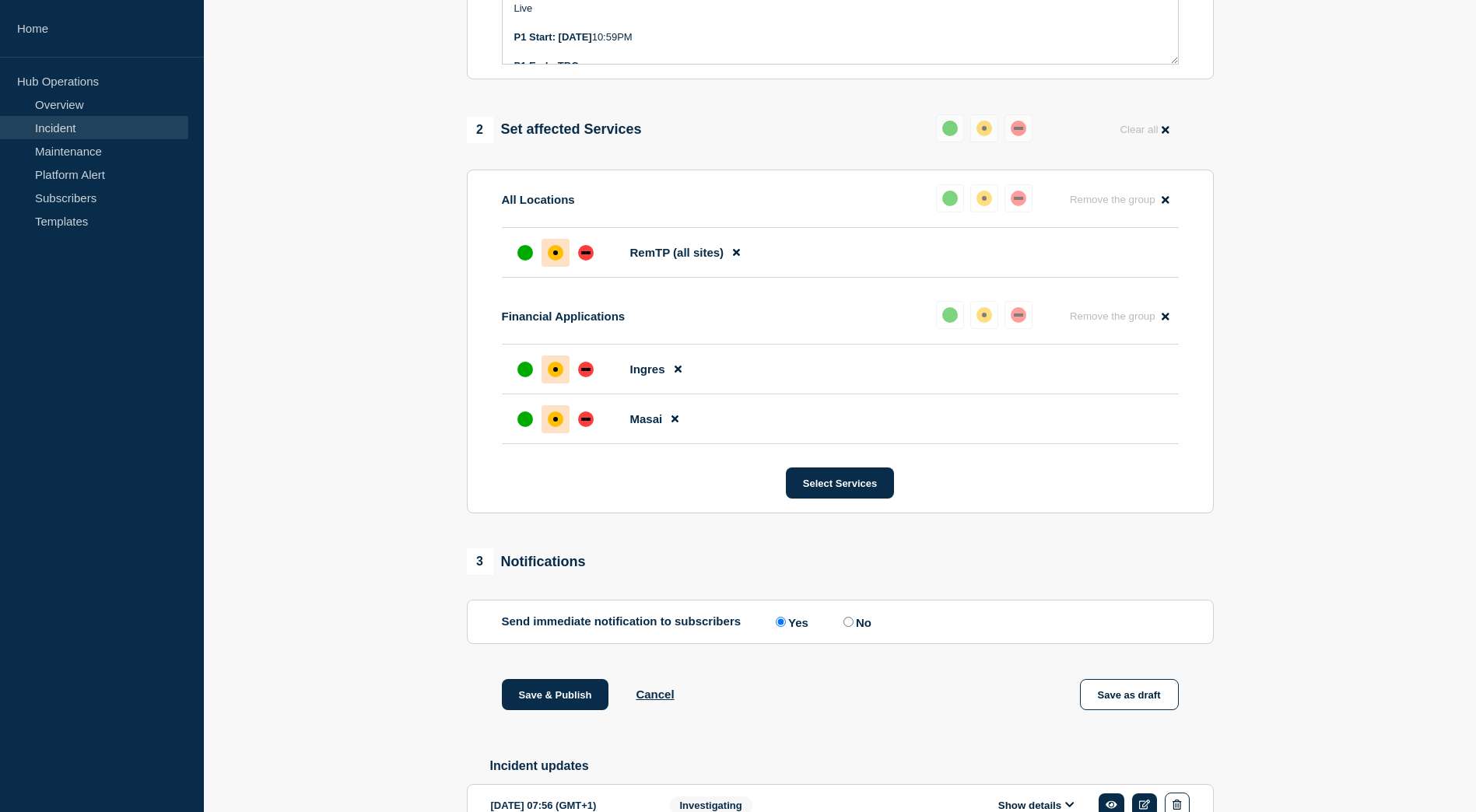
drag, startPoint x: 578, startPoint y: 705, endPoint x: 343, endPoint y: 641, distance: 243.6
click at [343, 641] on section "1 Provide details Title (required) GoAnywhere not accessible - Affecting multip…" at bounding box center [839, 495] width 1272 height 1770
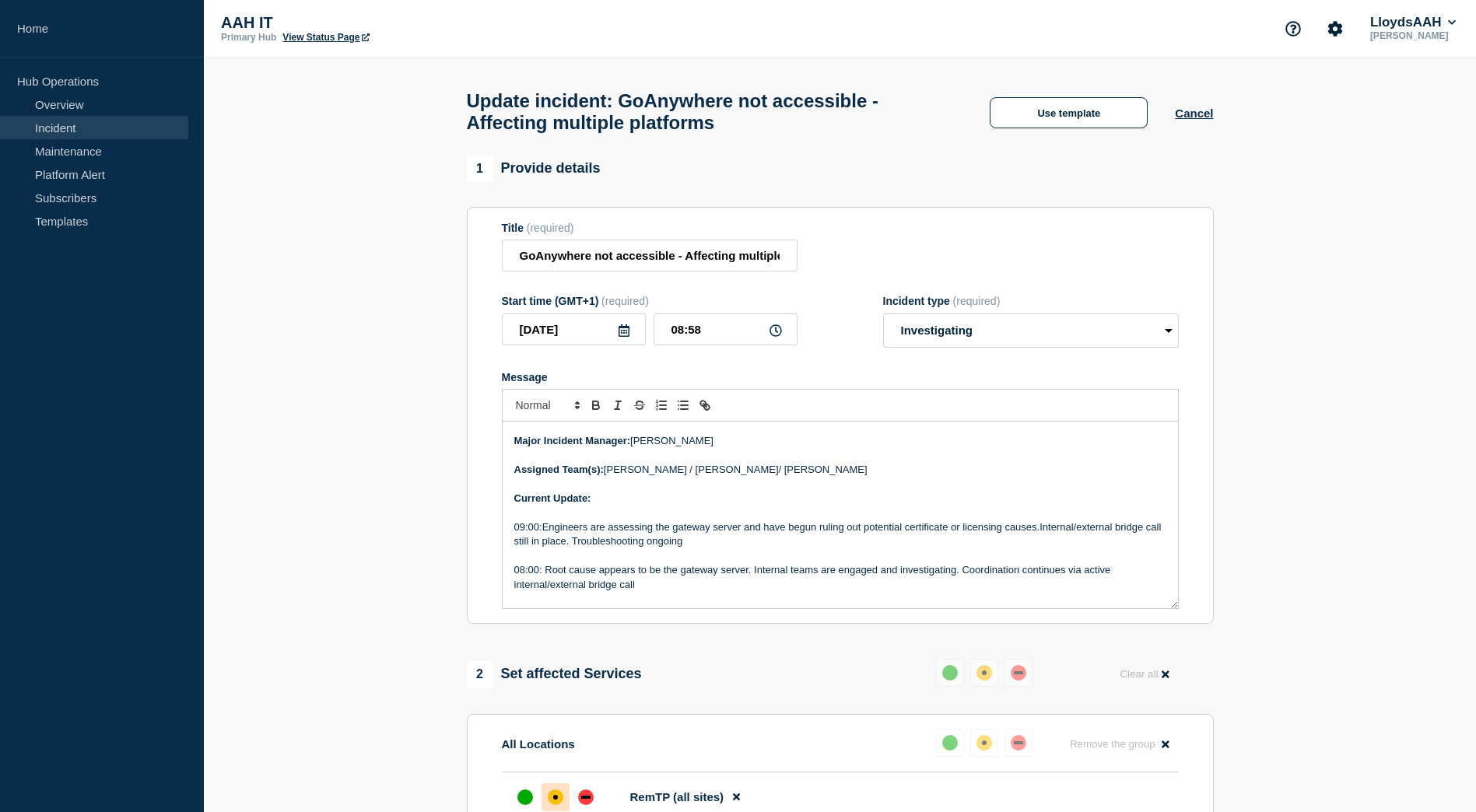
scroll to position [311, 0]
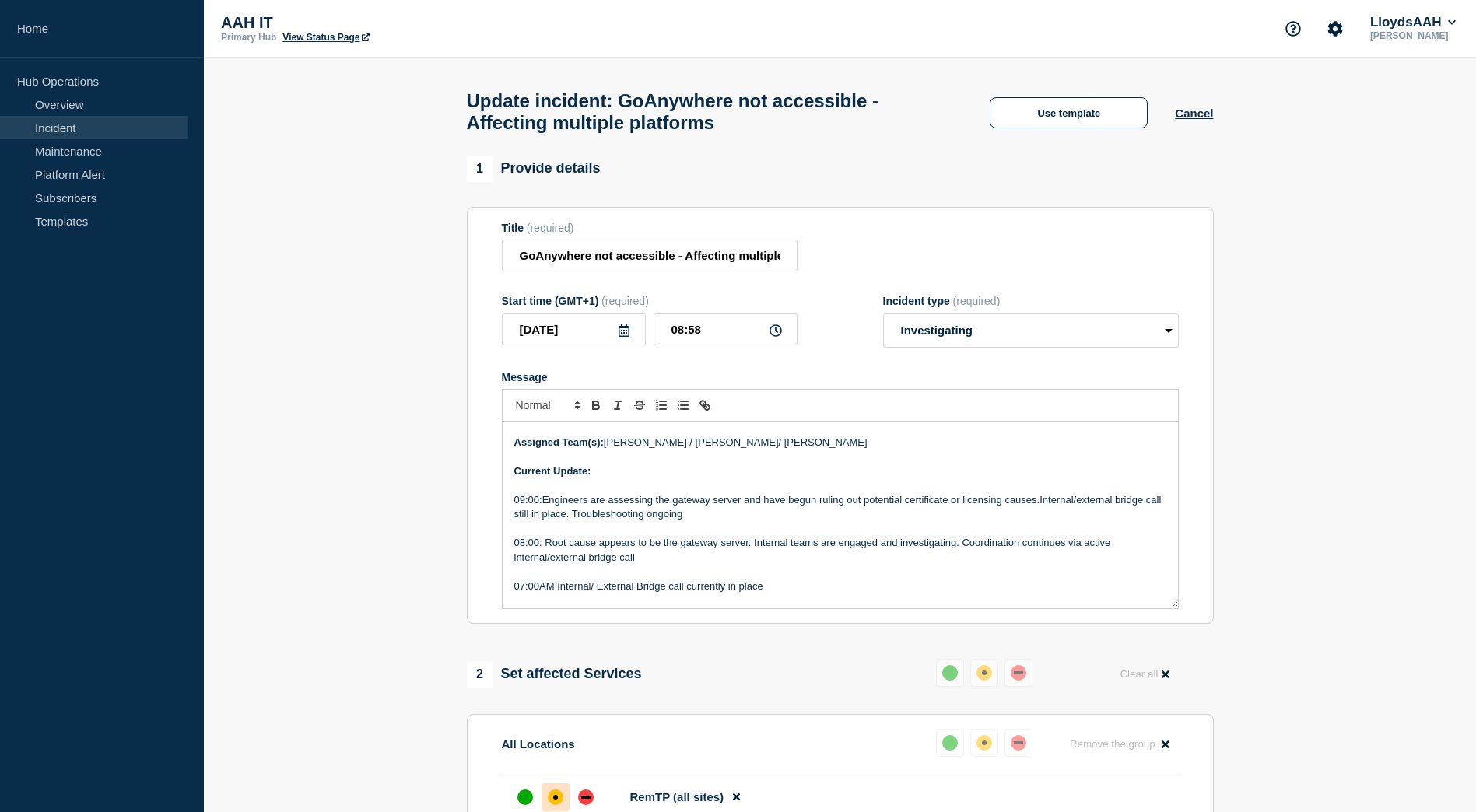
click at [806, 509] on p "09:00:Engineers are assessing the gateway server and have begun ruling out pote…" at bounding box center [839, 508] width 652 height 29
click at [802, 509] on p "09:00:Engineers are assessing the gateway server and have begun ruling out pote…" at bounding box center [839, 508] width 652 height 29
click at [1001, 506] on p "09:00:Engineers are assessing the gateway server and are ruling out potential c…" at bounding box center [839, 508] width 652 height 29
click at [678, 521] on p "09:00:Engineers are assessing the gateway server and are ruling out potential c…" at bounding box center [839, 508] width 652 height 29
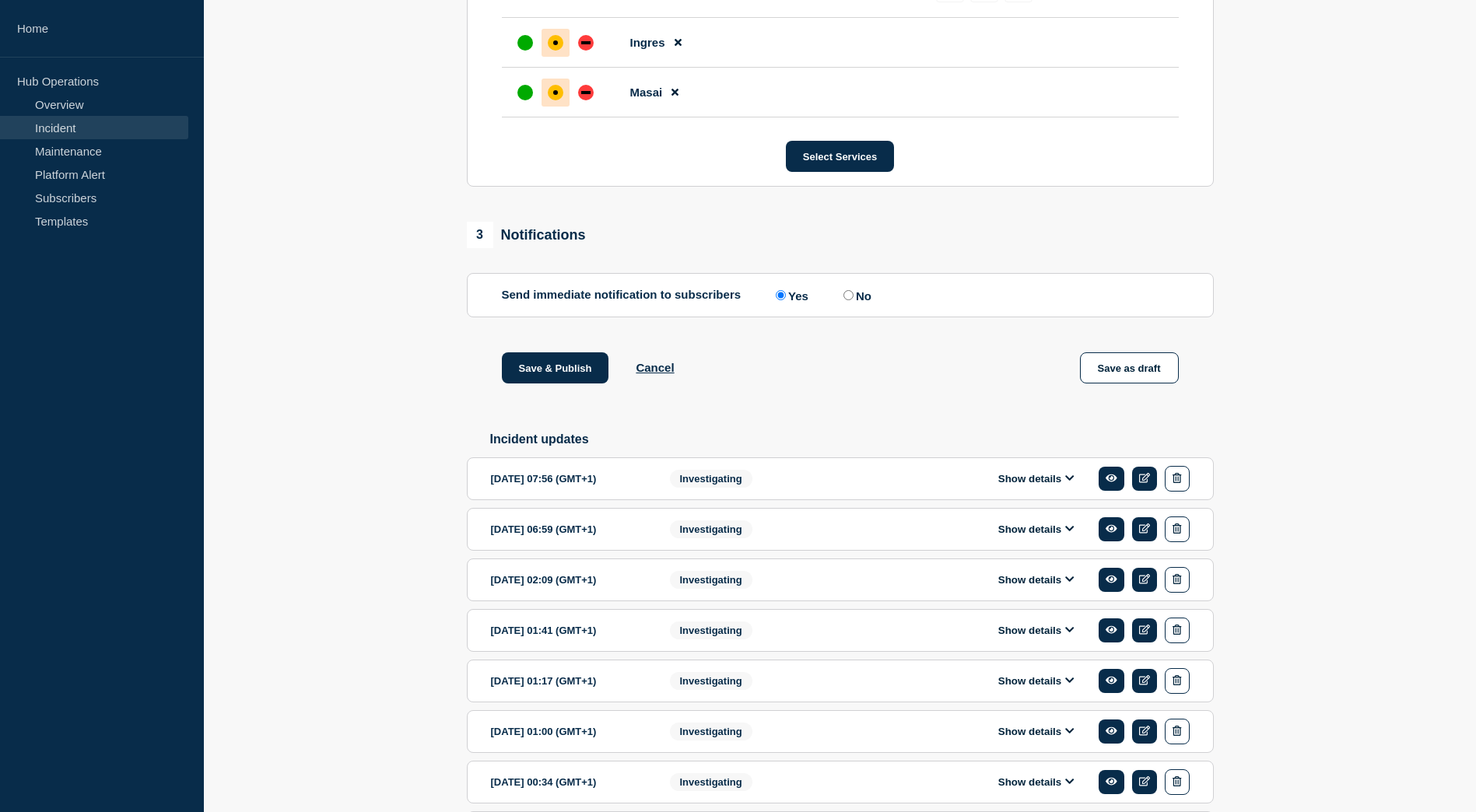
scroll to position [934, 0]
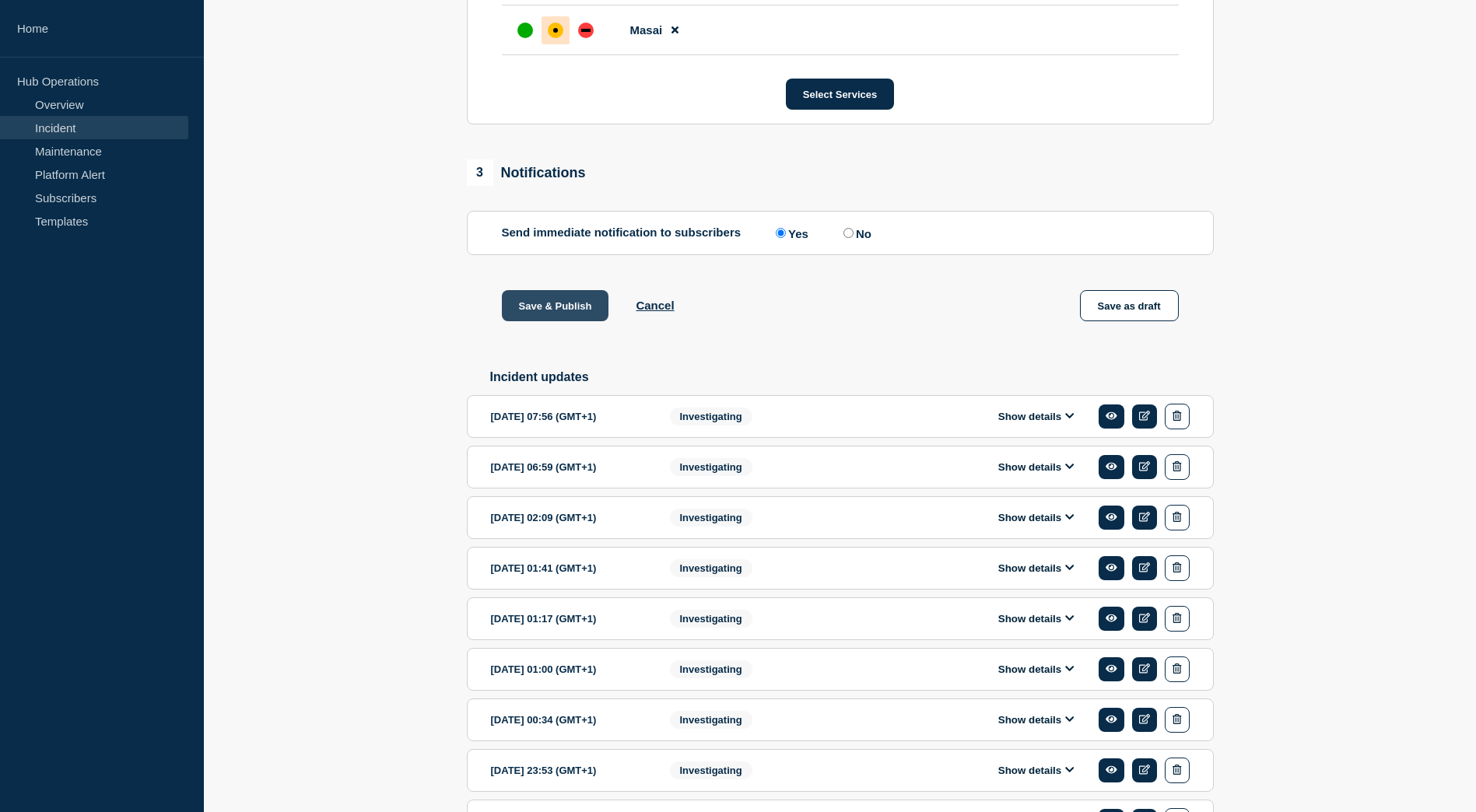
click at [544, 308] on button "Save & Publish" at bounding box center [554, 305] width 107 height 31
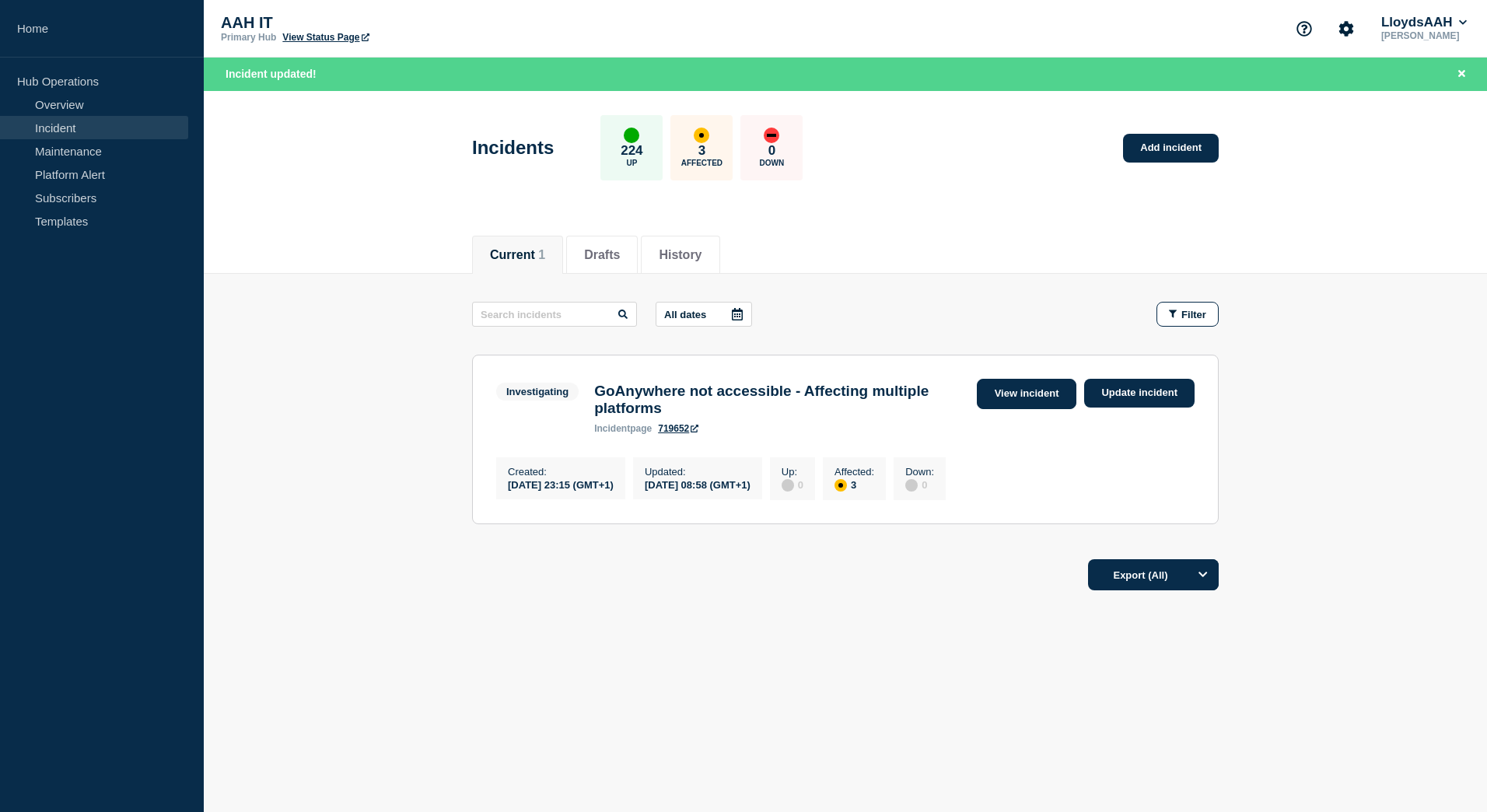
click at [1005, 387] on link "View incident" at bounding box center [1027, 393] width 100 height 30
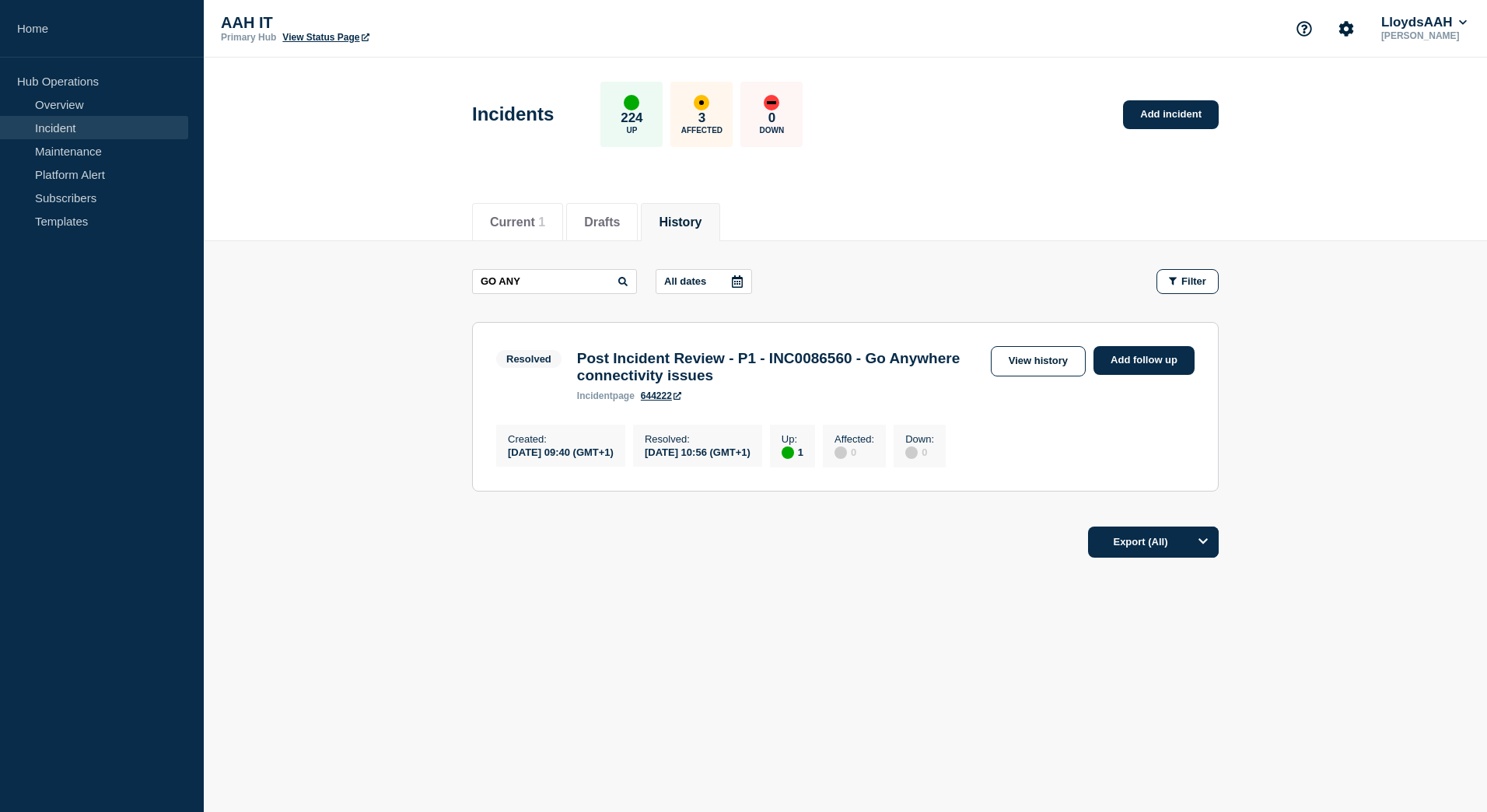
click at [785, 363] on h3 "Post Incident Review - P1 - INC0086560 - Go Anywhere connectivity issues" at bounding box center [780, 366] width 406 height 34
click at [771, 366] on h3 "Post Incident Review - P1 - INC0086560 - Go Anywhere connectivity issues" at bounding box center [780, 366] width 406 height 34
click at [534, 357] on span "Resolved" at bounding box center [529, 358] width 66 height 18
click at [1033, 360] on link "View history" at bounding box center [1038, 360] width 95 height 30
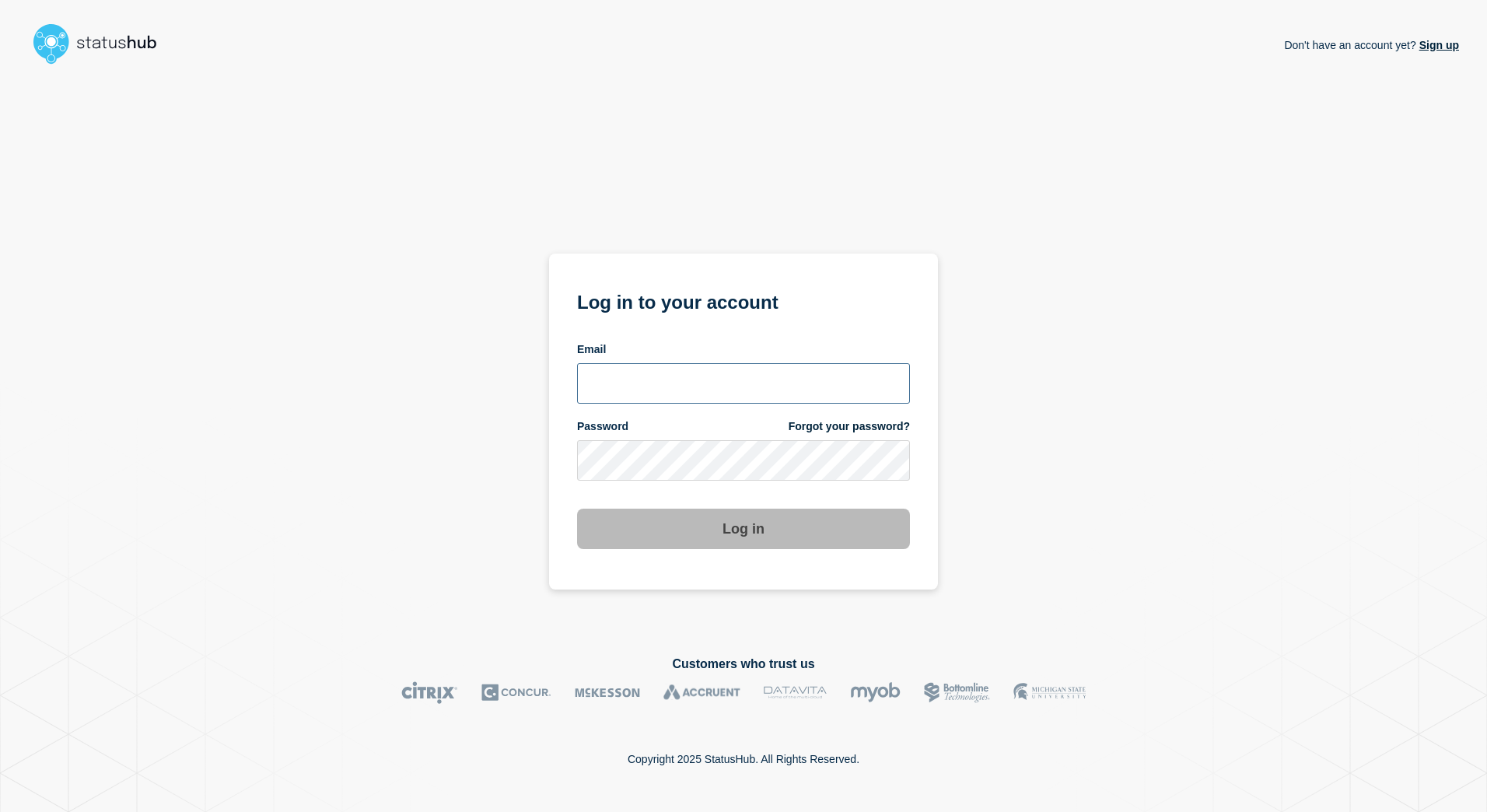
type input "[PERSON_NAME][EMAIL_ADDRESS][PERSON_NAME][DOMAIN_NAME]"
click at [746, 531] on button "Log in" at bounding box center [744, 529] width 333 height 41
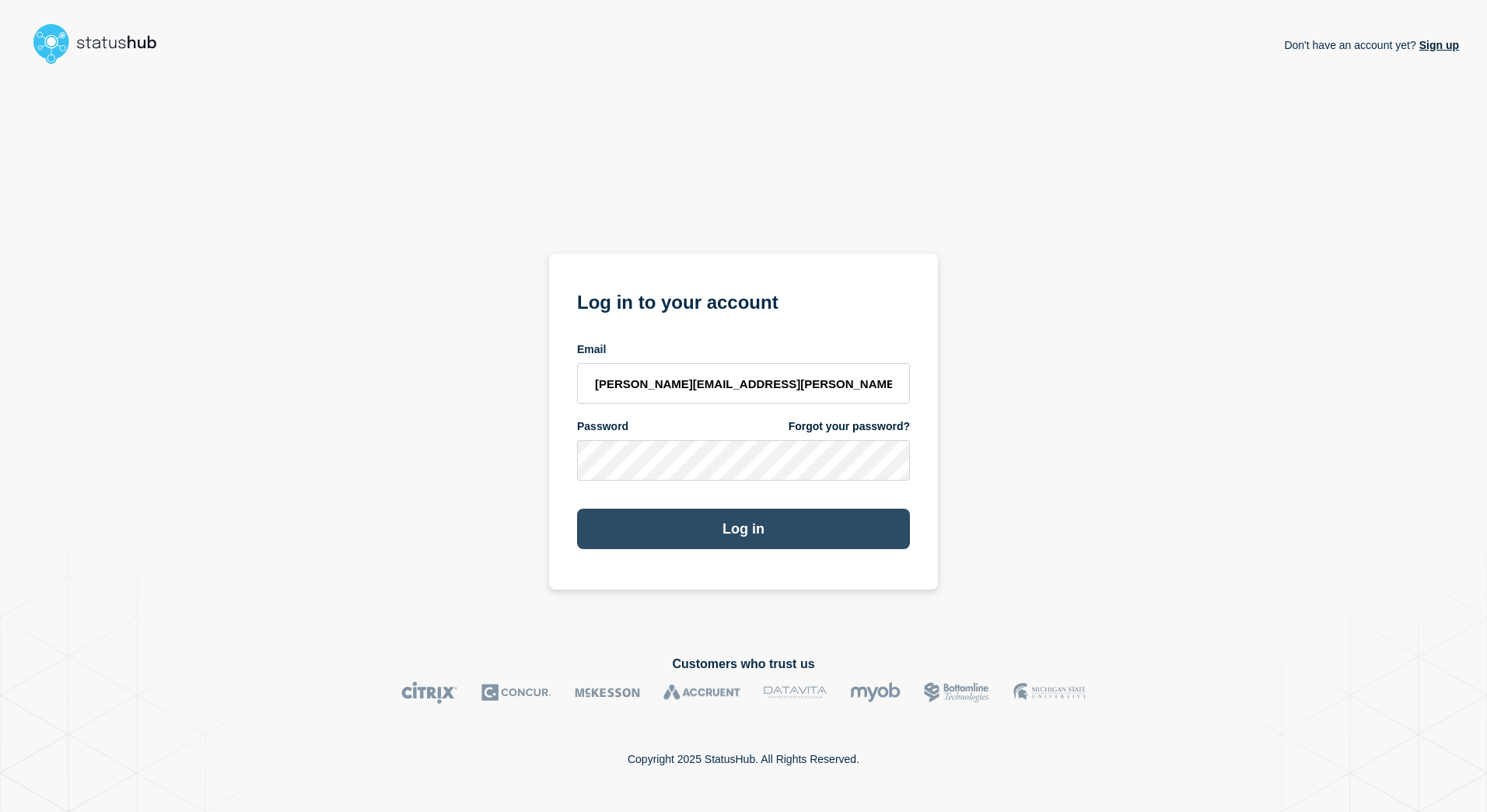
click at [795, 521] on button "Log in" at bounding box center [744, 529] width 333 height 41
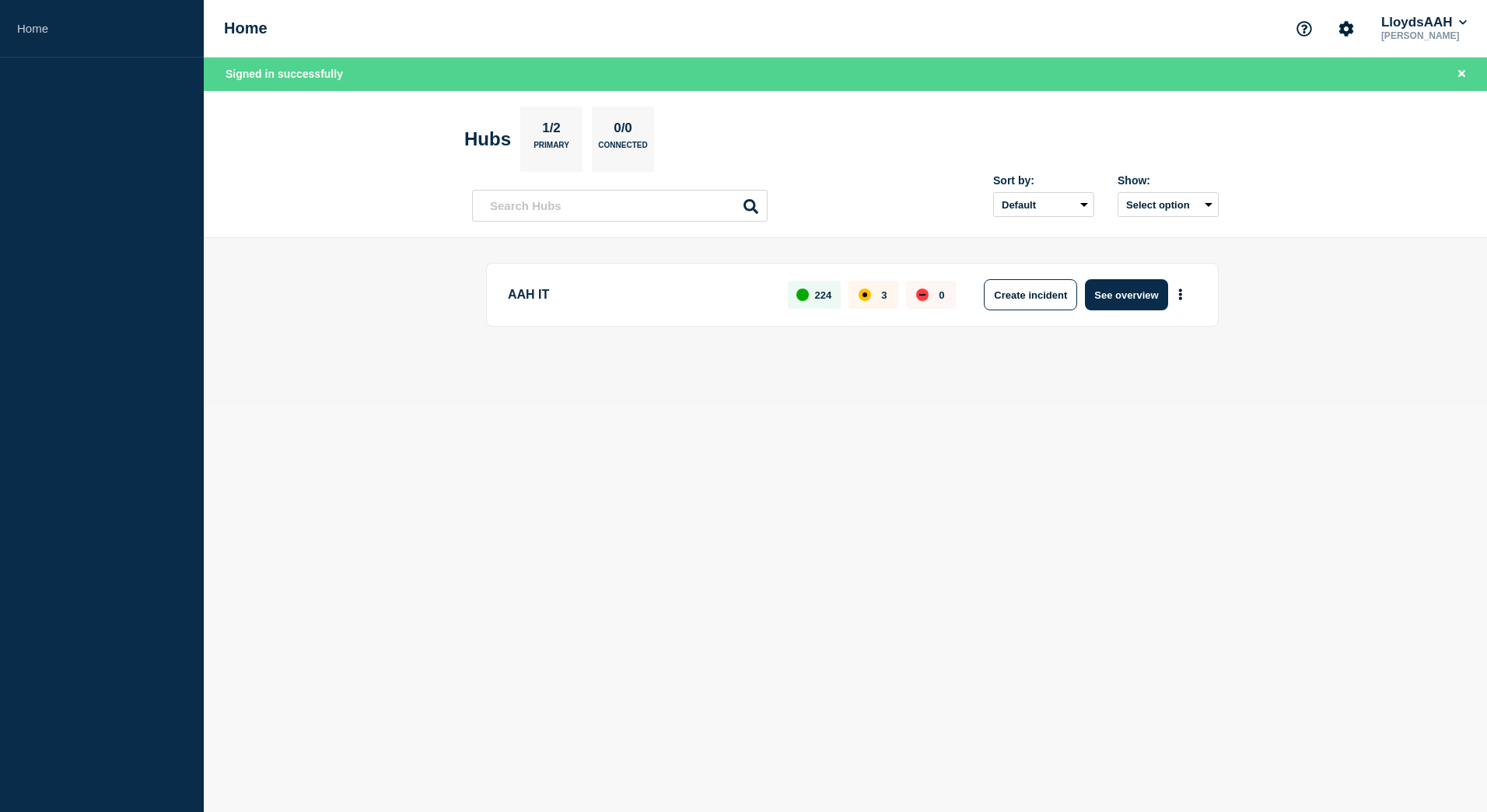
click at [875, 294] on div "3" at bounding box center [874, 294] width 50 height 28
click at [513, 294] on p "AAH IT" at bounding box center [638, 294] width 262 height 31
click at [1136, 291] on button "See overview" at bounding box center [1126, 294] width 82 height 31
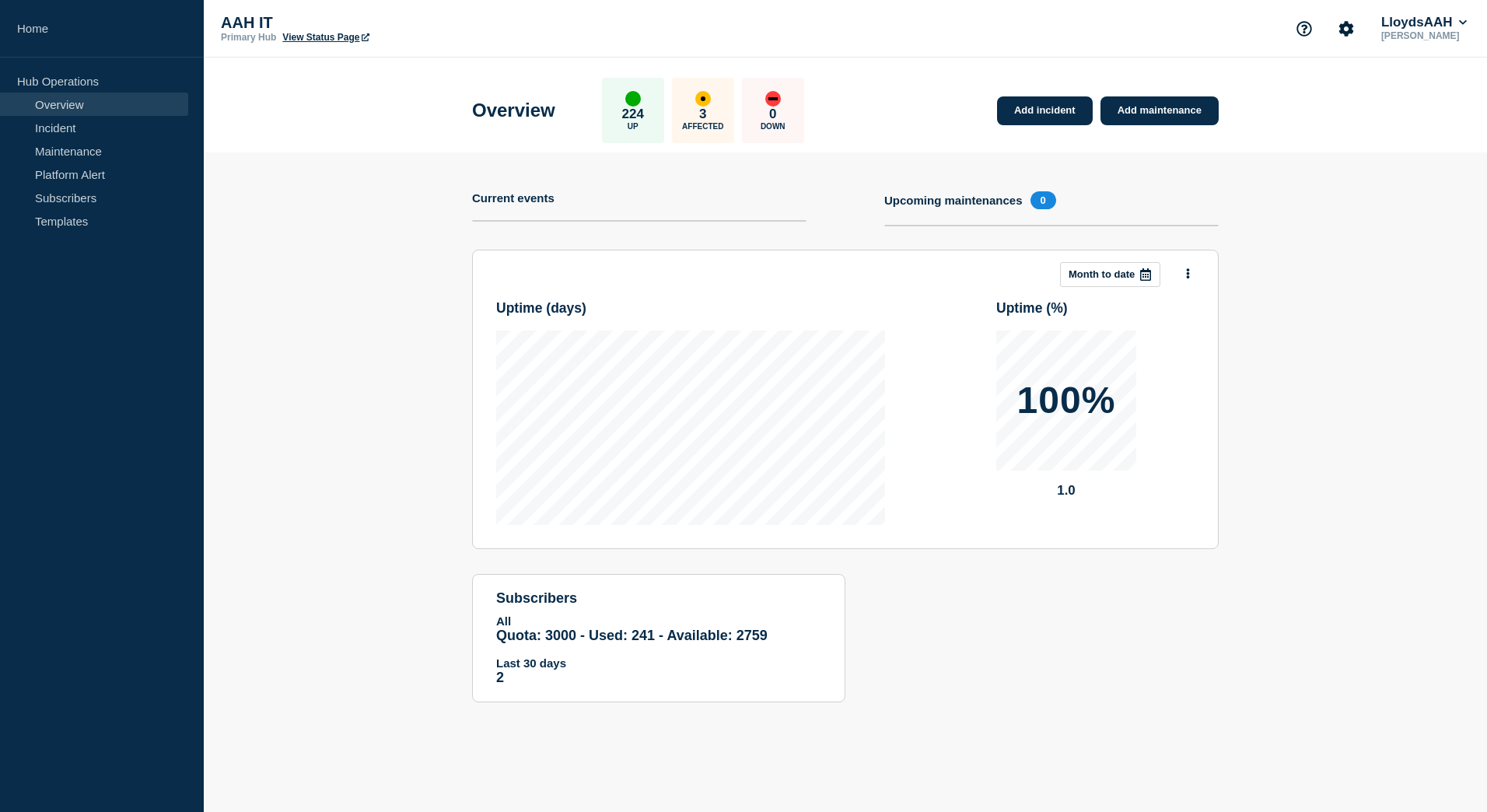
drag, startPoint x: 67, startPoint y: 131, endPoint x: 151, endPoint y: 96, distance: 91.0
click at [67, 131] on link "Incident" at bounding box center [94, 127] width 188 height 23
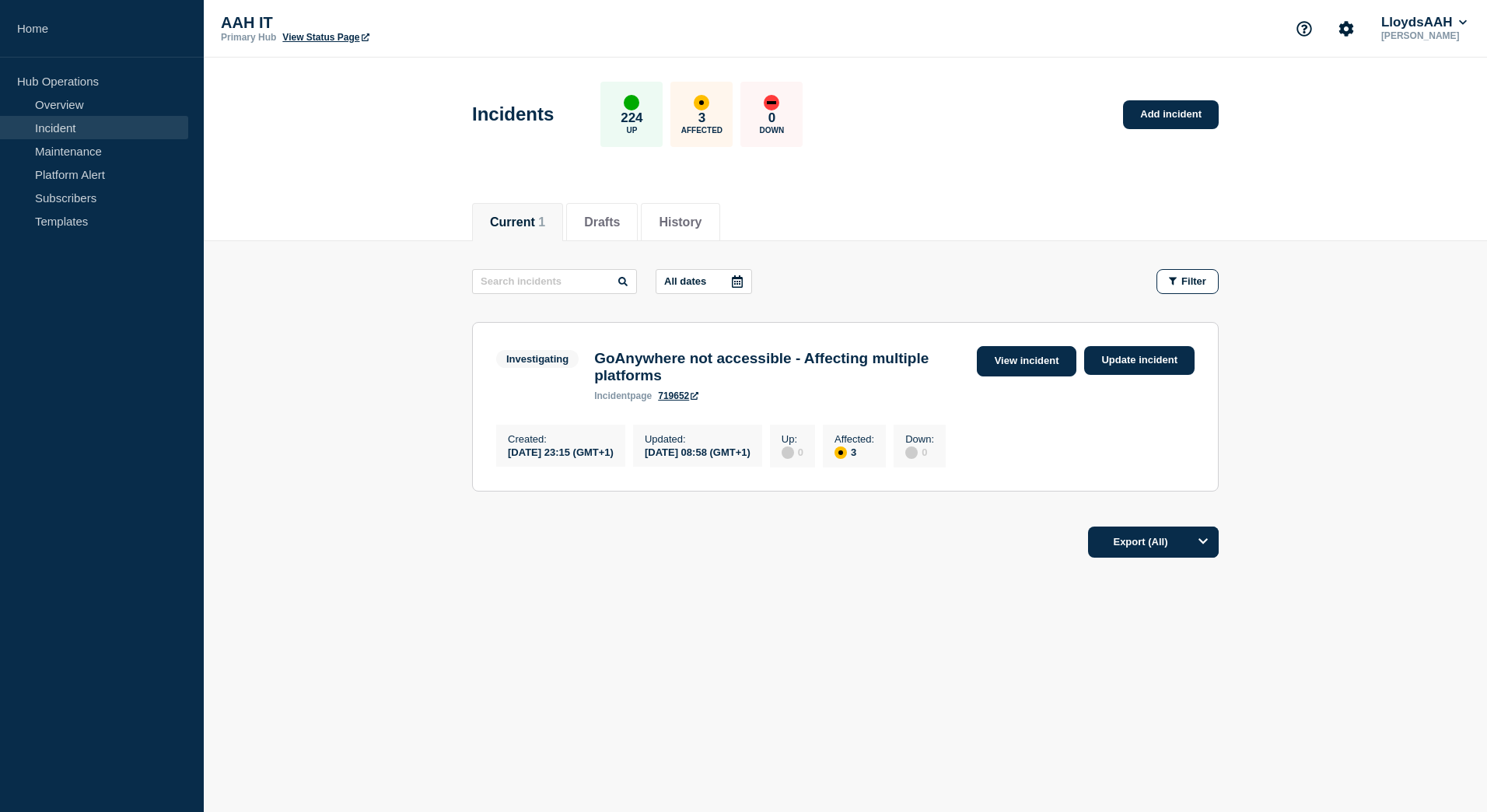
click at [1009, 361] on link "View incident" at bounding box center [1027, 360] width 100 height 30
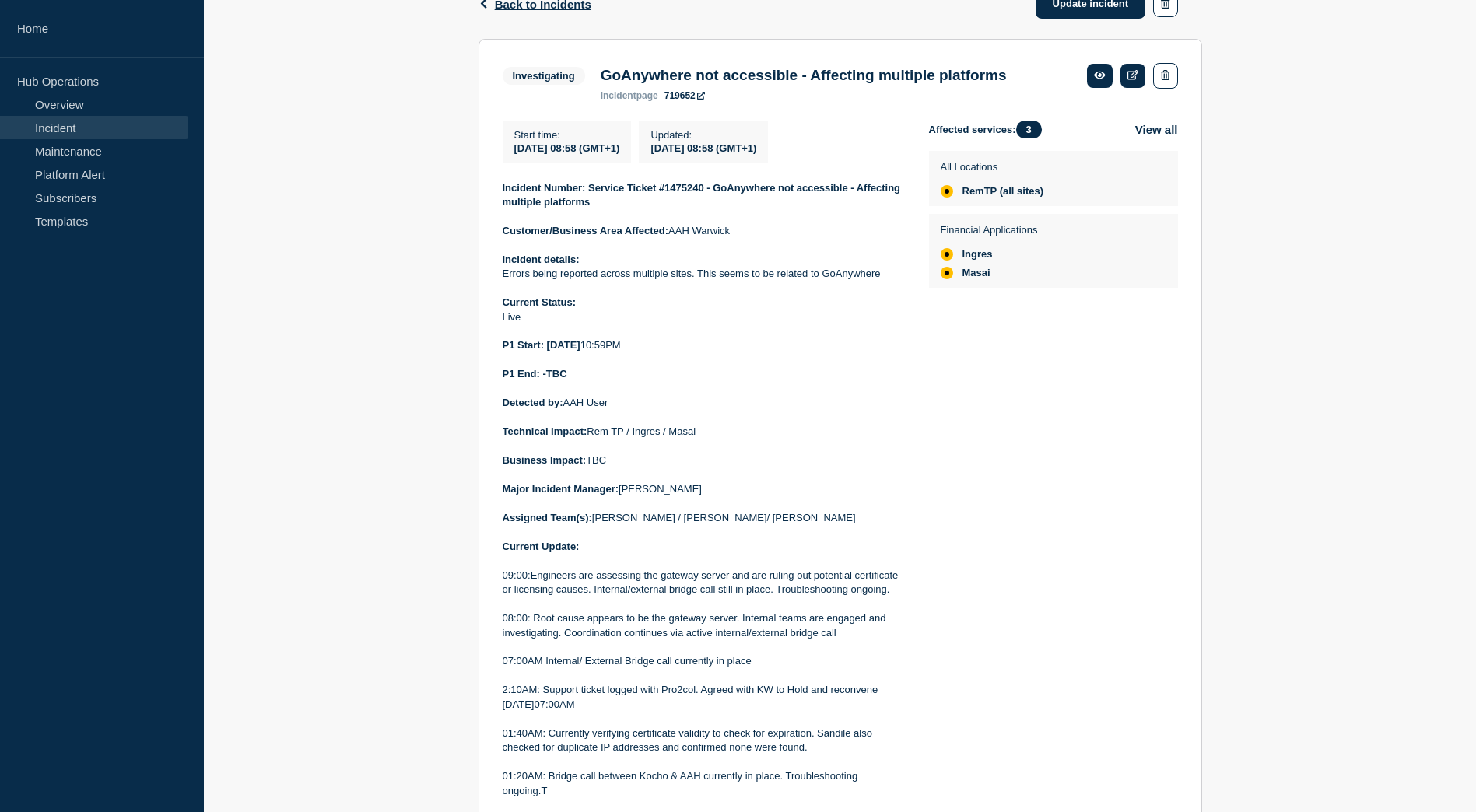
scroll to position [184, 0]
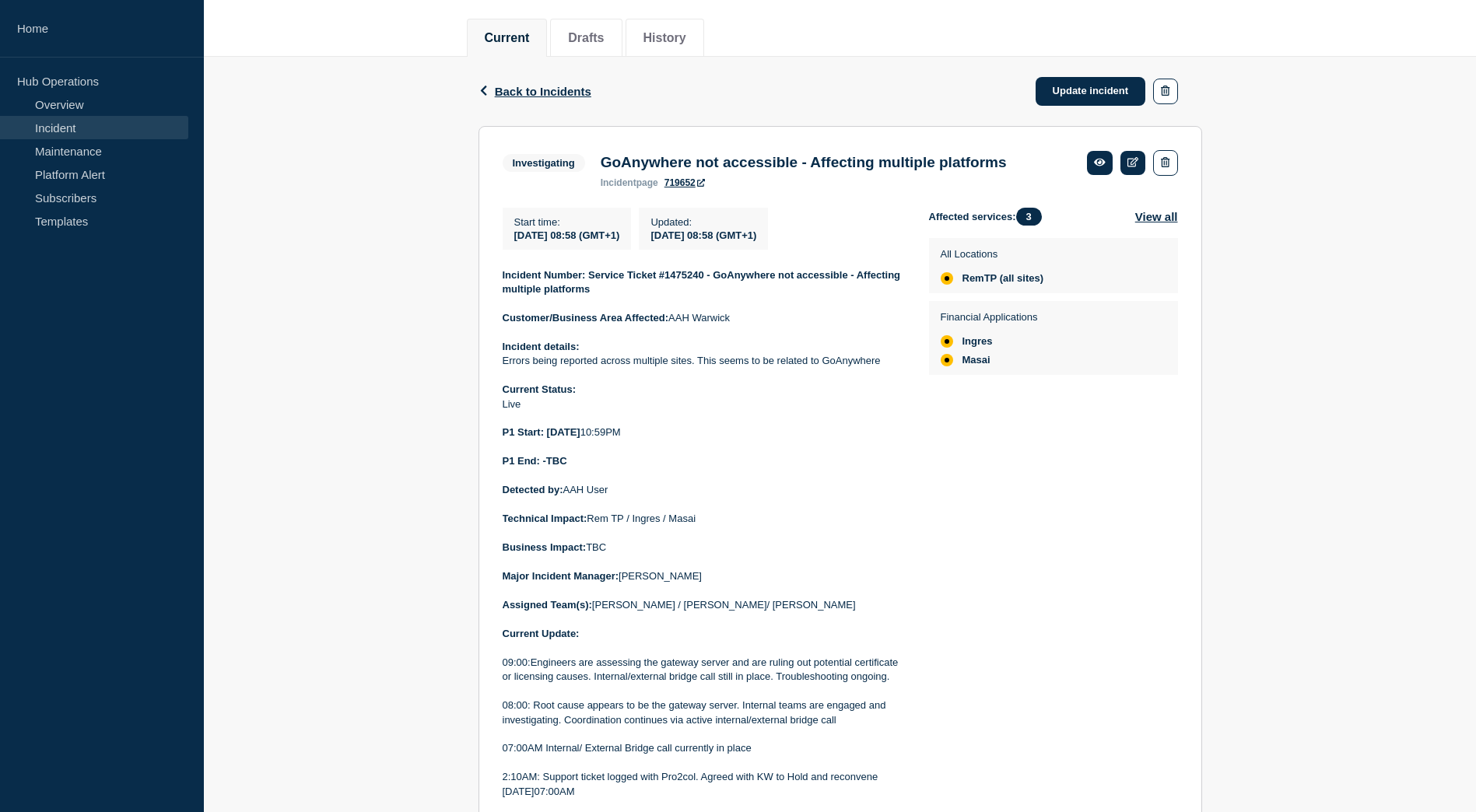
drag, startPoint x: 671, startPoint y: 484, endPoint x: 502, endPoint y: 281, distance: 264.1
click at [502, 281] on div "Incident Number: Service Ticket #1475240 - GoAnywhere not accessible - Affectin…" at bounding box center [703, 748] width 402 height 961
drag, startPoint x: 502, startPoint y: 281, endPoint x: 525, endPoint y: 288, distance: 24.0
copy div "Incident Number: Service Ticket #1475240 - GoAnywhere not accessible - Affectin…"
drag, startPoint x: 1086, startPoint y: 99, endPoint x: 1086, endPoint y: 92, distance: 7.0
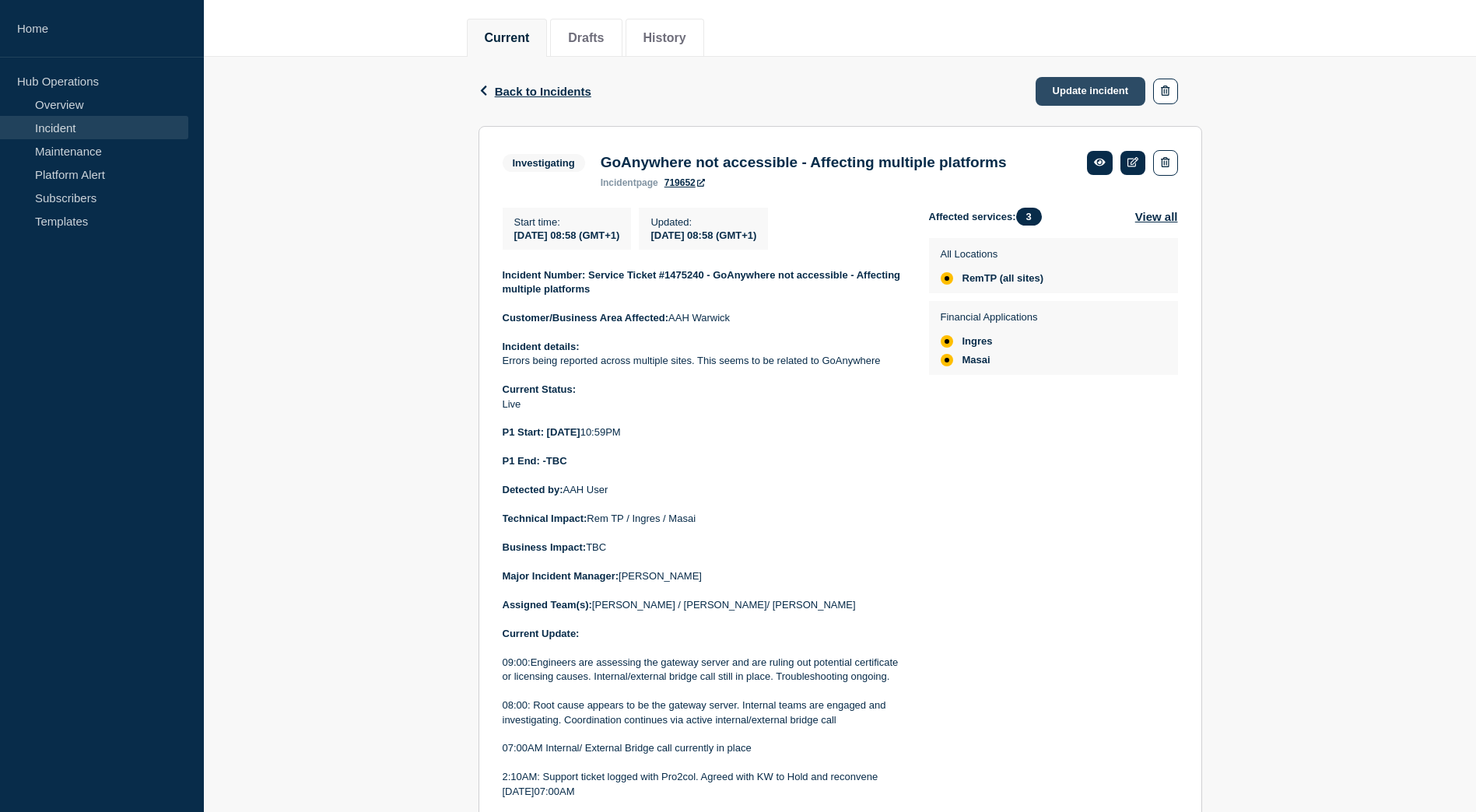
click at [1086, 99] on link "Update incident" at bounding box center [1091, 92] width 110 height 29
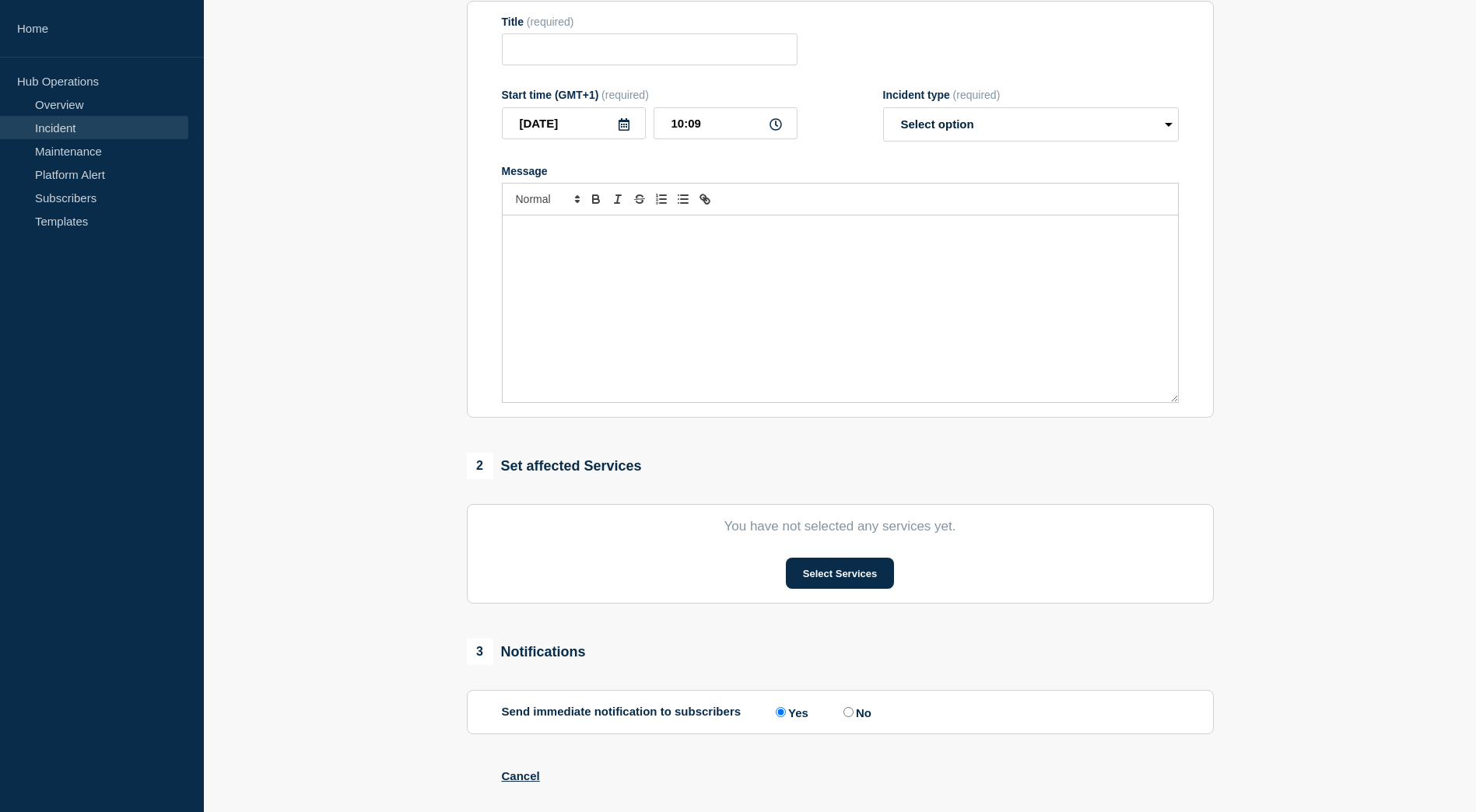
type input "GoAnywhere not accessible - Affecting multiple platforms"
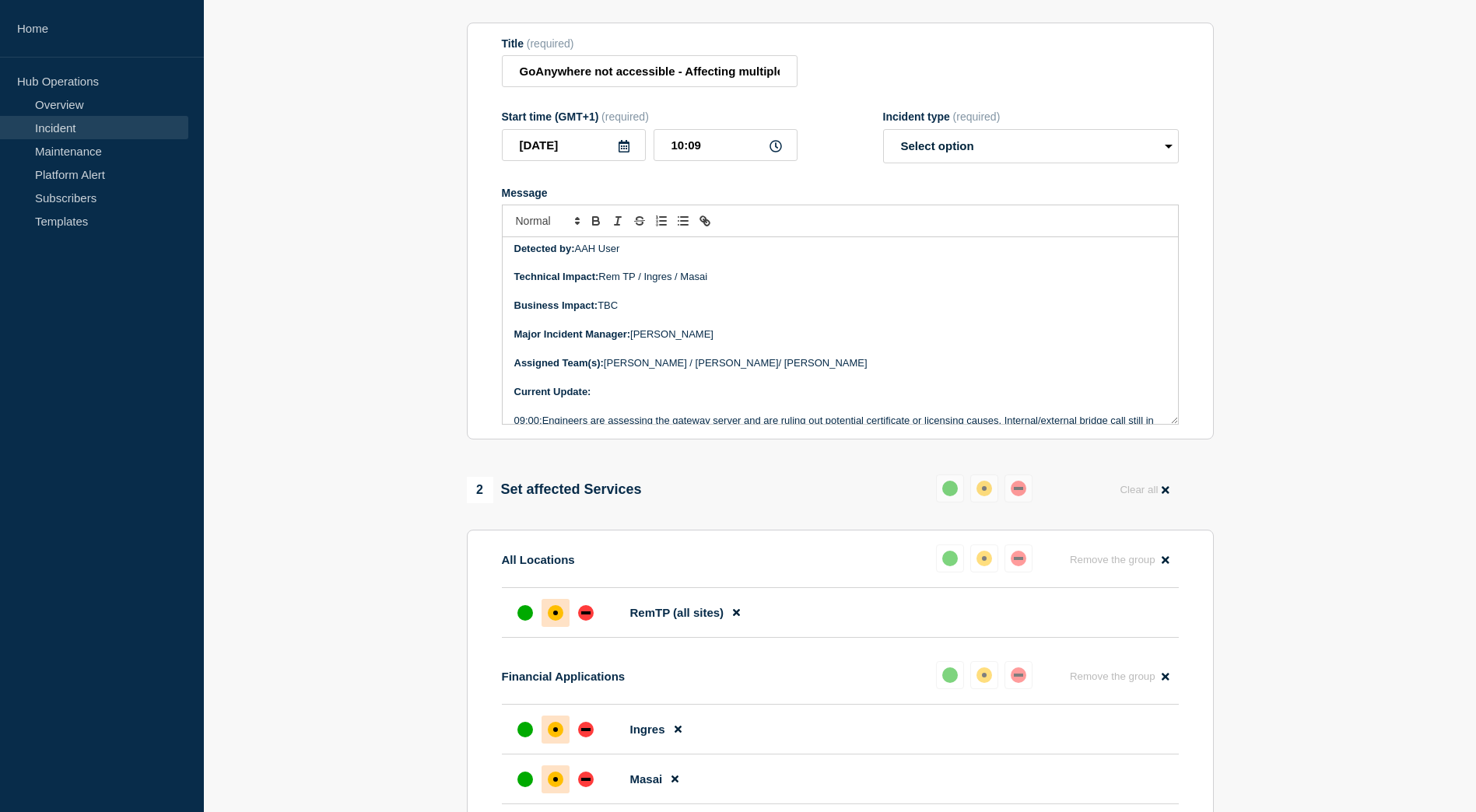
scroll to position [234, 0]
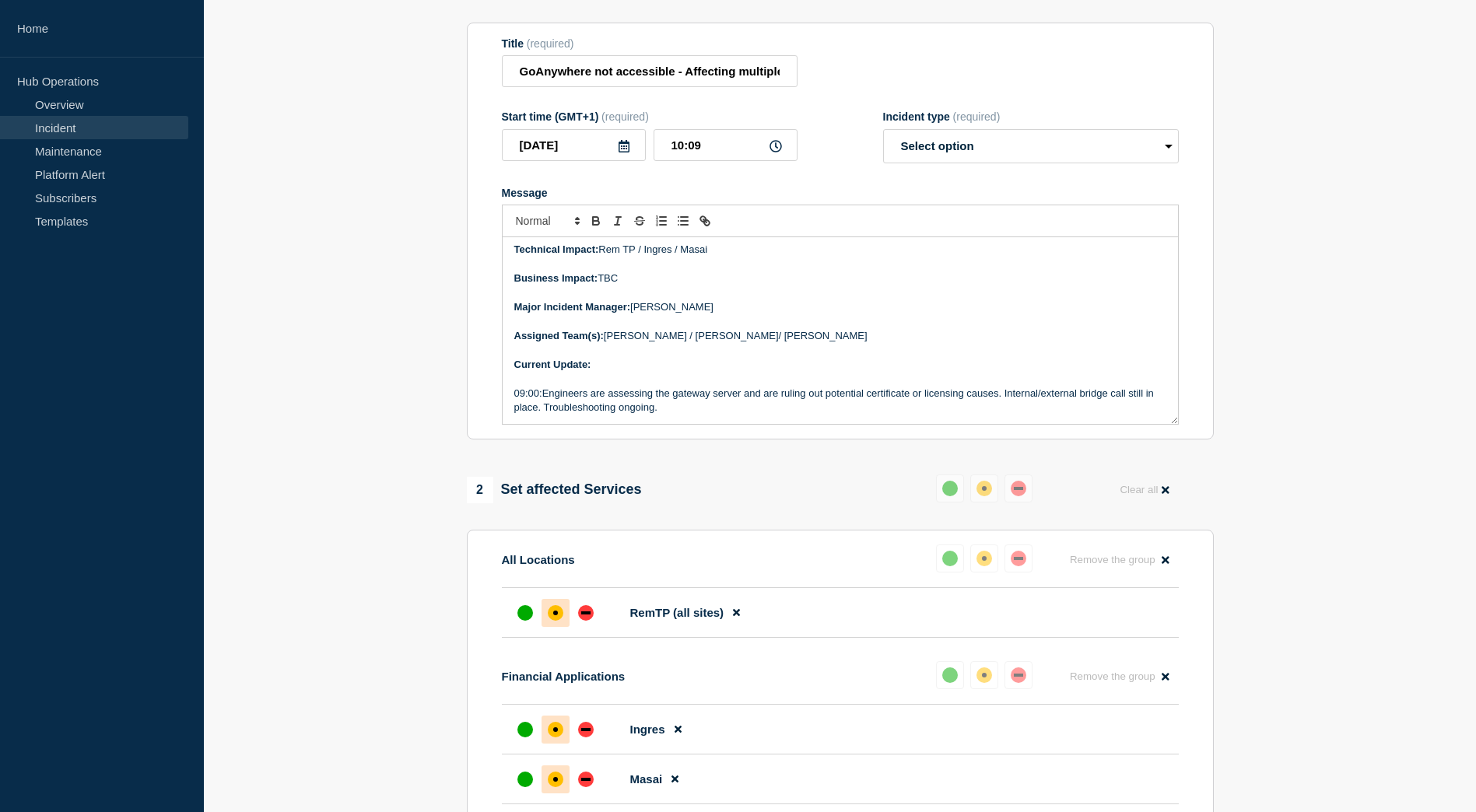
click at [642, 372] on p "Current Update:" at bounding box center [839, 364] width 652 height 14
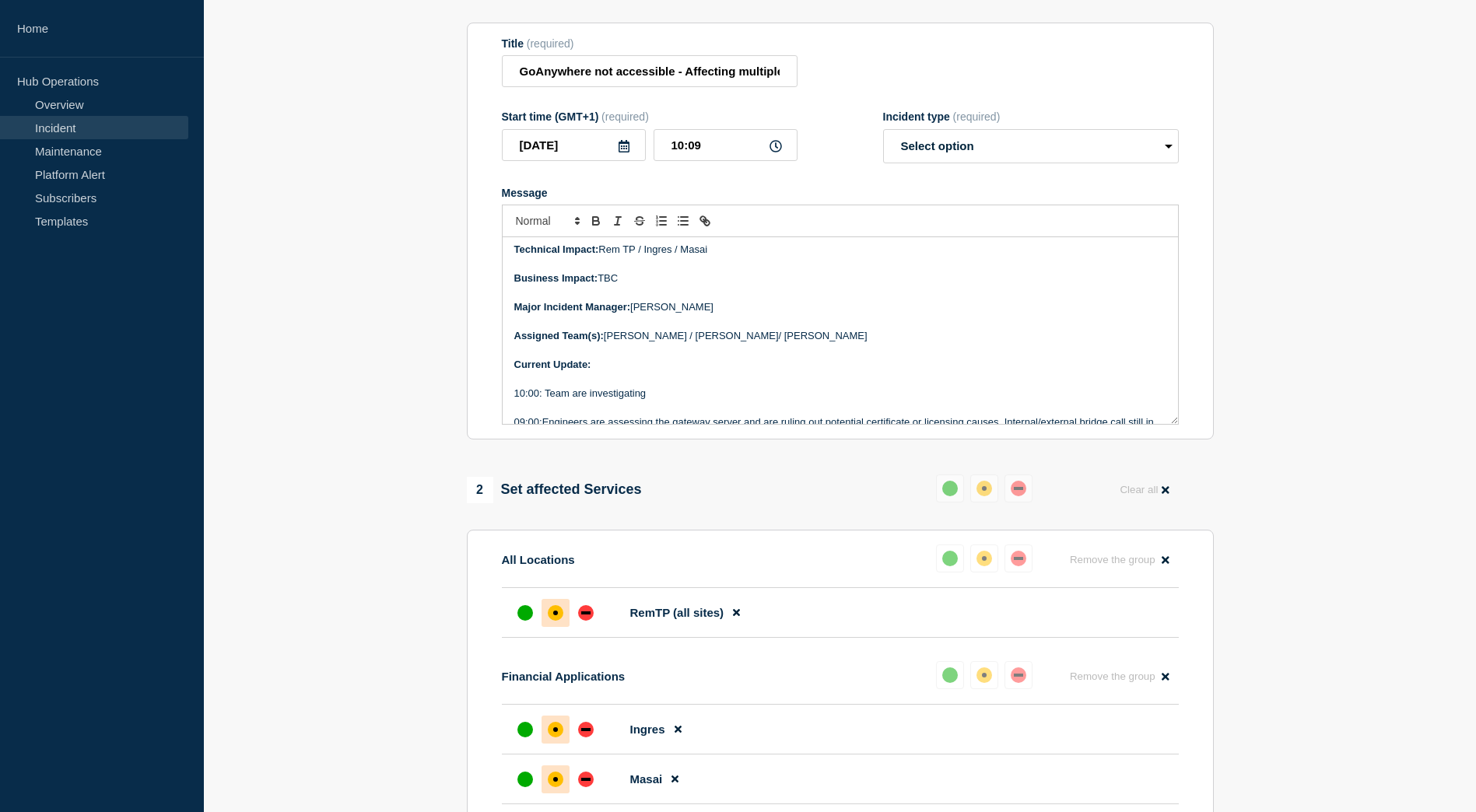
click at [657, 398] on p "10:00: Team are investigating" at bounding box center [839, 393] width 652 height 14
click at [712, 398] on p "10:00: Team are investigating" at bounding box center [839, 393] width 652 height 14
click at [707, 401] on p "10:00: Team are investigating" at bounding box center [839, 393] width 652 height 14
click at [730, 401] on p "10:00: Team are investigating" at bounding box center [839, 393] width 652 height 14
click at [817, 398] on p "10:00: Team are investigating" at bounding box center [839, 393] width 652 height 14
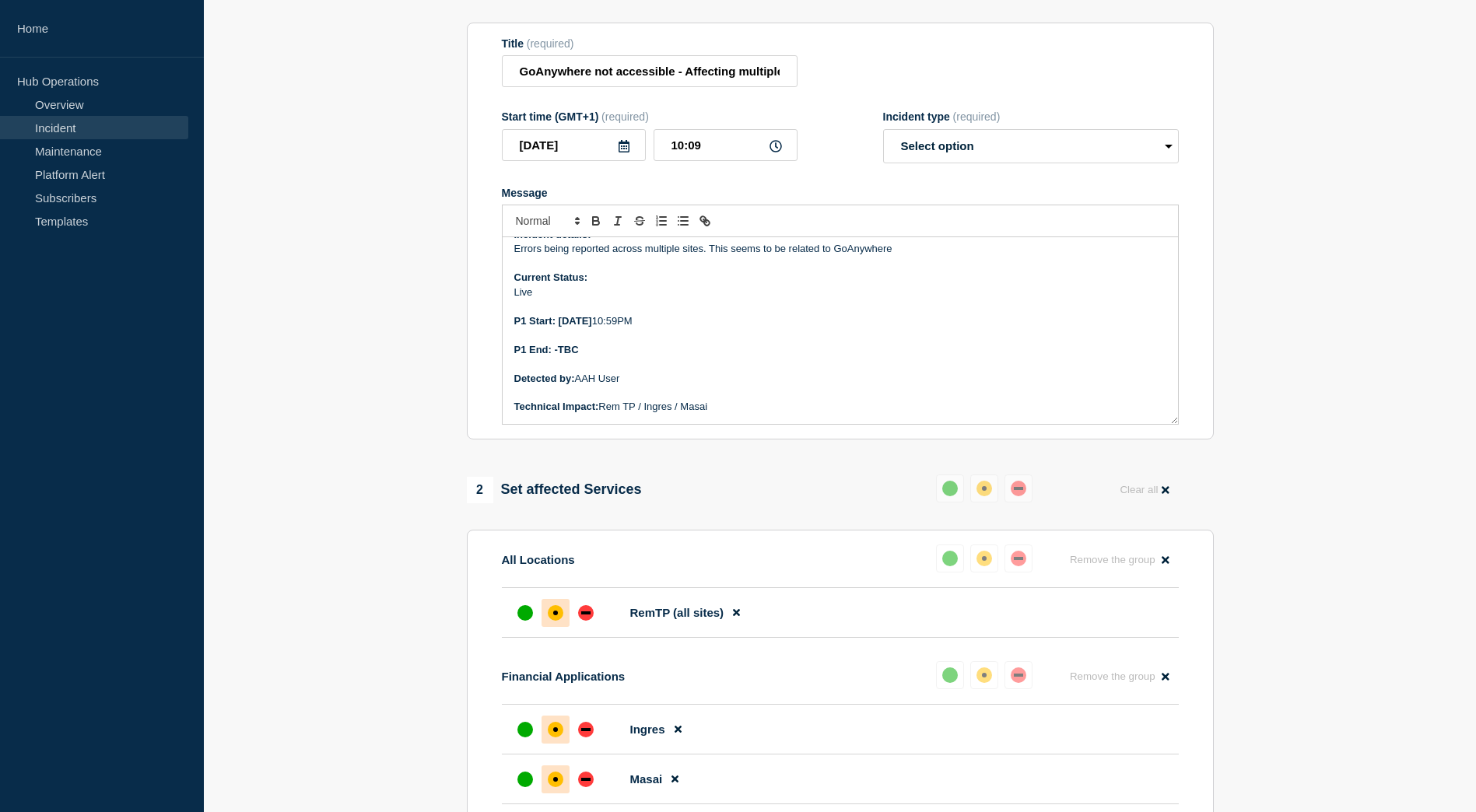
scroll to position [0, 0]
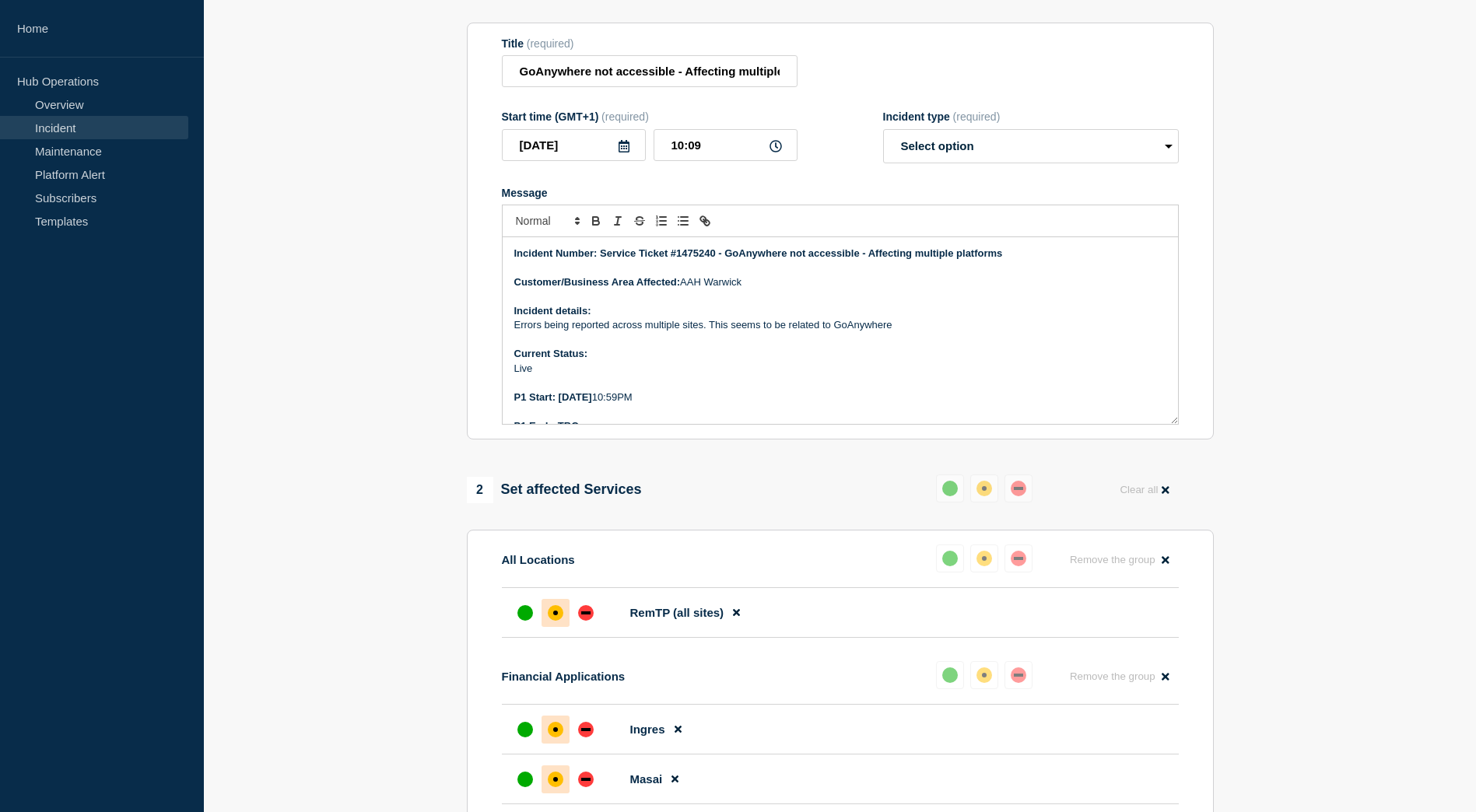
click at [904, 332] on p "Errors being reported across multiple sites. This seems to be related to GoAnyw…" at bounding box center [839, 324] width 652 height 14
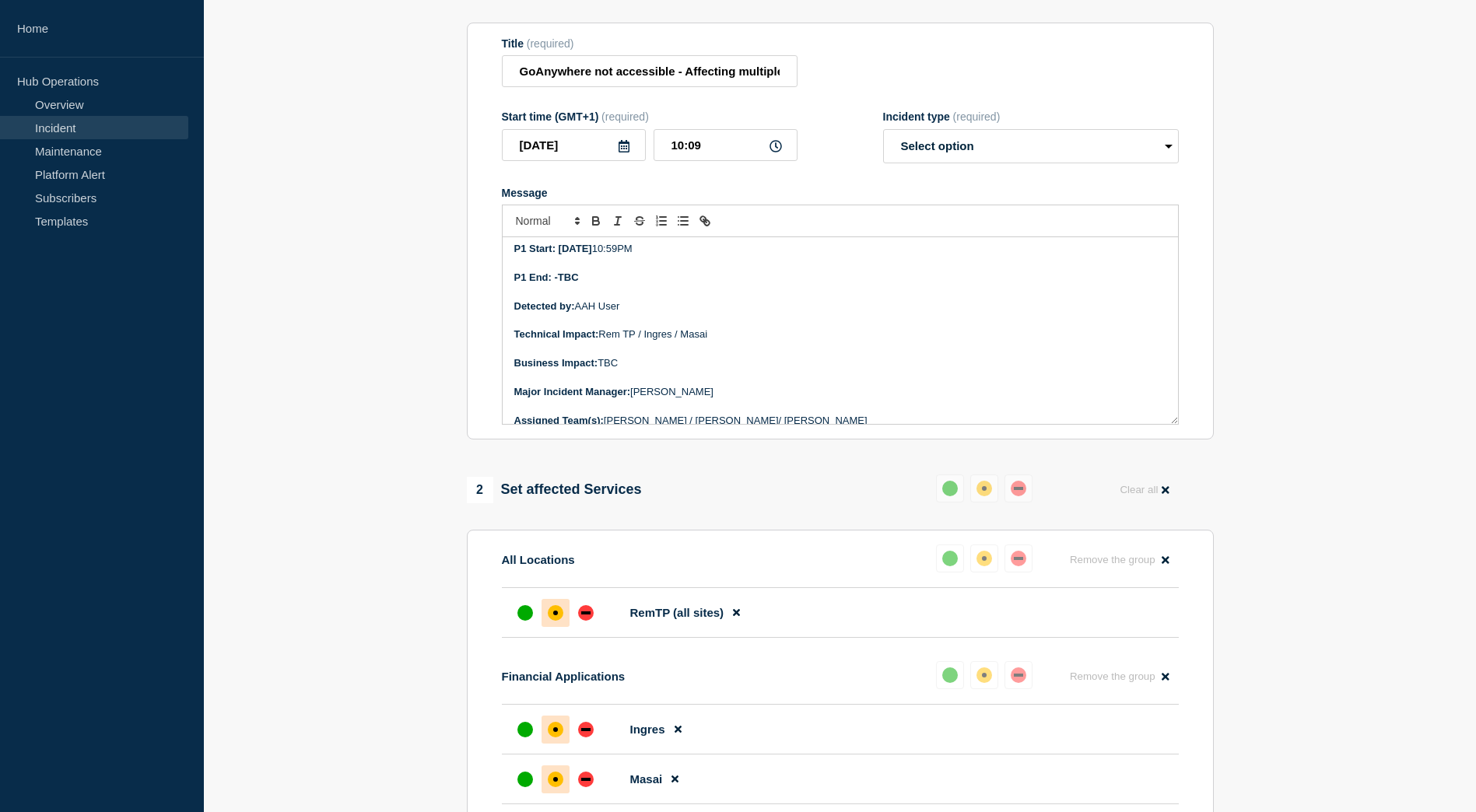
scroll to position [155, 0]
click at [885, 306] on p "Detected by: AAH User" at bounding box center [839, 299] width 652 height 14
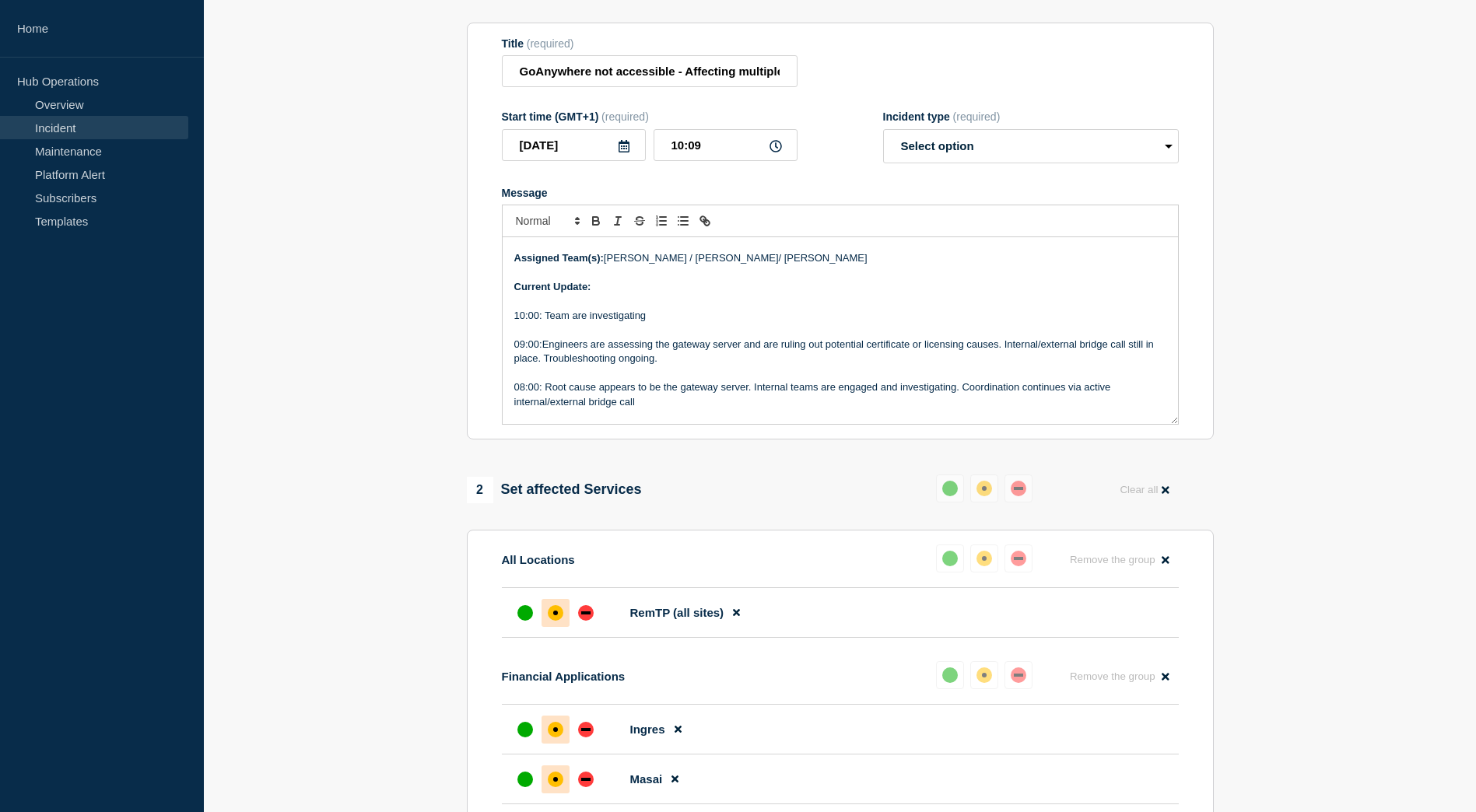
click at [750, 333] on p "Message" at bounding box center [839, 329] width 652 height 14
click at [724, 322] on p "10:00: Team are investigating" at bounding box center [839, 316] width 652 height 14
click at [687, 322] on p "10:00: Team are still investigating this" at bounding box center [839, 316] width 652 height 14
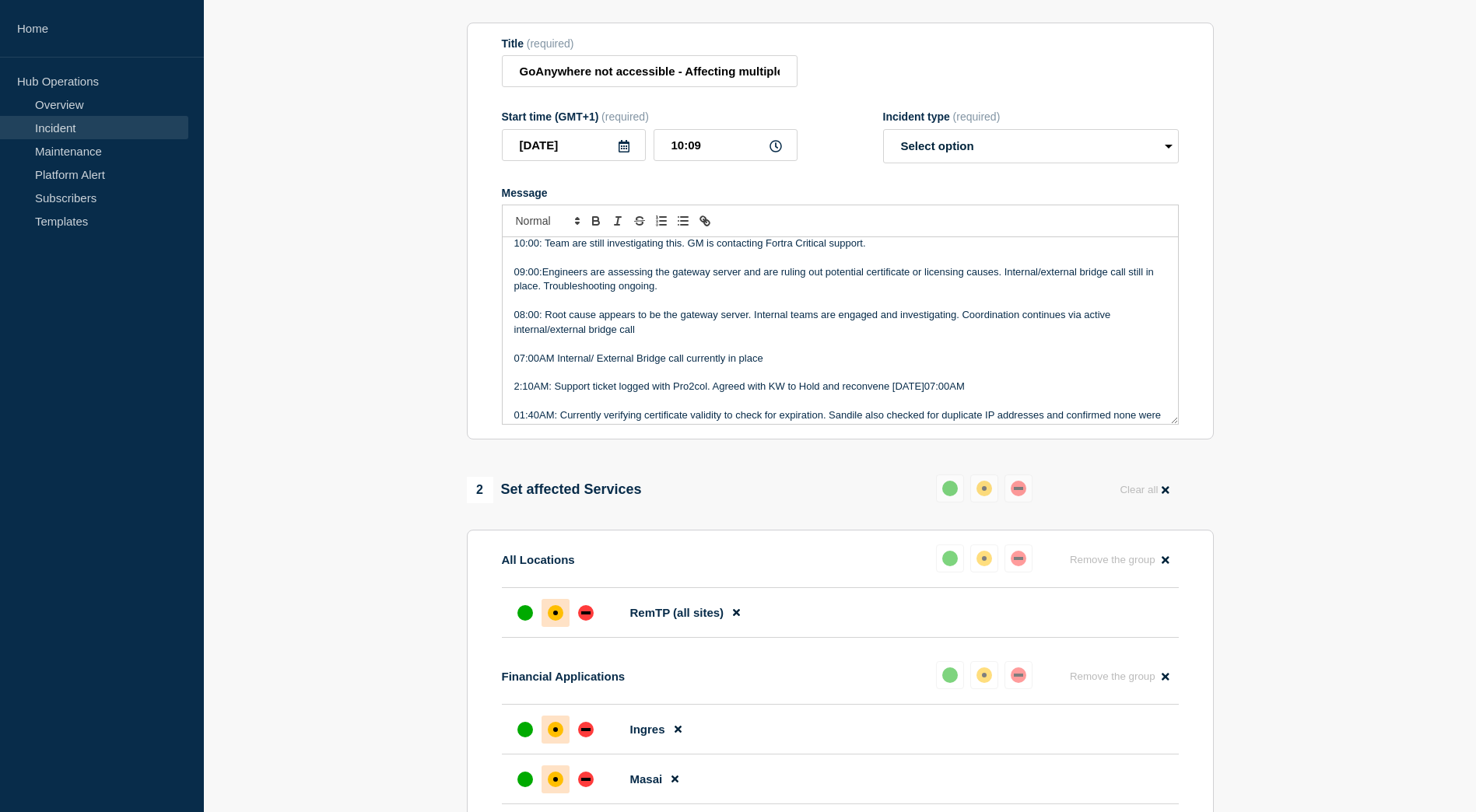
scroll to position [234, 0]
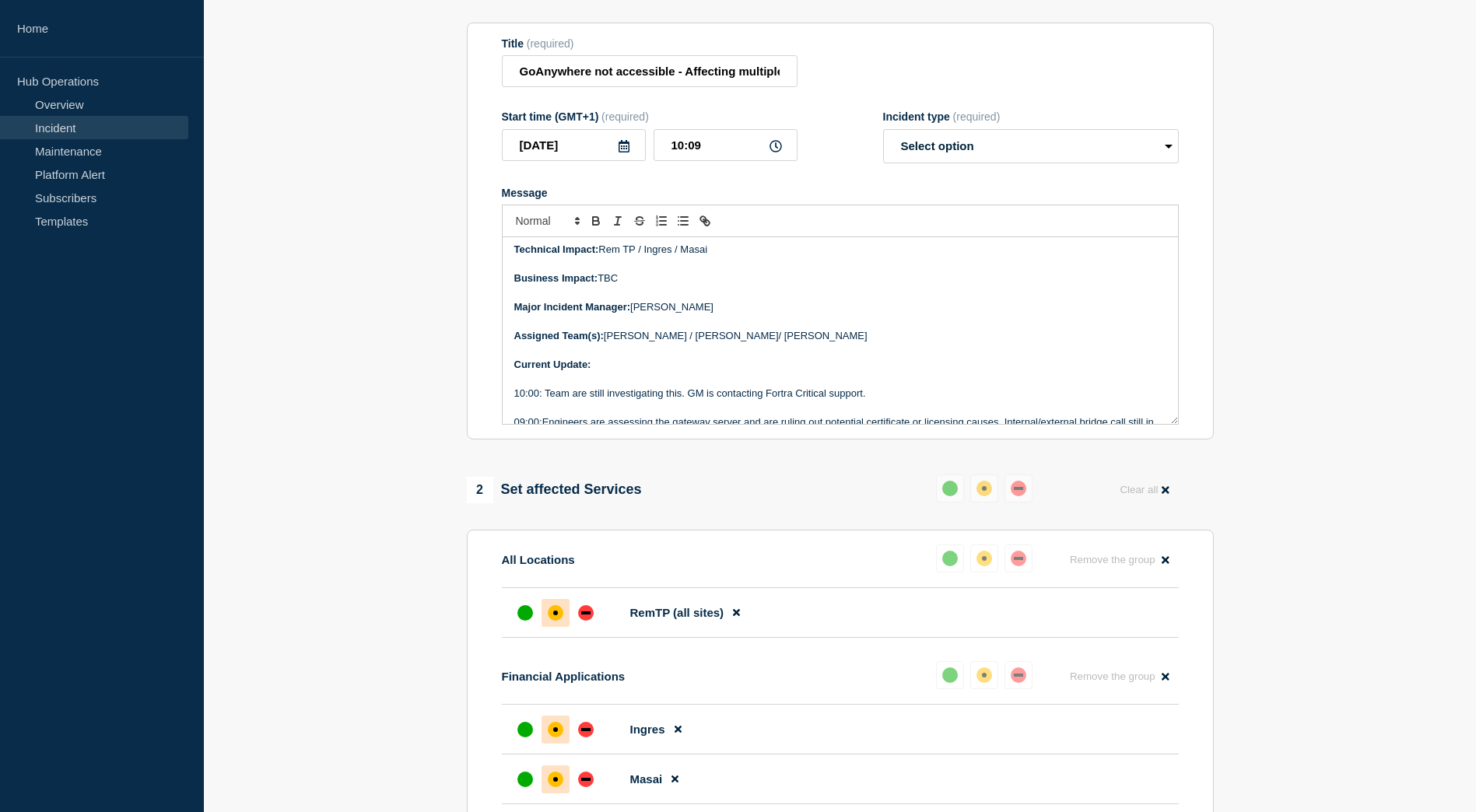
drag, startPoint x: 779, startPoint y: 398, endPoint x: 701, endPoint y: 380, distance: 80.0
click at [707, 357] on p "Message" at bounding box center [839, 350] width 652 height 14
drag, startPoint x: 682, startPoint y: 399, endPoint x: 545, endPoint y: 401, distance: 137.0
click at [545, 401] on p "10:00: Team are still investigating this. GM is contacting Fortra Critical supp…" at bounding box center [839, 393] width 652 height 14
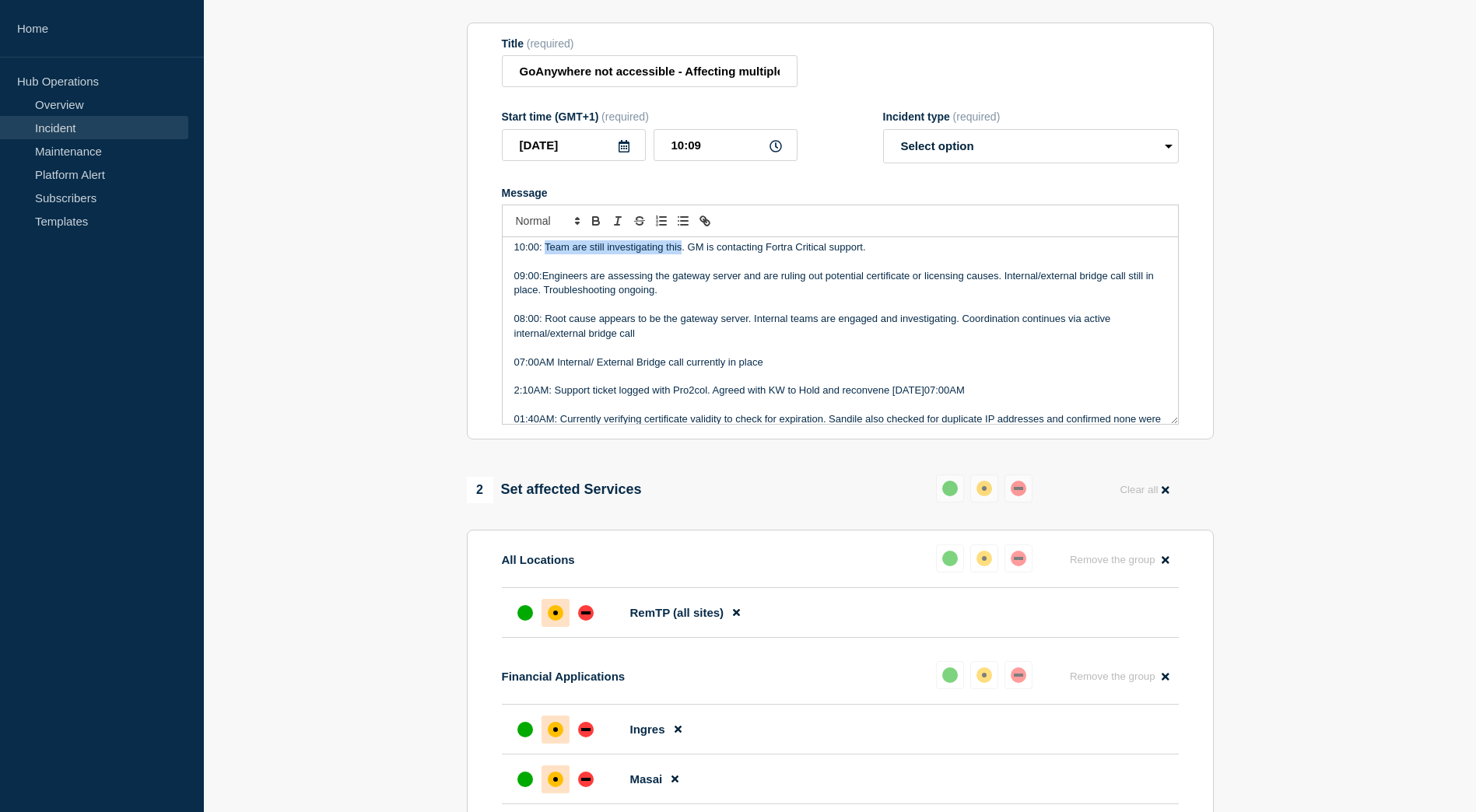
scroll to position [389, 0]
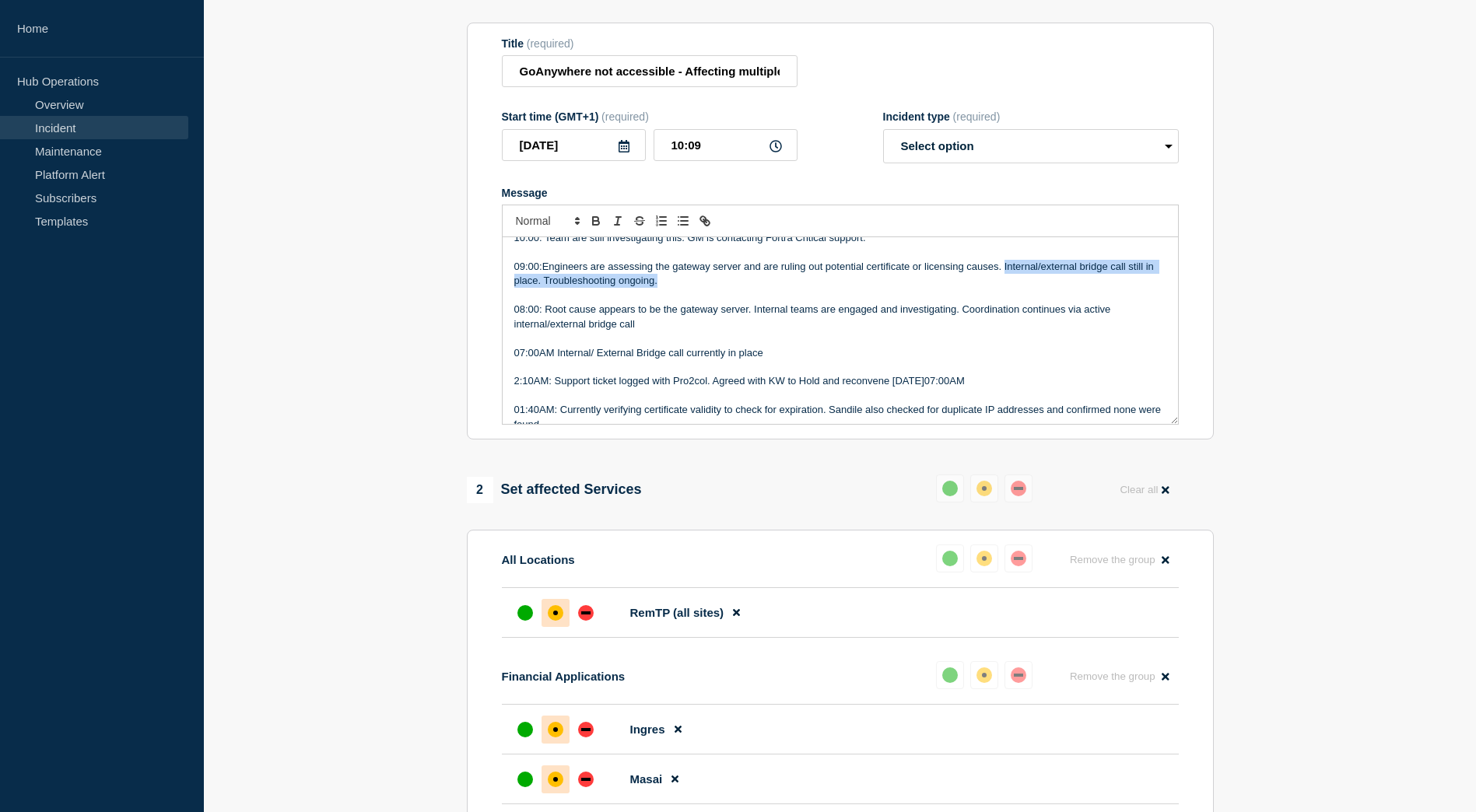
drag, startPoint x: 1005, startPoint y: 272, endPoint x: 1008, endPoint y: 285, distance: 13.3
click at [1008, 285] on p "09:00:Engineers are assessing the gateway server and are ruling out potential c…" at bounding box center [839, 274] width 652 height 29
copy p "Internal/external bridge call still in place. Troubleshooting ongoing."
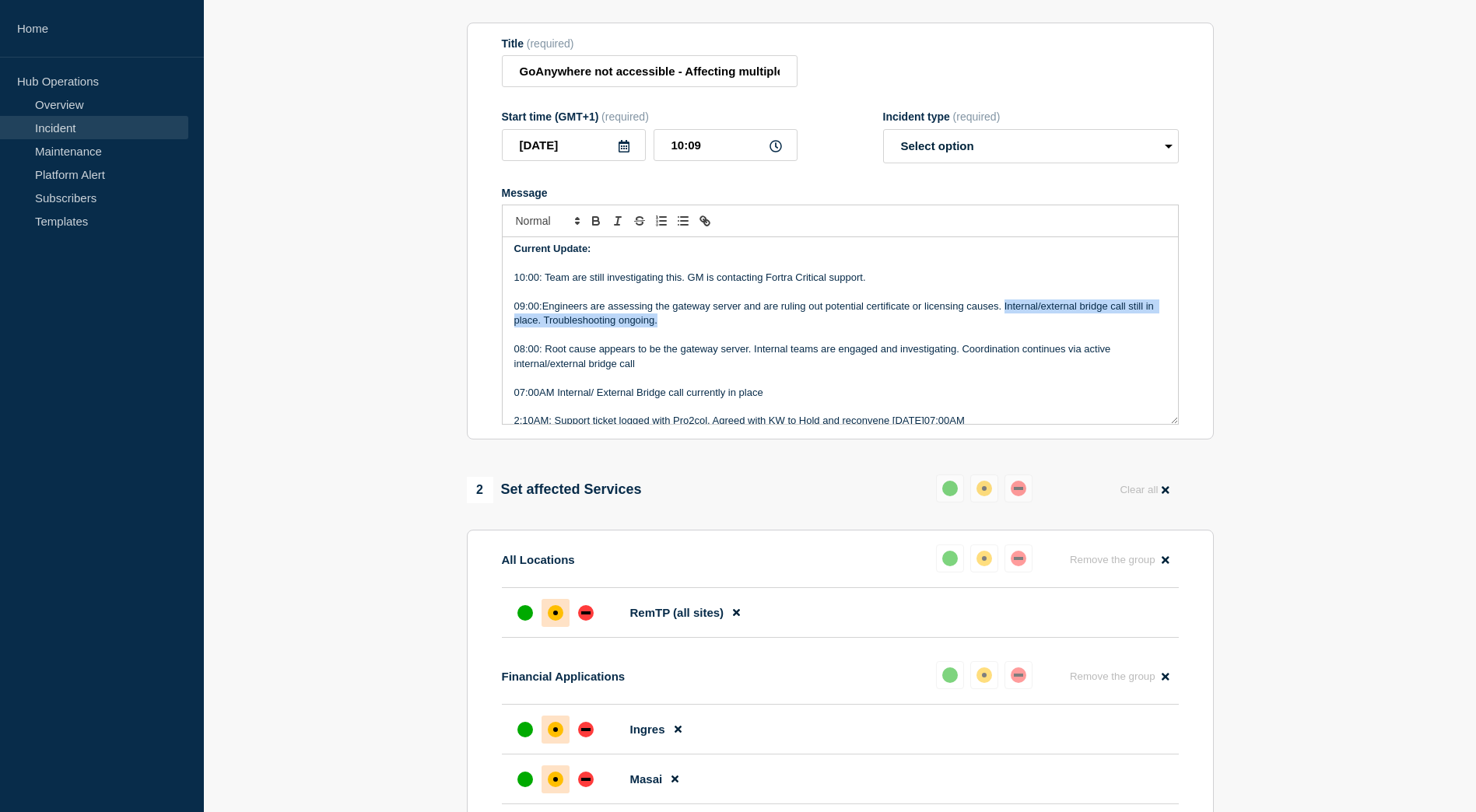
scroll to position [311, 0]
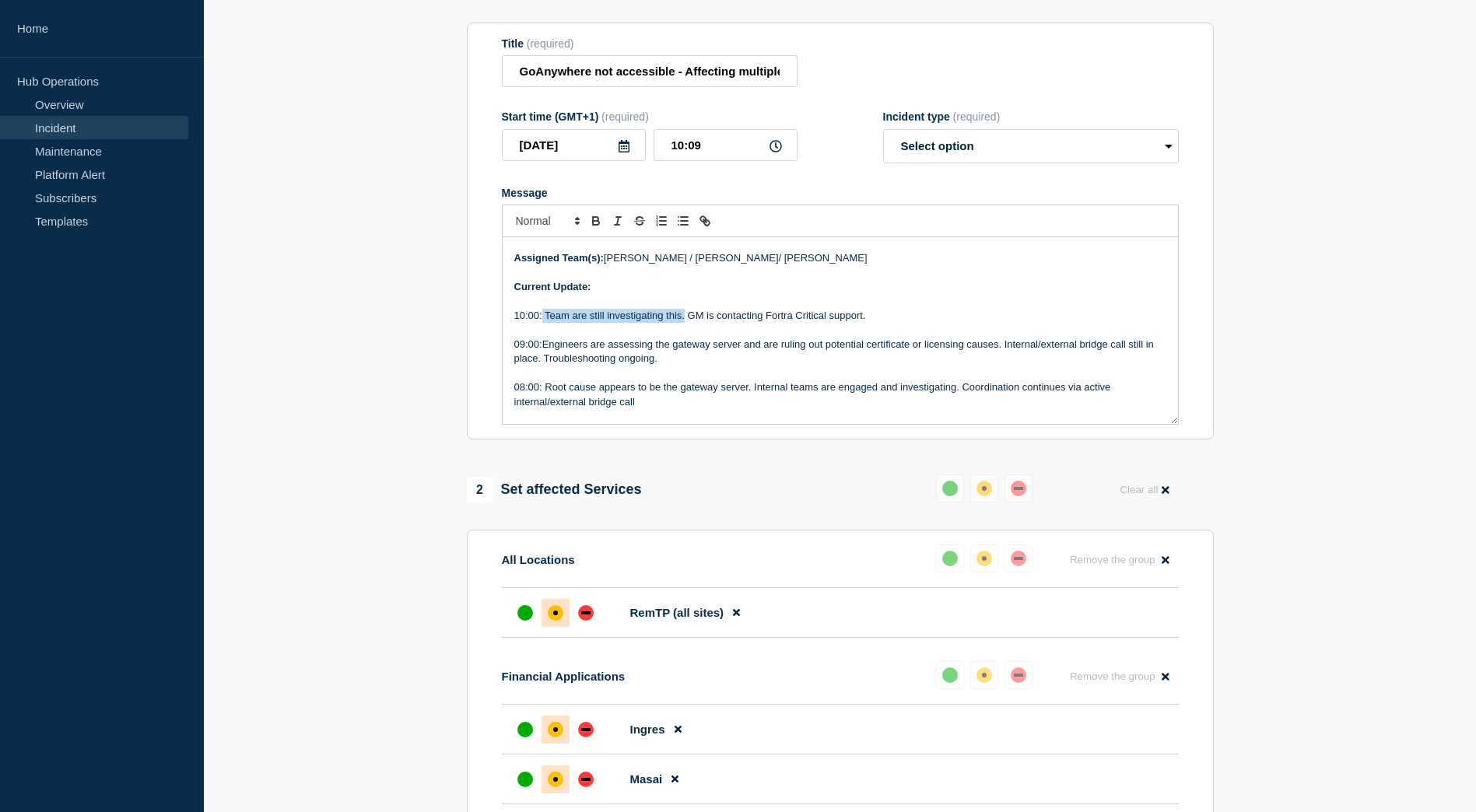
drag, startPoint x: 684, startPoint y: 325, endPoint x: 542, endPoint y: 322, distance: 142.0
click at [542, 322] on p "10:00: Team are still investigating this. GM is contacting Fortra Critical supp…" at bounding box center [839, 316] width 652 height 14
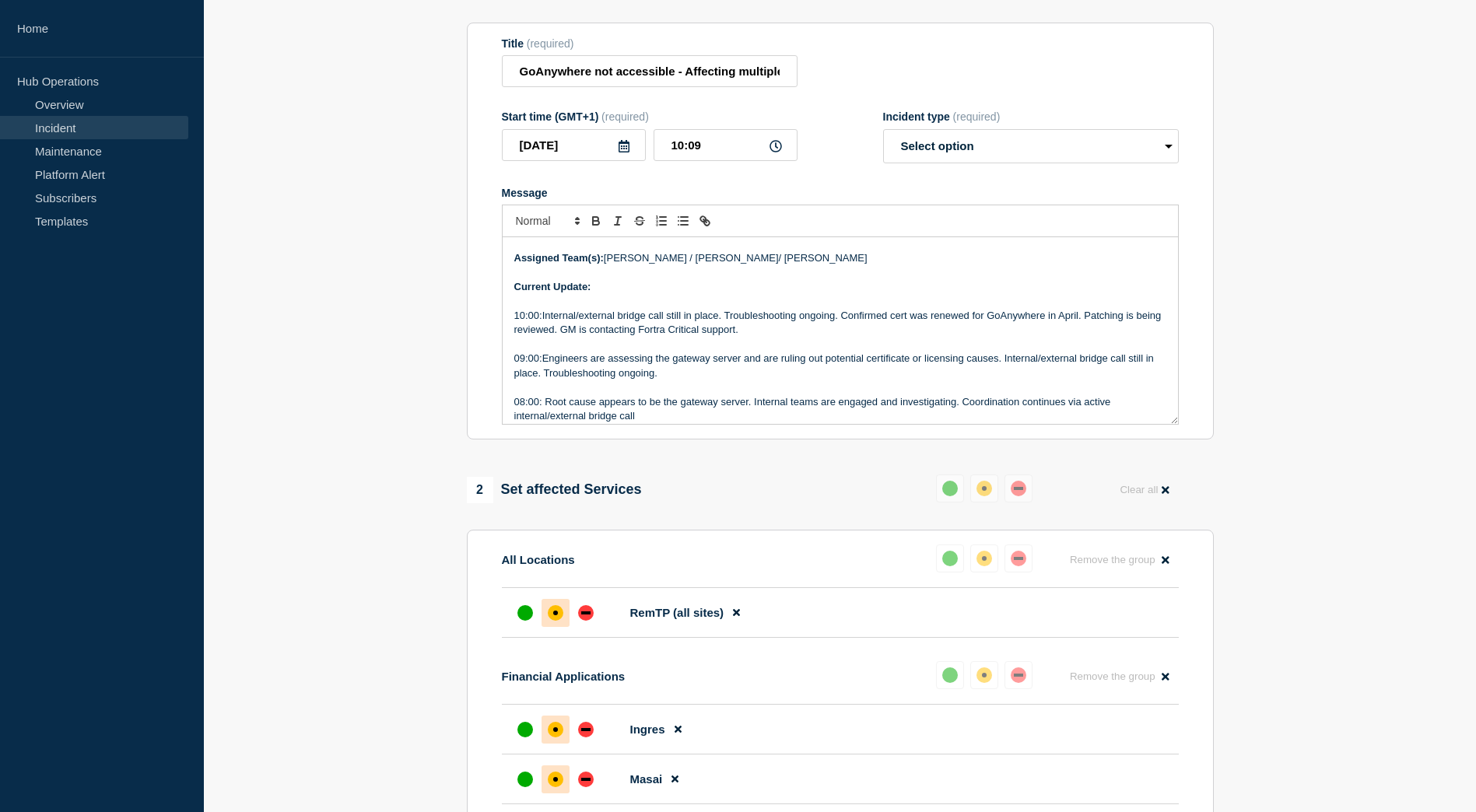
click at [791, 336] on p "10:00:Internal/external bridge call still in place. Troubleshooting ongoing. Co…" at bounding box center [839, 323] width 652 height 29
click at [796, 335] on p "10:00:Internal/external bridge call still in place. Troubleshooting ongoing. Co…" at bounding box center [839, 323] width 652 height 29
click at [837, 336] on p "10:00:Internal/external bridge call still in place. Troubleshooting ongoing. Co…" at bounding box center [839, 323] width 652 height 29
click at [872, 338] on p "10:00:Internal/external bridge call still in place. Troubleshooting ongoing. Co…" at bounding box center [839, 323] width 652 height 29
click at [594, 337] on p "10:00:Internal/external bridge call still in place. Troubleshooting ongoing. Co…" at bounding box center [839, 323] width 652 height 29
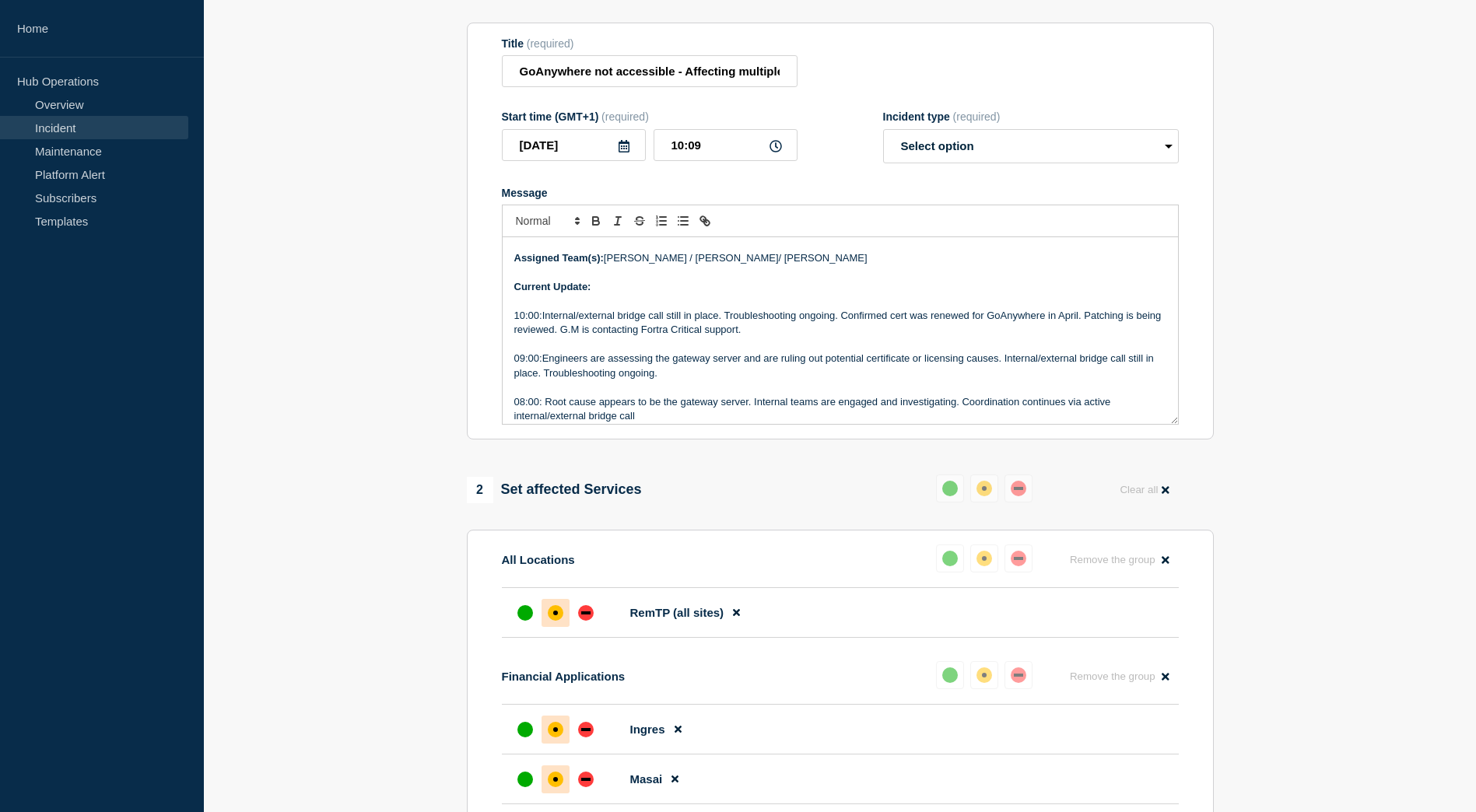
click at [818, 337] on p "10:00:Internal/external bridge call still in place. Troubleshooting ongoing. Co…" at bounding box center [839, 323] width 652 height 29
click at [885, 338] on p "10:00:Internal/external bridge call still in place. Troubleshooting ongoing. Co…" at bounding box center [839, 323] width 652 height 29
click at [830, 280] on p "Message" at bounding box center [839, 272] width 652 height 14
click at [839, 294] on p "Current Update:" at bounding box center [839, 287] width 652 height 14
click at [850, 333] on p "10:00:Internal/external bridge call still in place. Troubleshooting ongoing. Co…" at bounding box center [839, 323] width 652 height 29
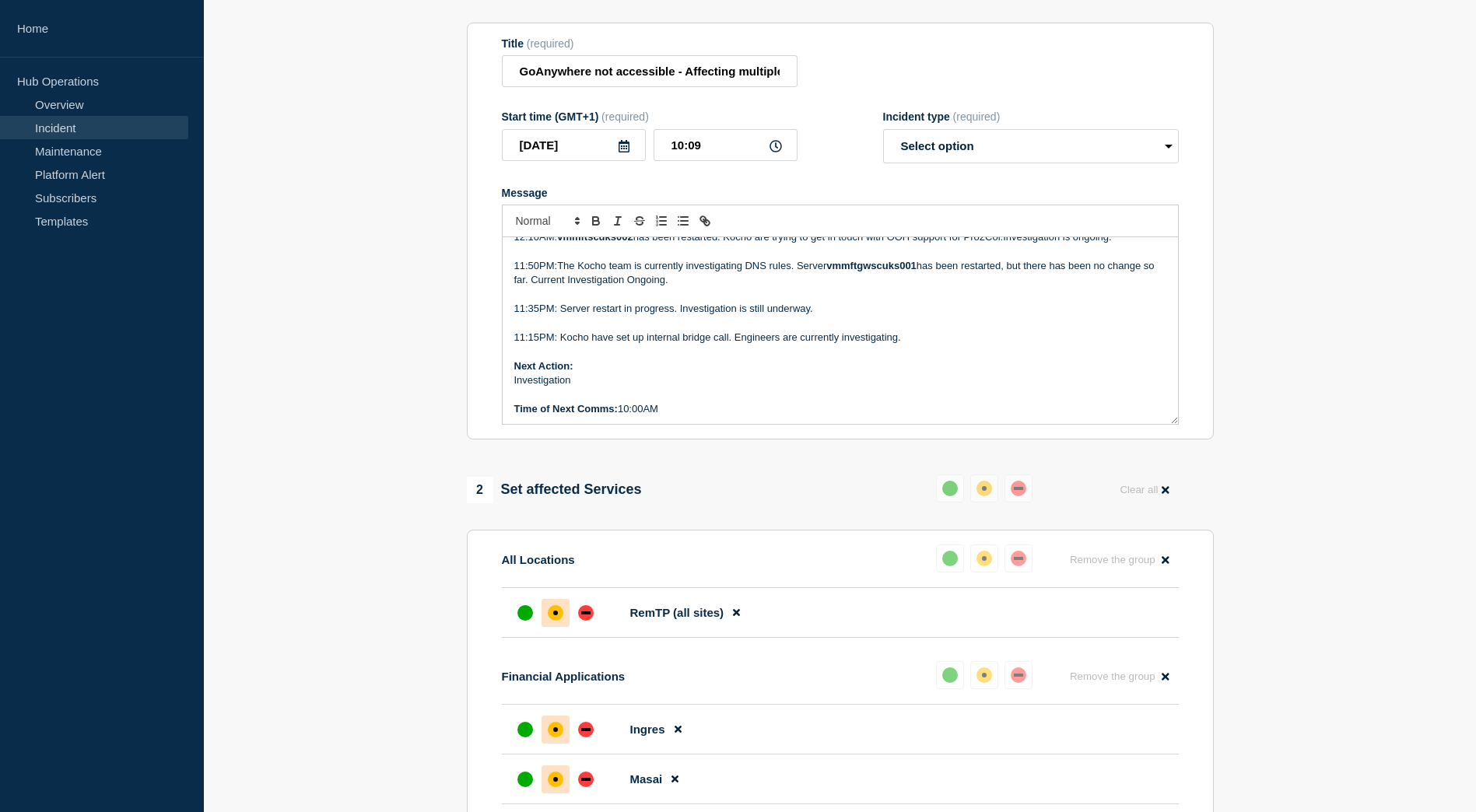
scroll to position [750, 0]
click at [645, 413] on p "Time of Next Comms: 10:00AM" at bounding box center [839, 406] width 652 height 14
drag, startPoint x: 645, startPoint y: 413, endPoint x: 628, endPoint y: 413, distance: 17.0
click at [628, 413] on p "Time of Next Comms: 10:00AM" at bounding box center [839, 406] width 652 height 14
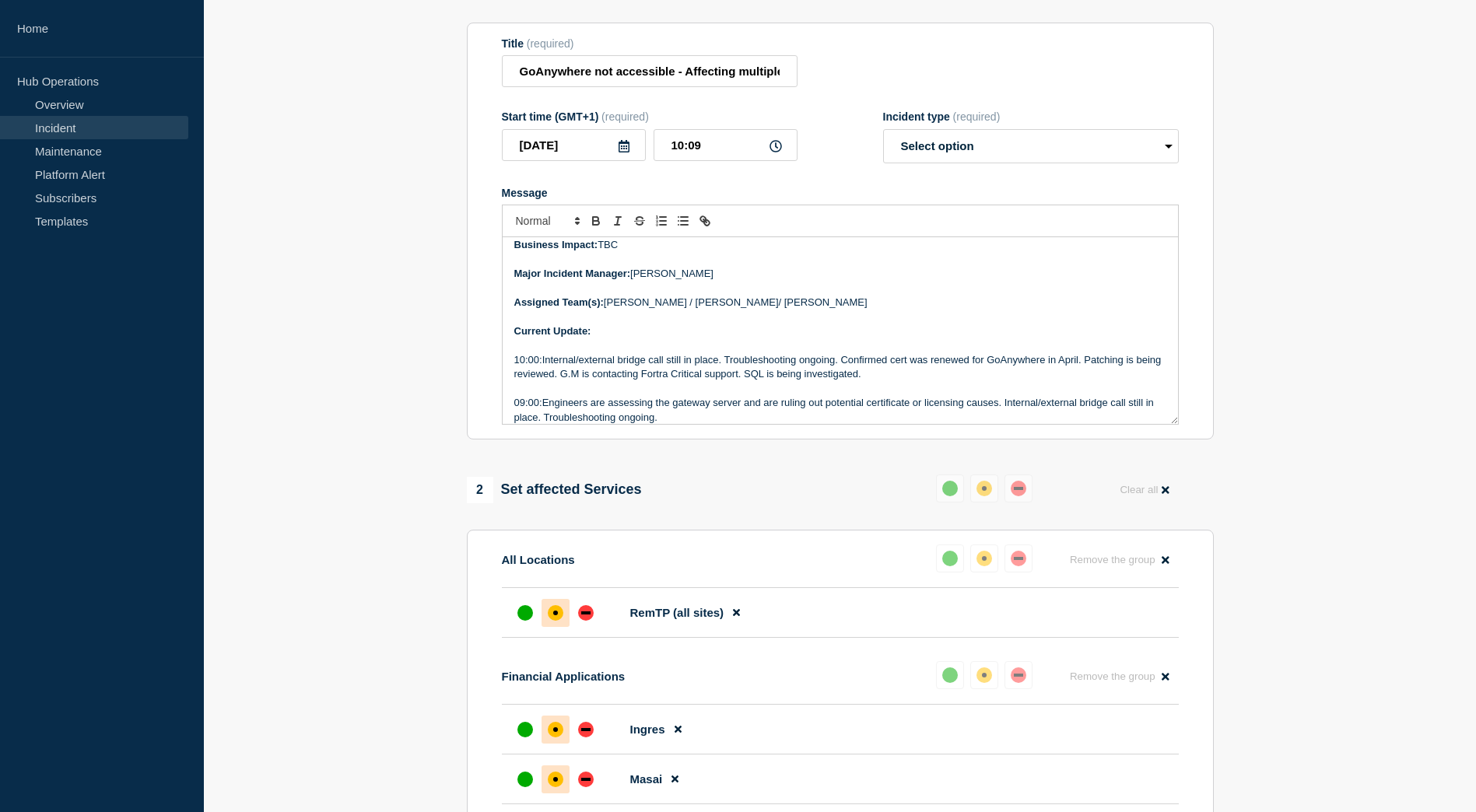
scroll to position [362, 0]
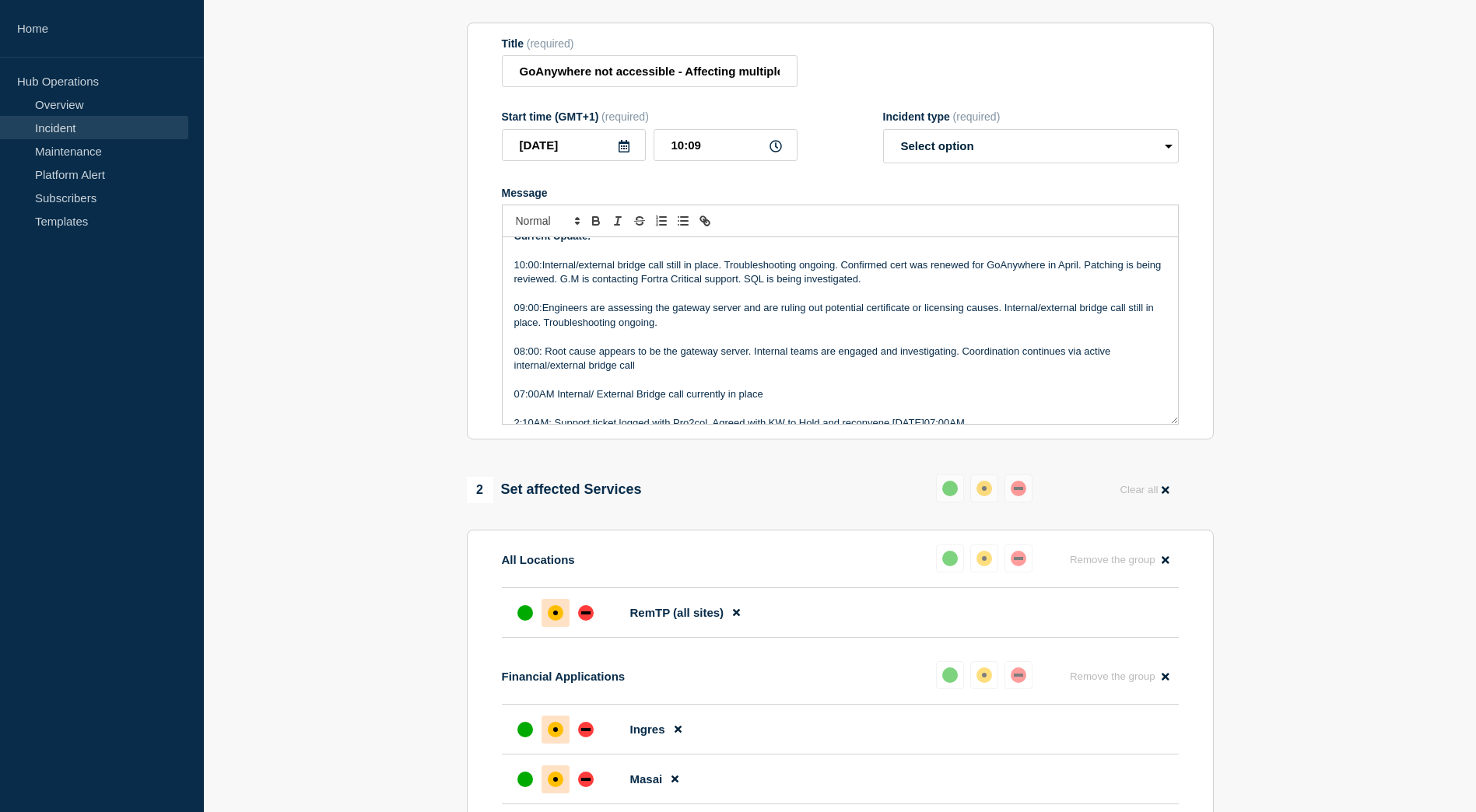
click at [534, 271] on p "10:00:Internal/external bridge call still in place. Troubleshooting ongoing. Co…" at bounding box center [839, 272] width 652 height 29
click at [535, 272] on p "10:00:Internal/external bridge call still in place. Troubleshooting ongoing. Co…" at bounding box center [839, 272] width 652 height 29
click at [538, 273] on p "10:00:Internal/external bridge call still in place. Troubleshooting ongoing. Co…" at bounding box center [839, 272] width 652 height 29
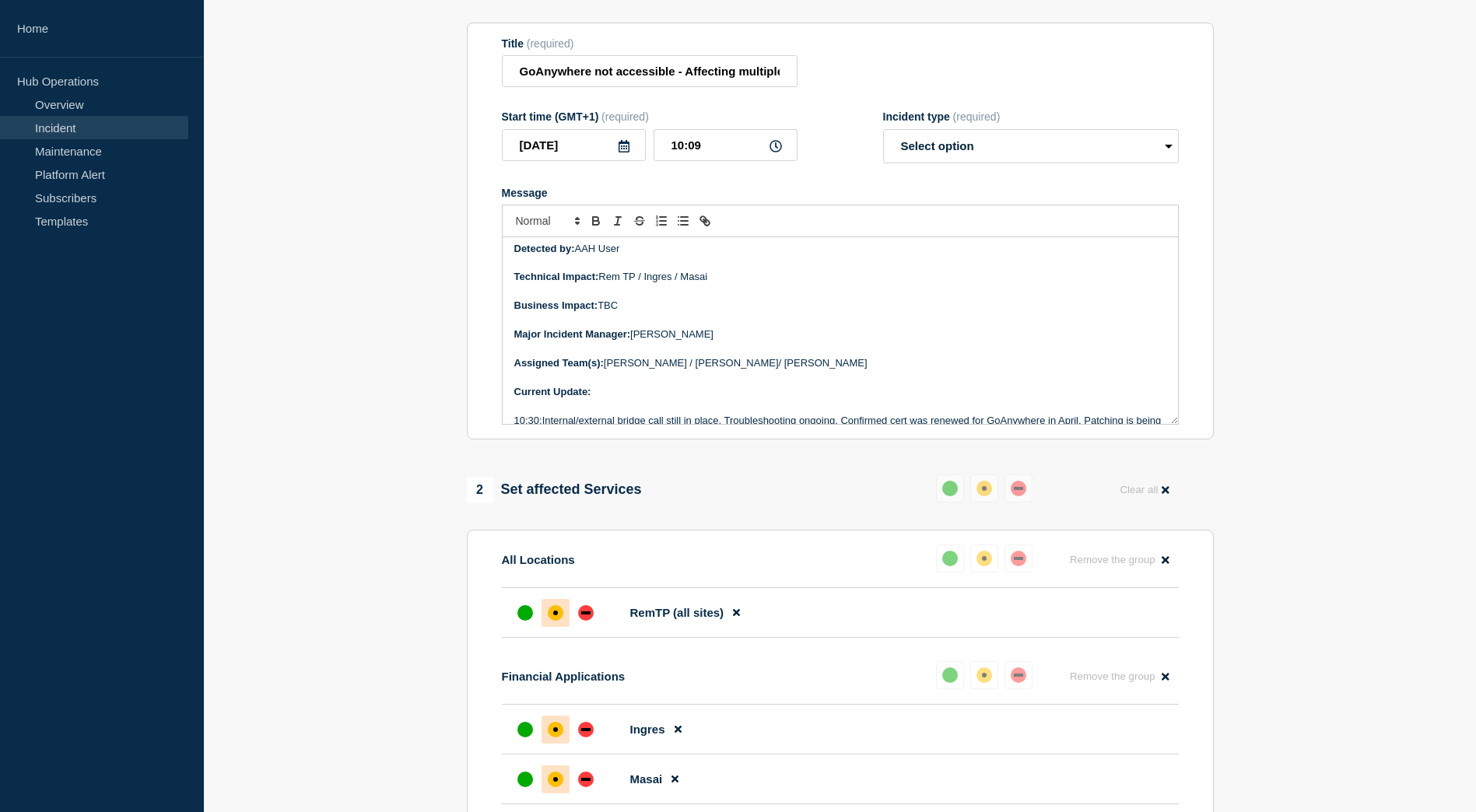
scroll to position [284, 0]
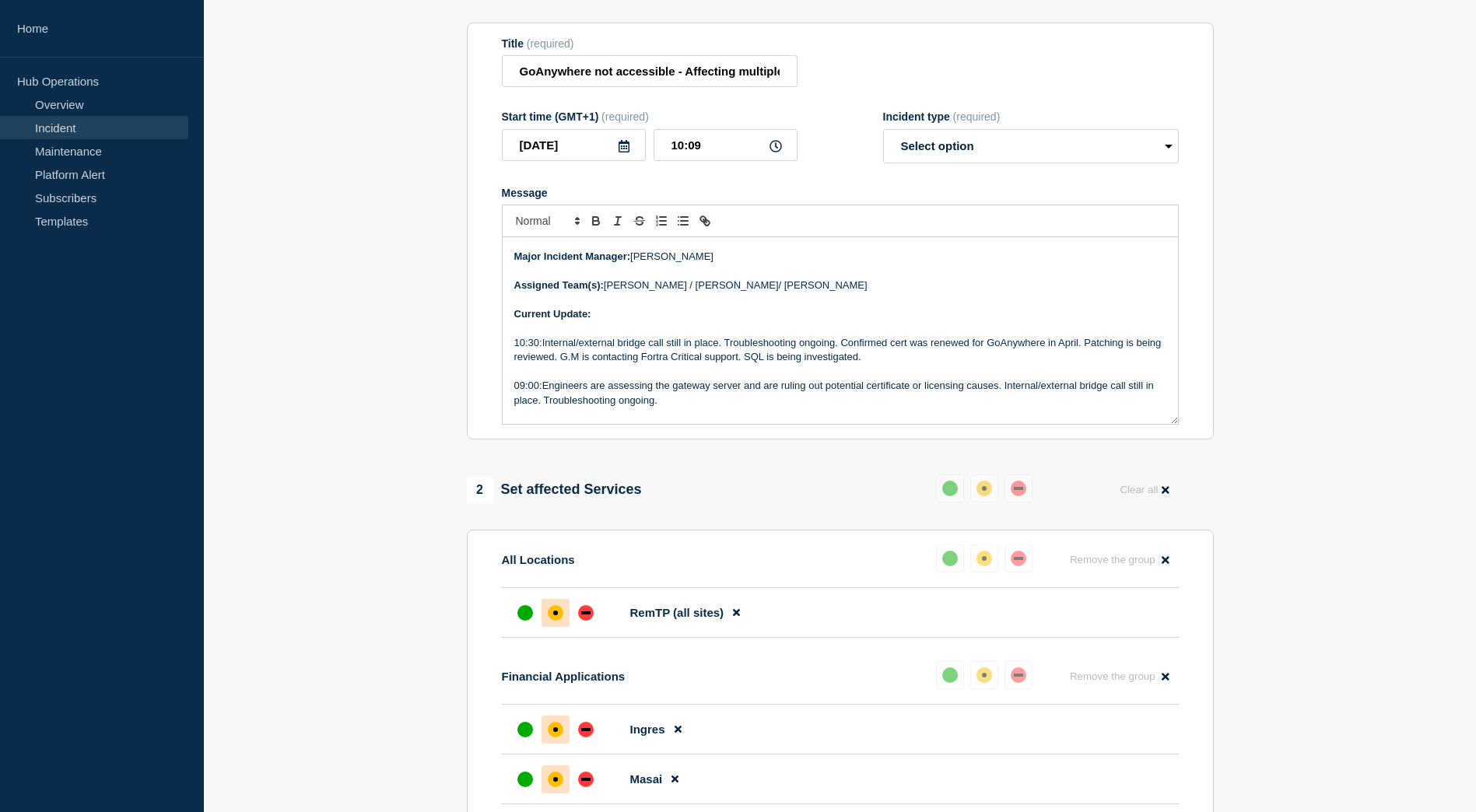
click at [889, 362] on p "10:30:Internal/external bridge call still in place. Troubleshooting ongoing. Co…" at bounding box center [839, 350] width 652 height 29
click at [885, 364] on p "10:30:Internal/external bridge call still in place. Troubleshooting ongoing. Co…" at bounding box center [839, 350] width 652 height 29
click at [789, 363] on p "10:30:Internal/external bridge call still in place. Troubleshooting ongoing. Co…" at bounding box center [839, 350] width 652 height 29
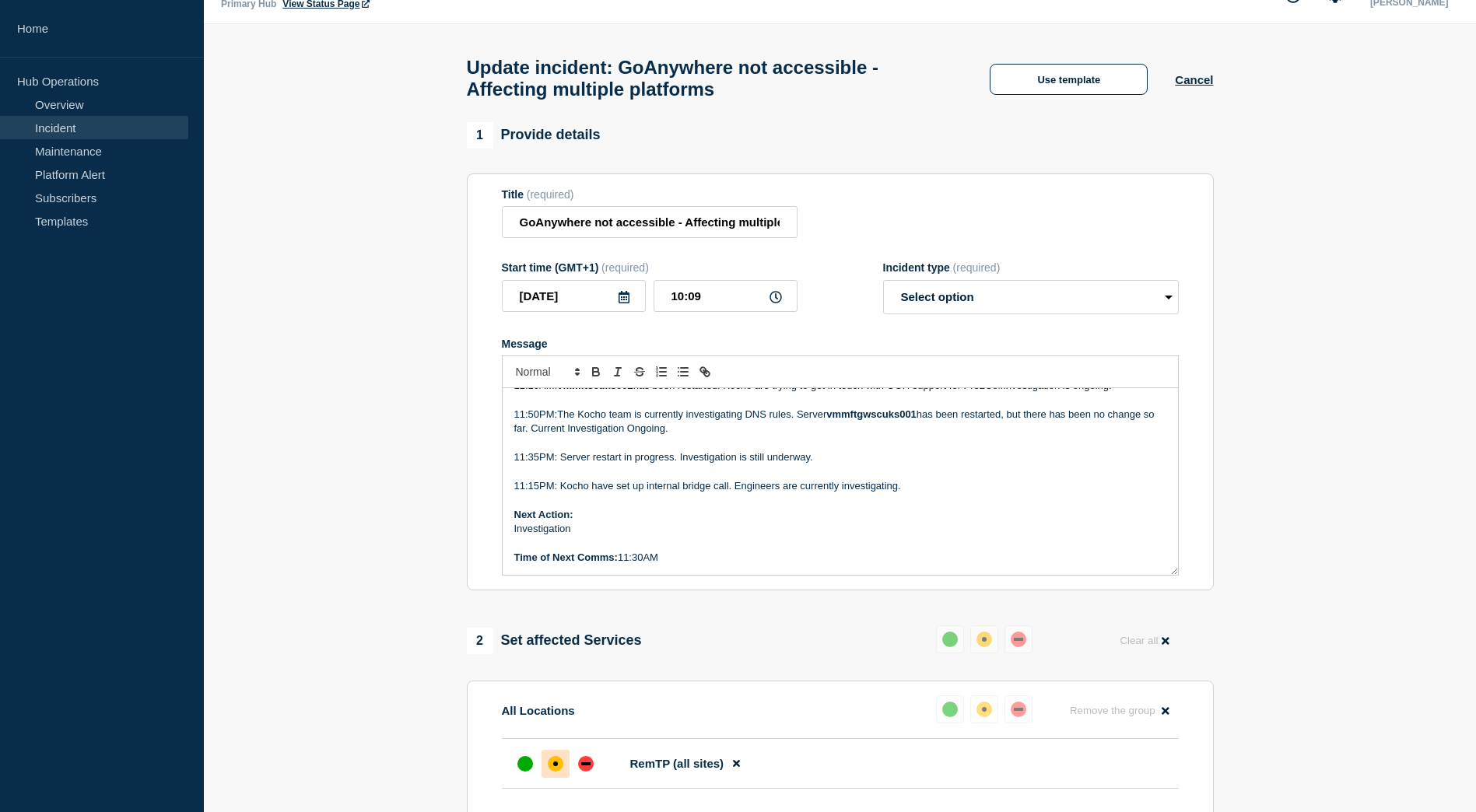
scroll to position [0, 0]
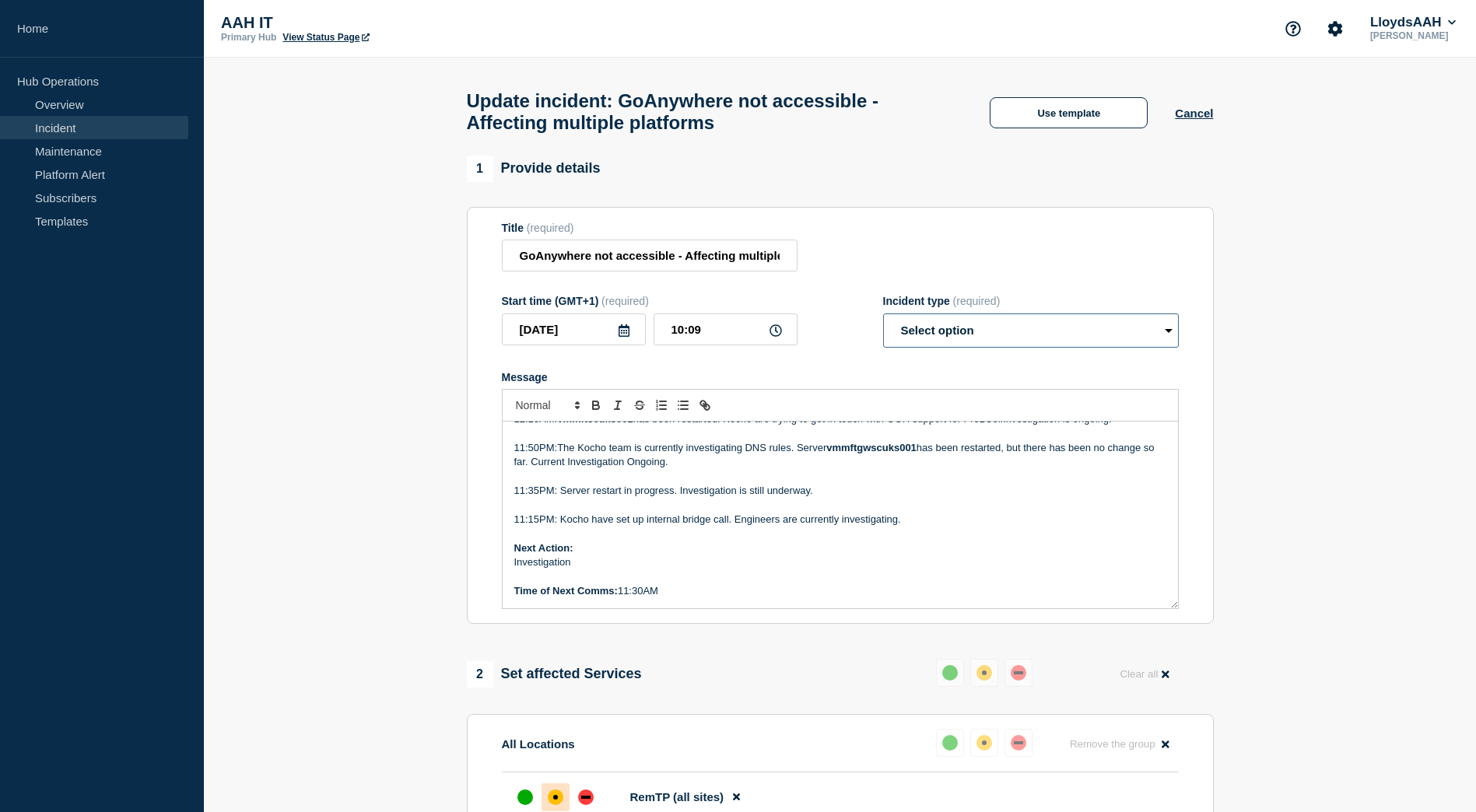
drag, startPoint x: 1082, startPoint y: 342, endPoint x: 1058, endPoint y: 342, distance: 24.0
click at [1082, 342] on select "Select option Investigating Identified Monitoring Resolved" at bounding box center [1031, 330] width 296 height 34
select select "investigating"
click at [883, 321] on select "Select option Investigating Identified Monitoring Resolved" at bounding box center [1031, 330] width 296 height 34
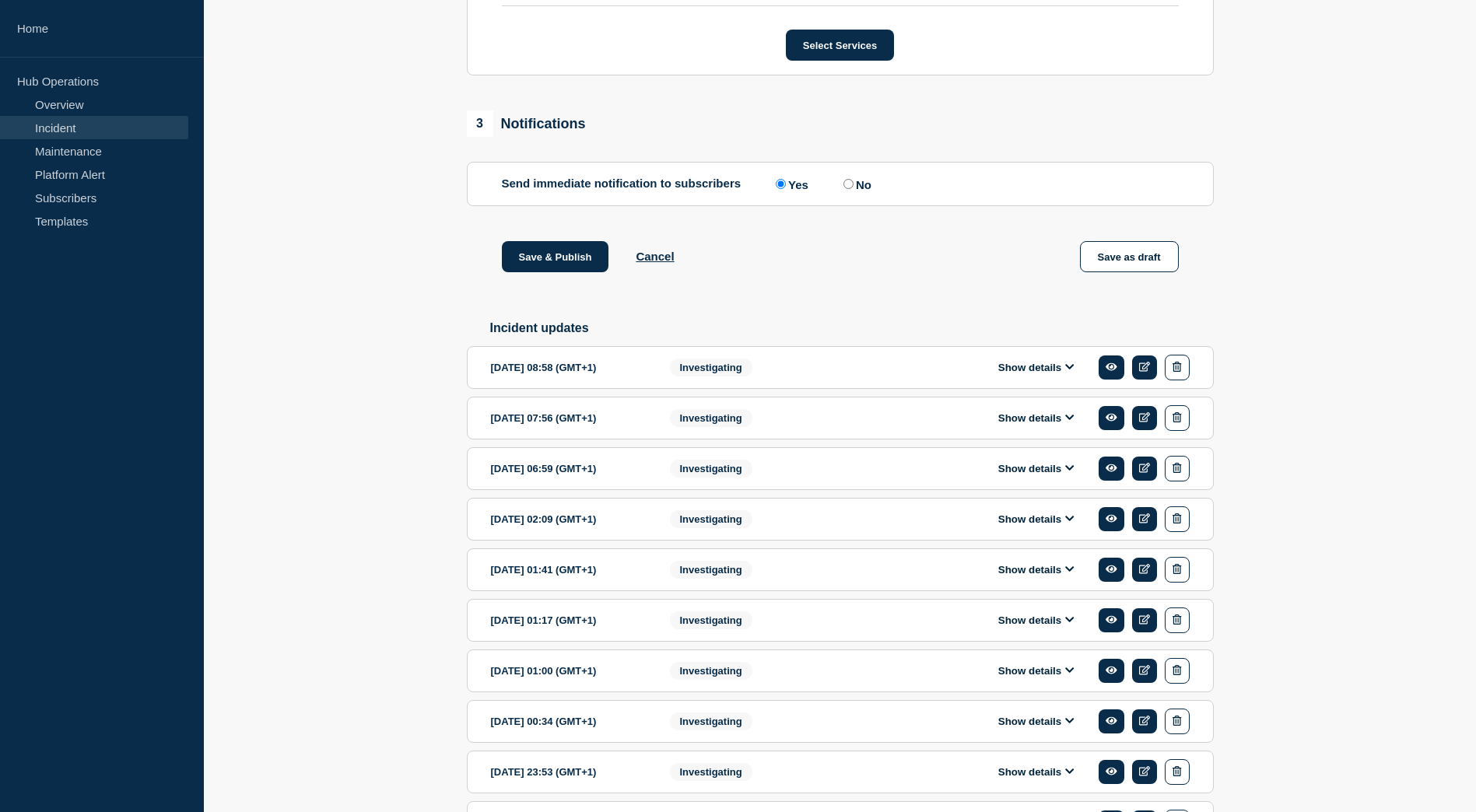
scroll to position [1199, 0]
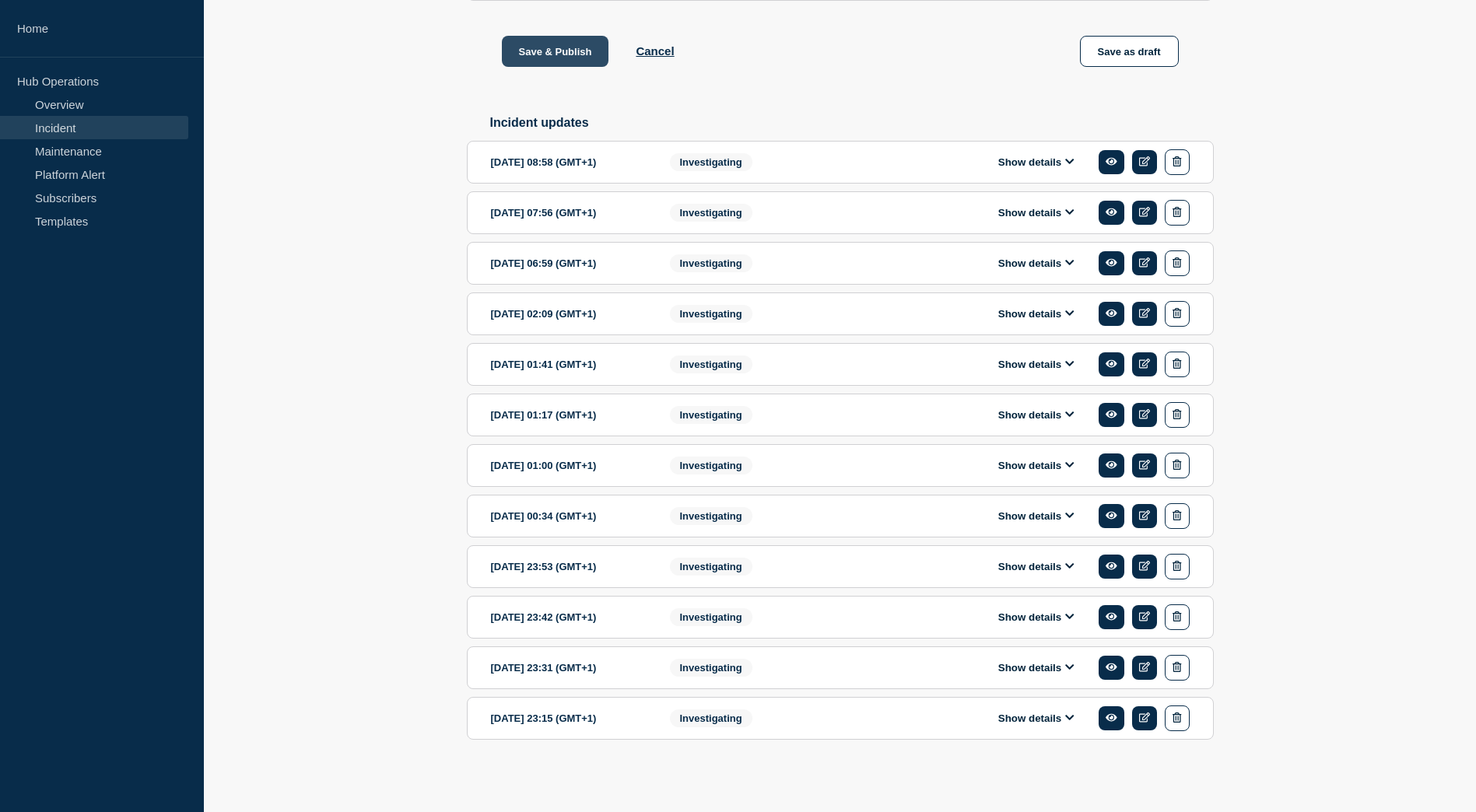
click at [530, 56] on button "Save & Publish" at bounding box center [554, 51] width 107 height 31
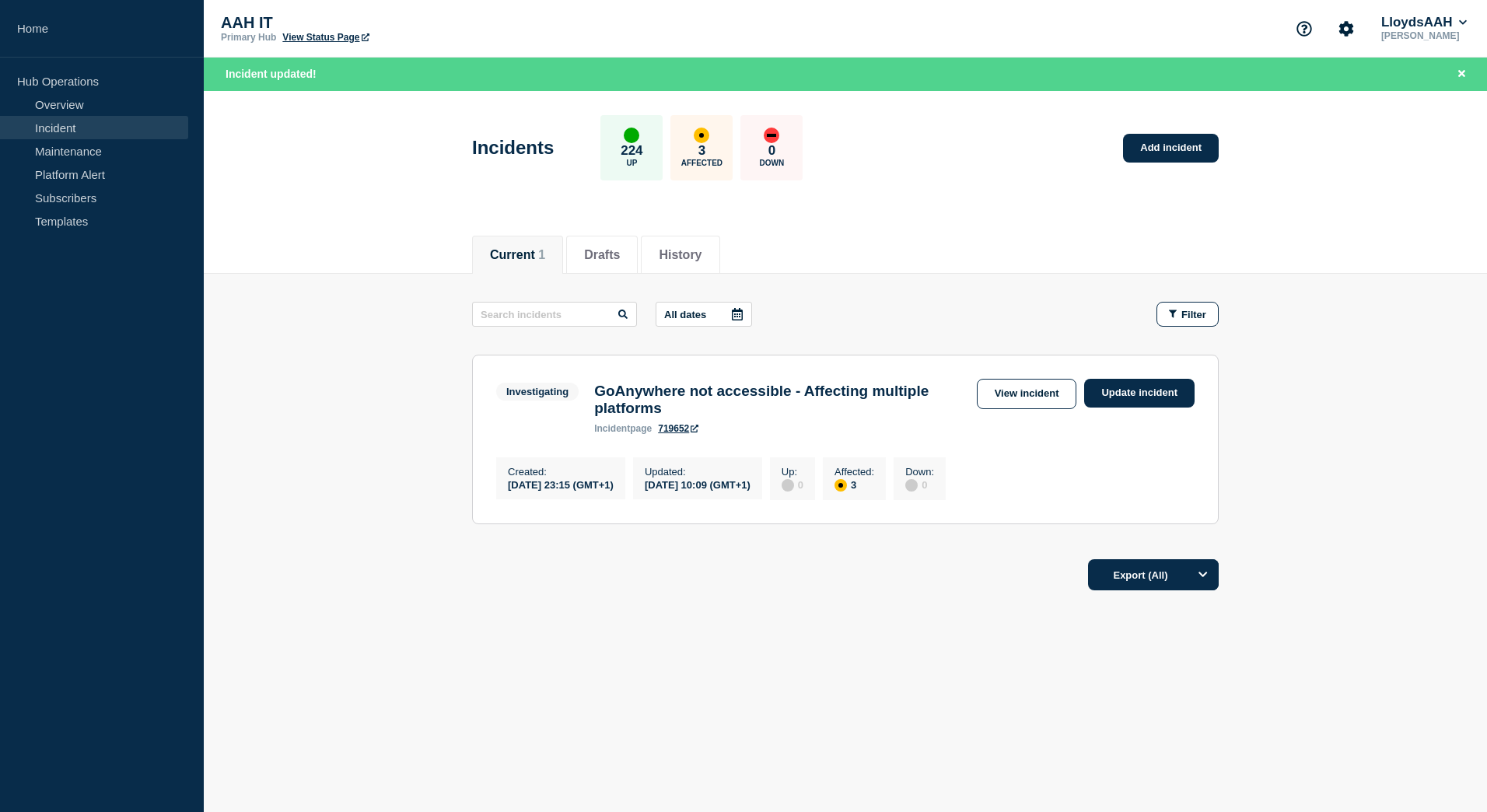
click at [768, 573] on div "Export (All)" at bounding box center [845, 570] width 746 height 44
